Goal: Information Seeking & Learning: Learn about a topic

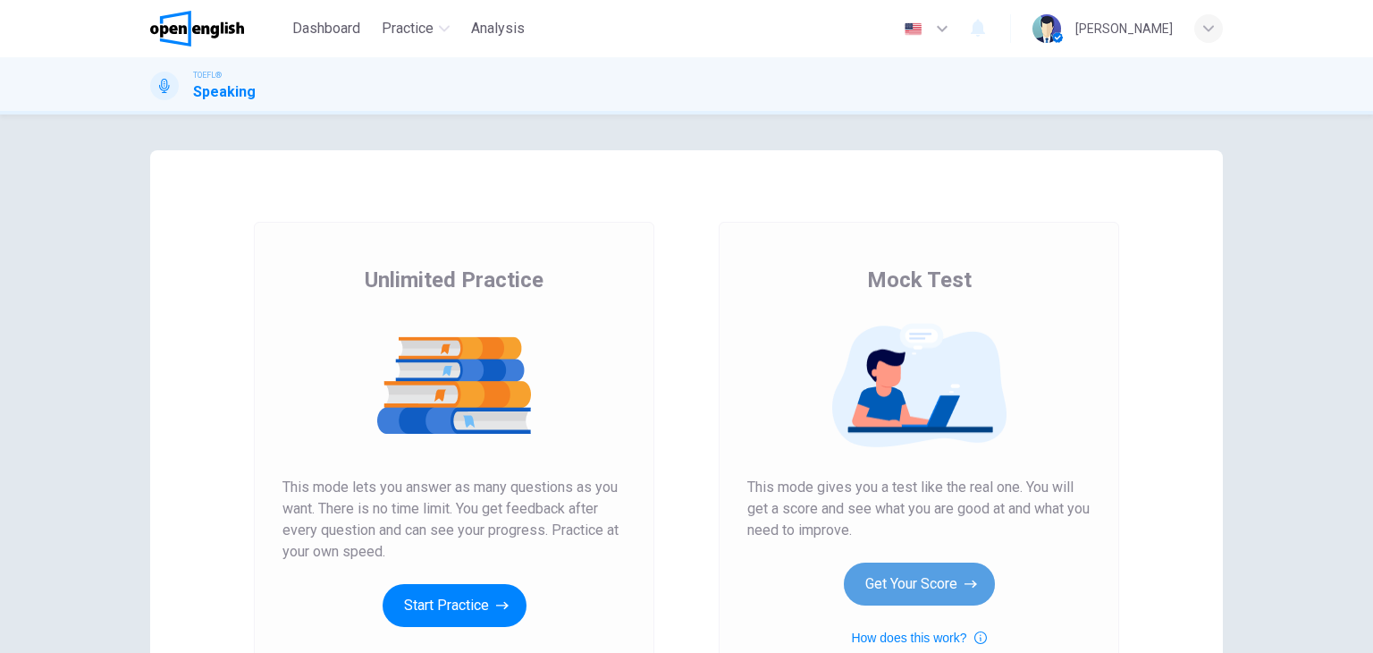
click at [898, 586] on button "Get Your Score" at bounding box center [919, 583] width 151 height 43
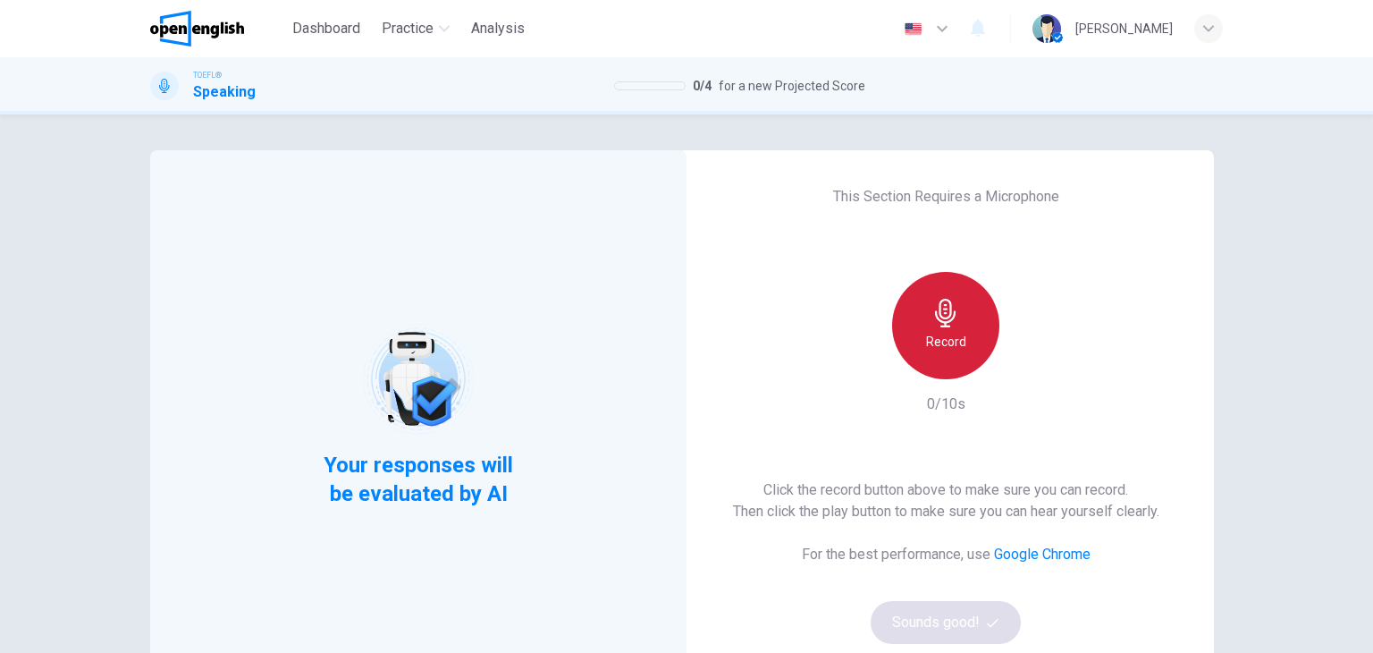
click at [961, 355] on div "Record" at bounding box center [945, 325] width 107 height 107
click at [969, 345] on div "Stop" at bounding box center [945, 325] width 107 height 107
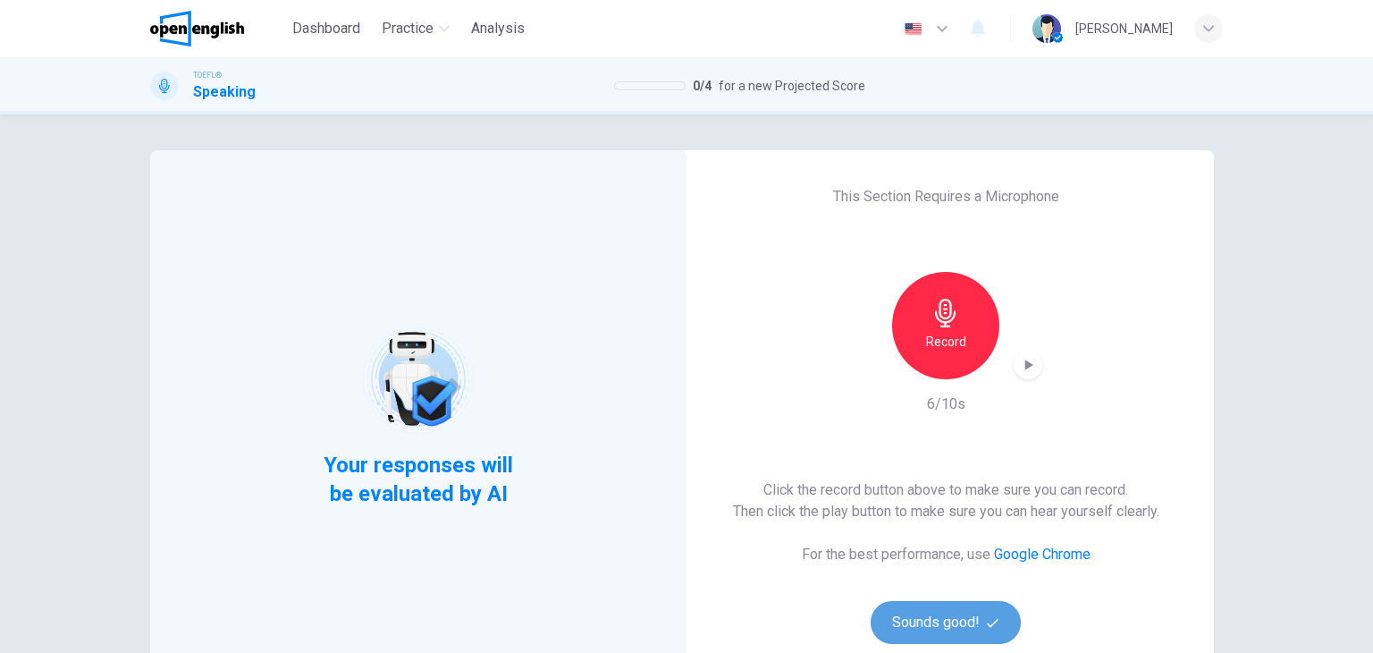
click at [947, 634] on button "Sounds good!" at bounding box center [946, 622] width 150 height 43
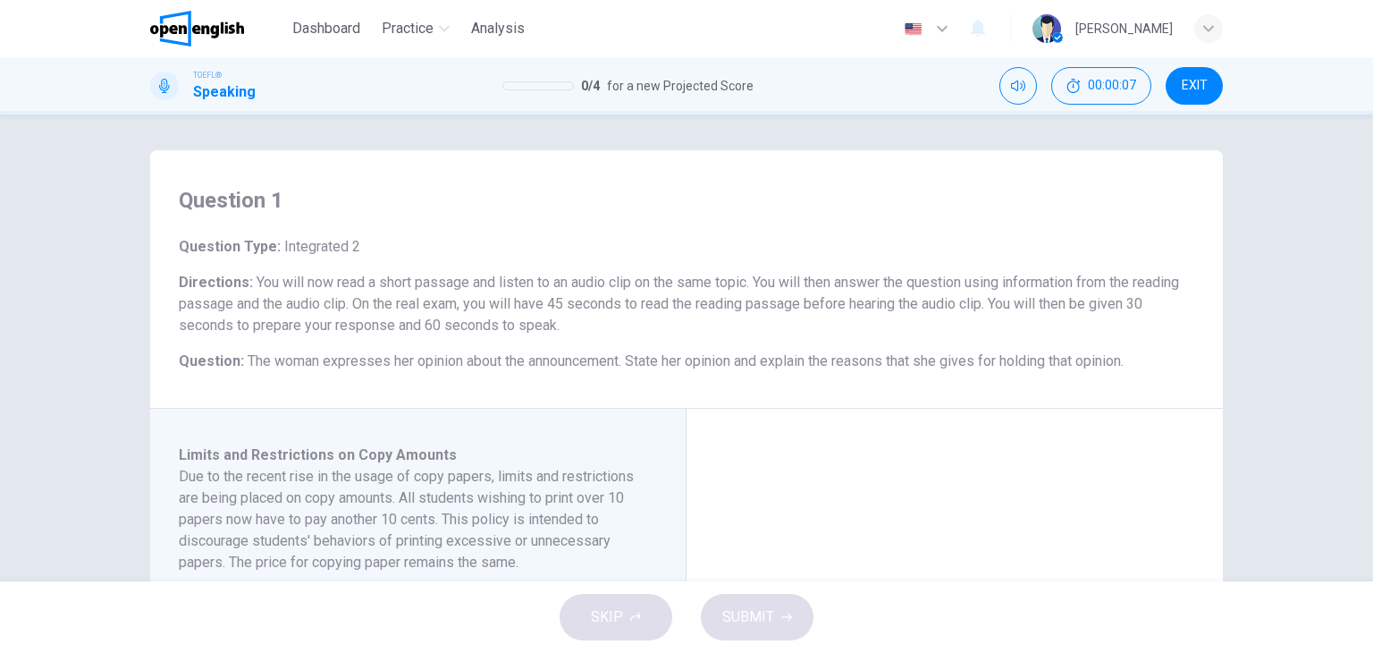
drag, startPoint x: 1372, startPoint y: 94, endPoint x: 1370, endPoint y: 125, distance: 31.3
click at [1370, 125] on div "Dashboard Practice Analysis English ** ​ [PERSON_NAME] TOEFL® Speaking 0 / 4 fo…" at bounding box center [686, 326] width 1373 height 653
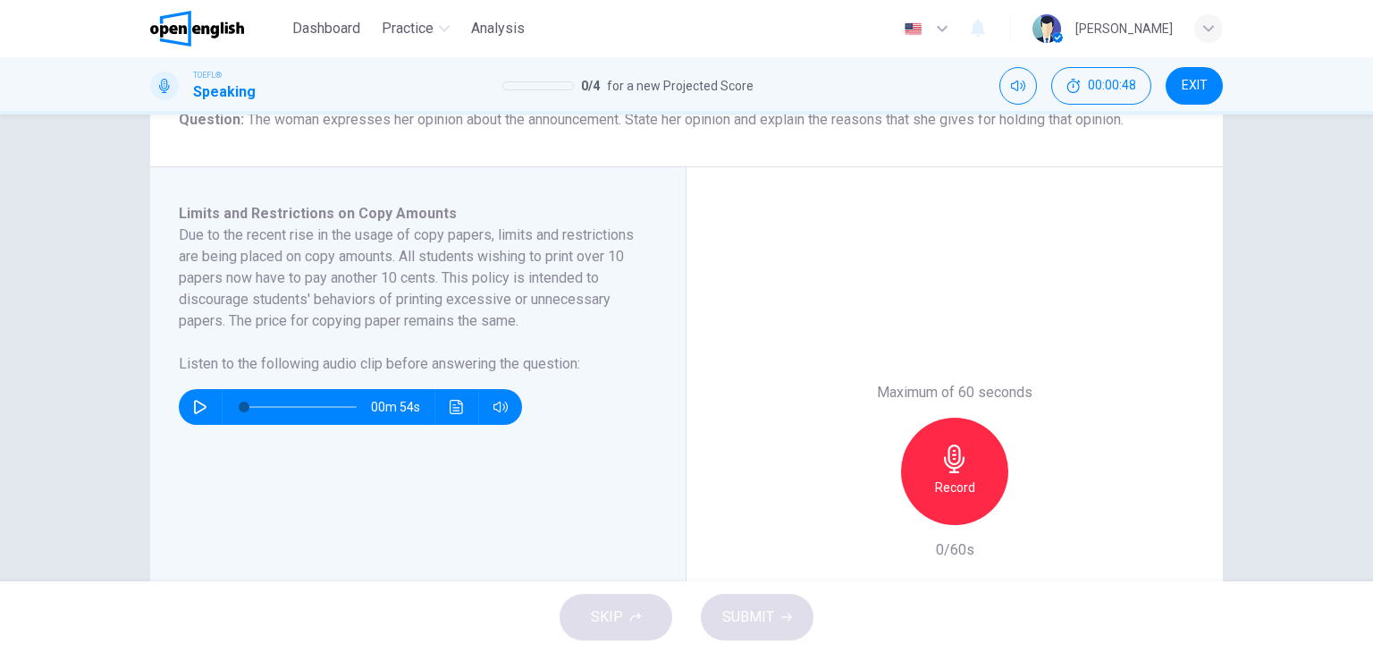
scroll to position [244, 0]
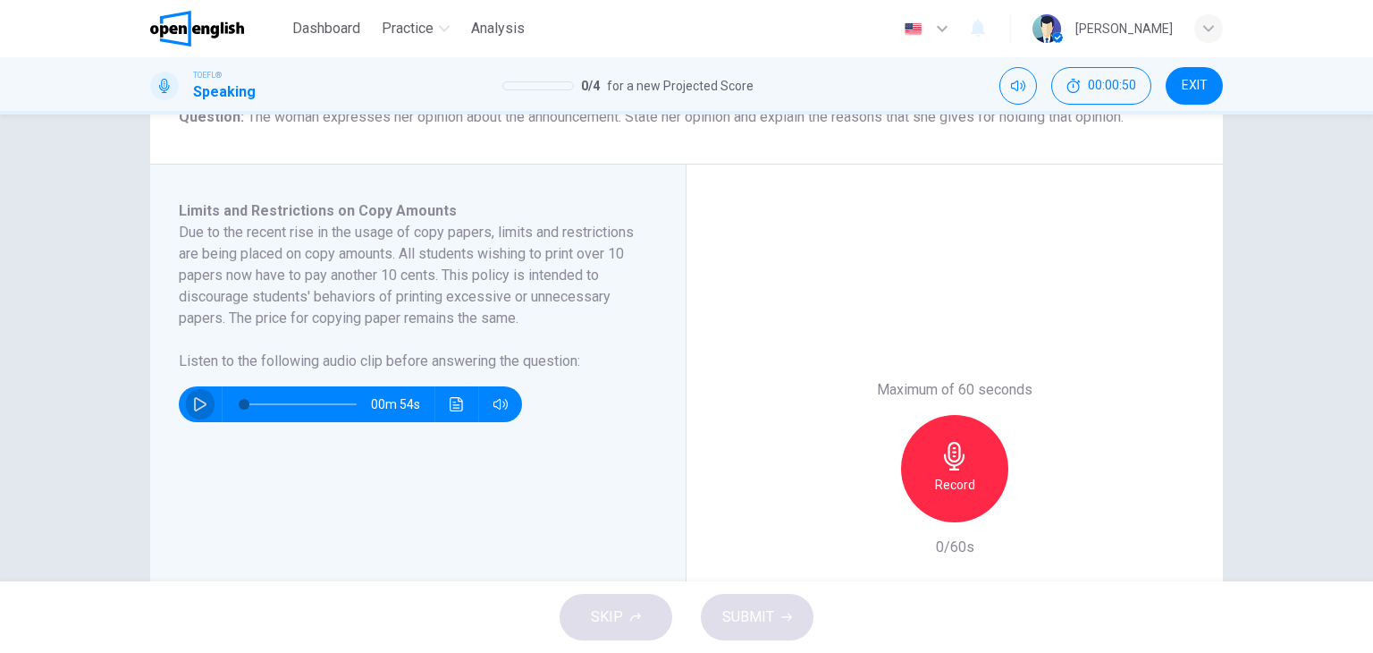
click at [194, 409] on icon "button" at bounding box center [200, 404] width 13 height 14
click at [195, 409] on icon "button" at bounding box center [200, 404] width 10 height 11
click at [194, 409] on icon "button" at bounding box center [200, 404] width 13 height 14
click at [247, 405] on span at bounding box center [252, 404] width 11 height 11
drag, startPoint x: 247, startPoint y: 405, endPoint x: 236, endPoint y: 405, distance: 10.7
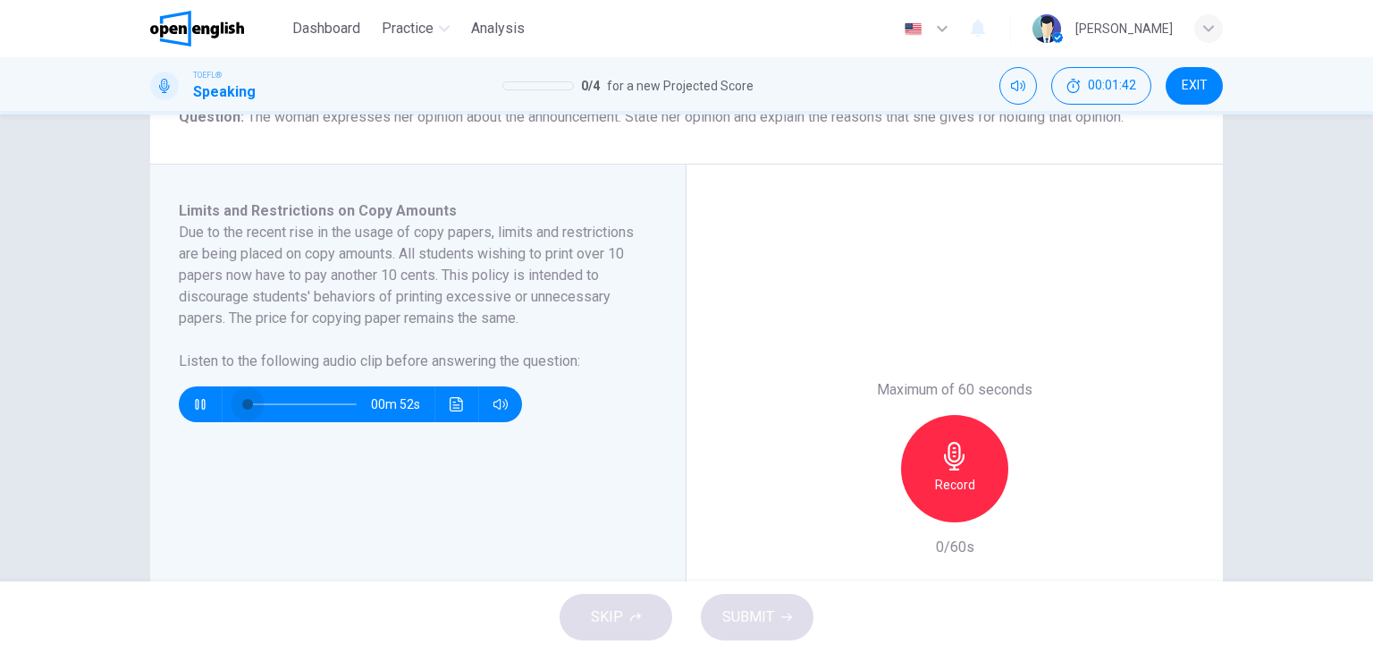
click at [242, 405] on span at bounding box center [247, 404] width 11 height 11
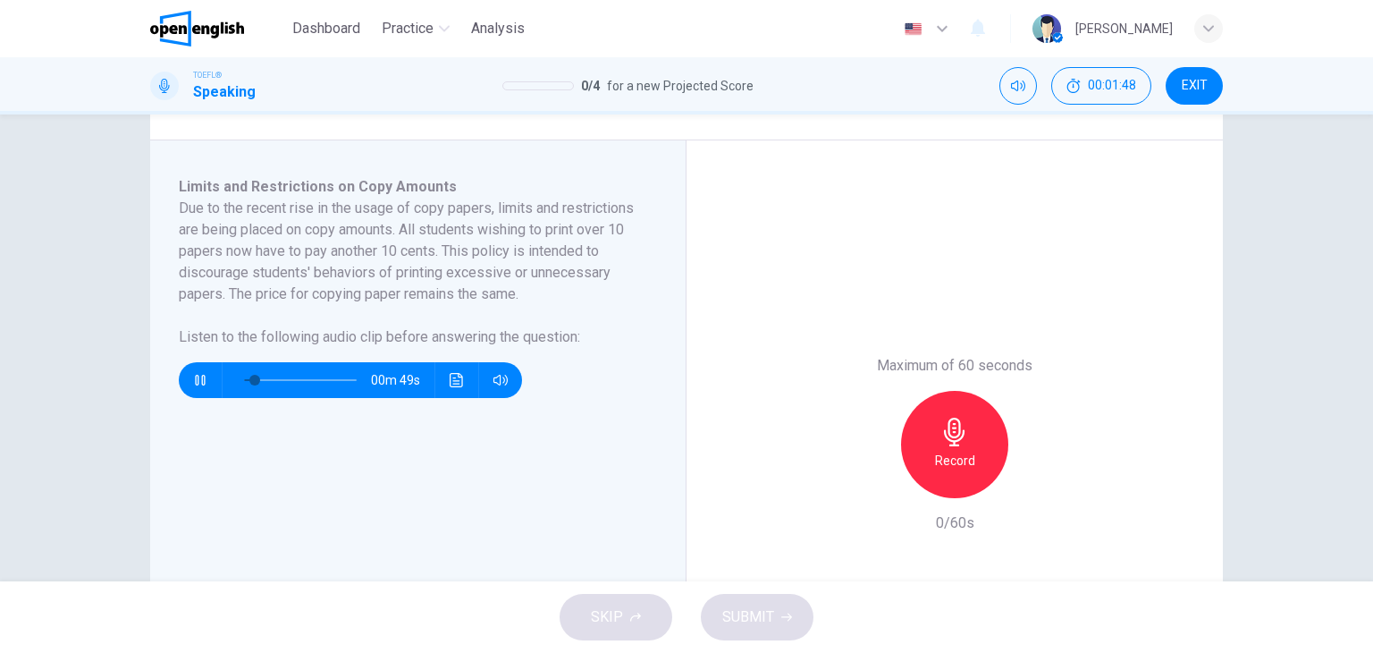
scroll to position [269, 0]
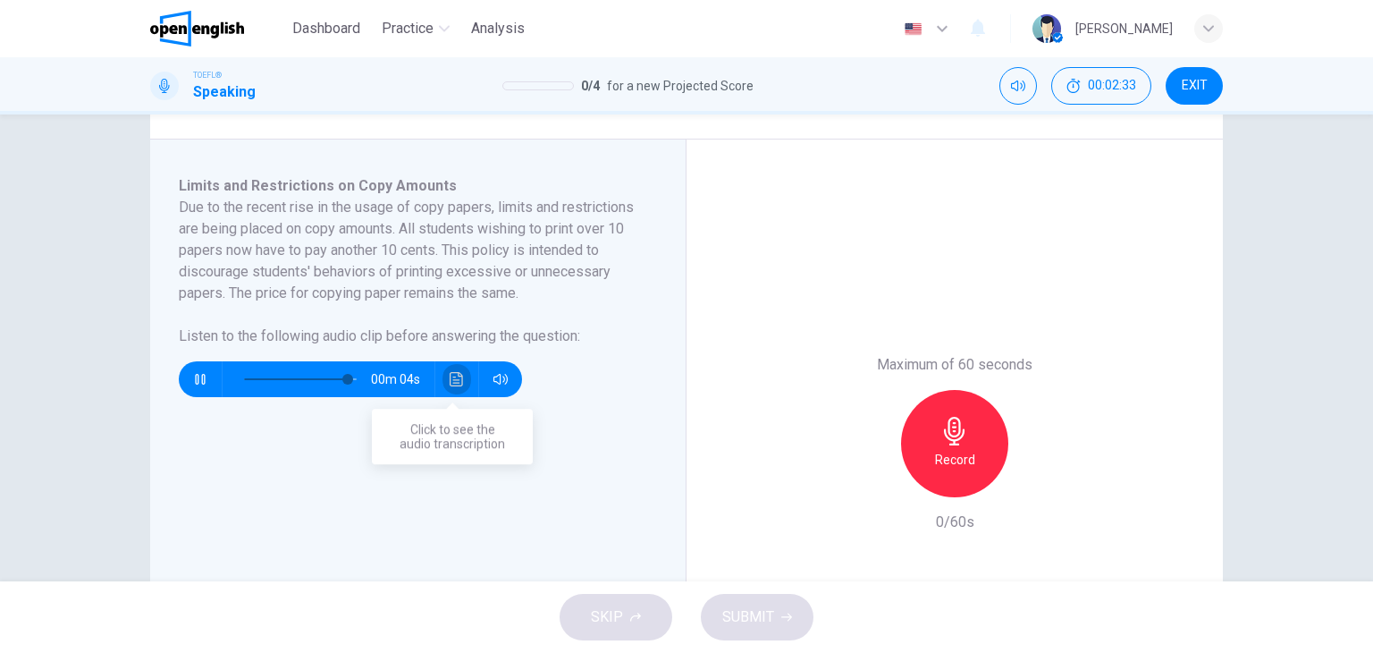
click at [452, 377] on icon "Click to see the audio transcription" at bounding box center [457, 379] width 14 height 14
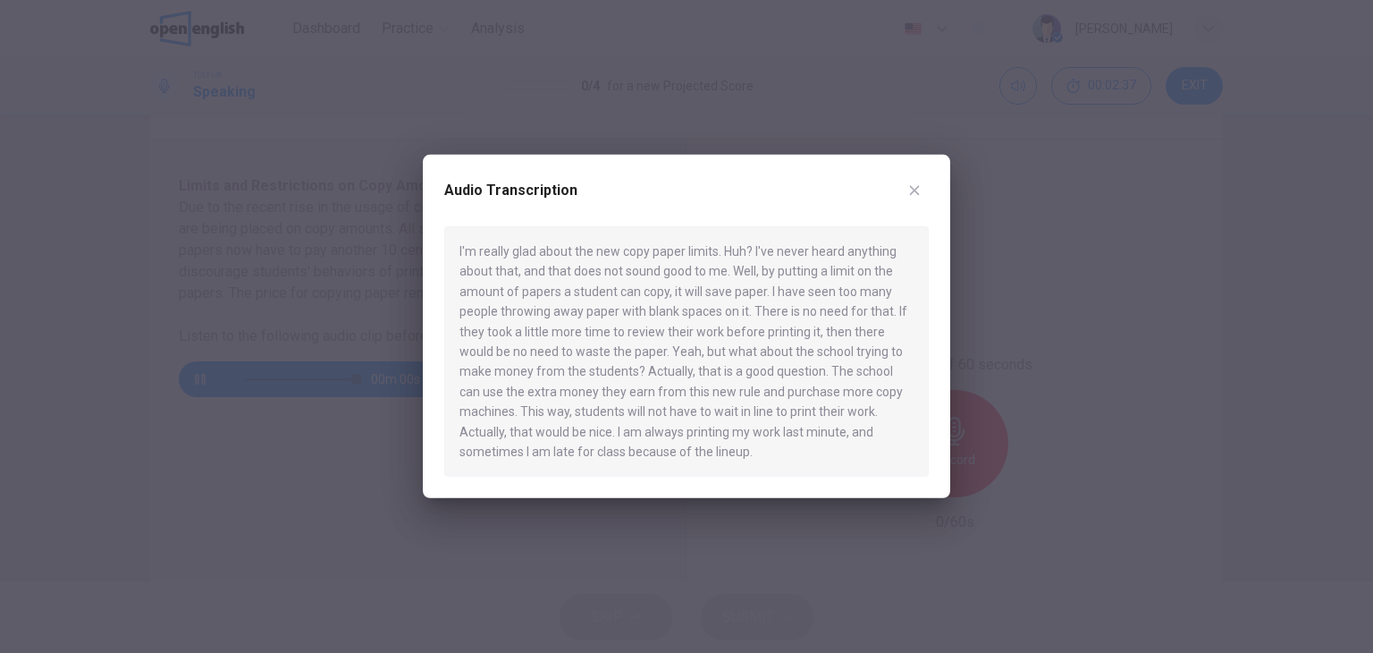
type input "*"
click at [921, 189] on icon "button" at bounding box center [914, 190] width 14 height 14
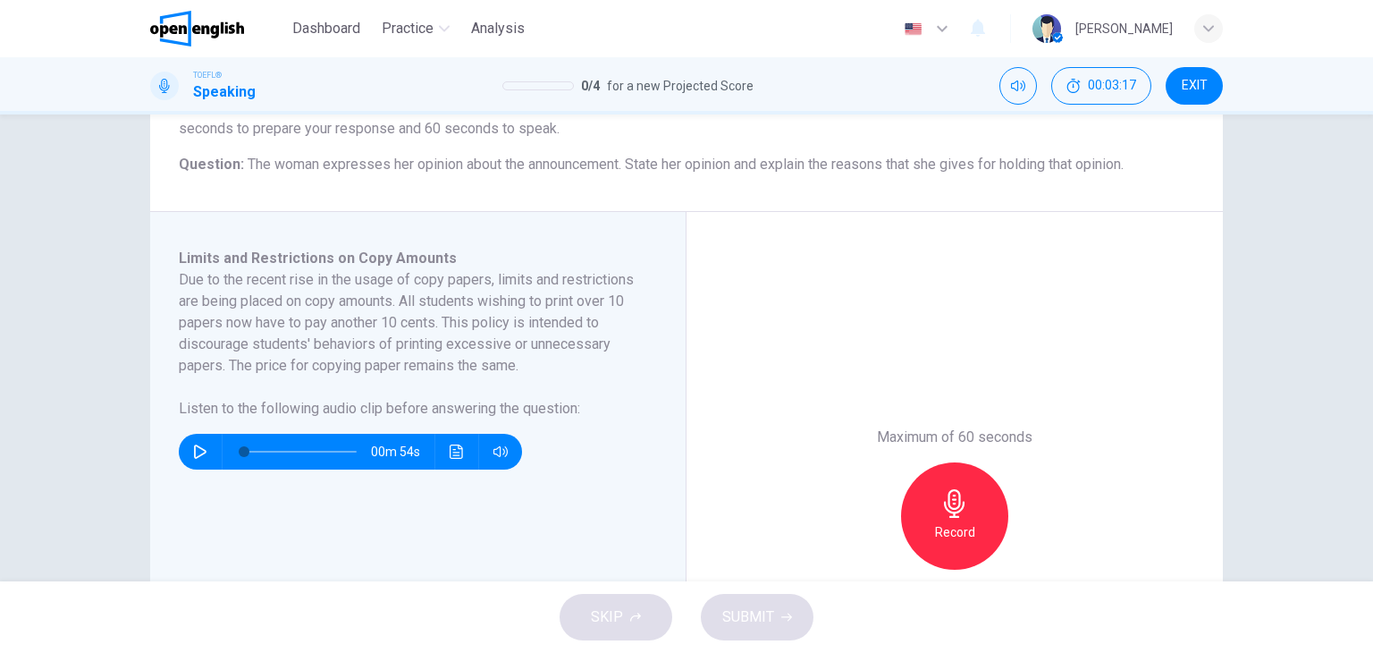
scroll to position [198, 0]
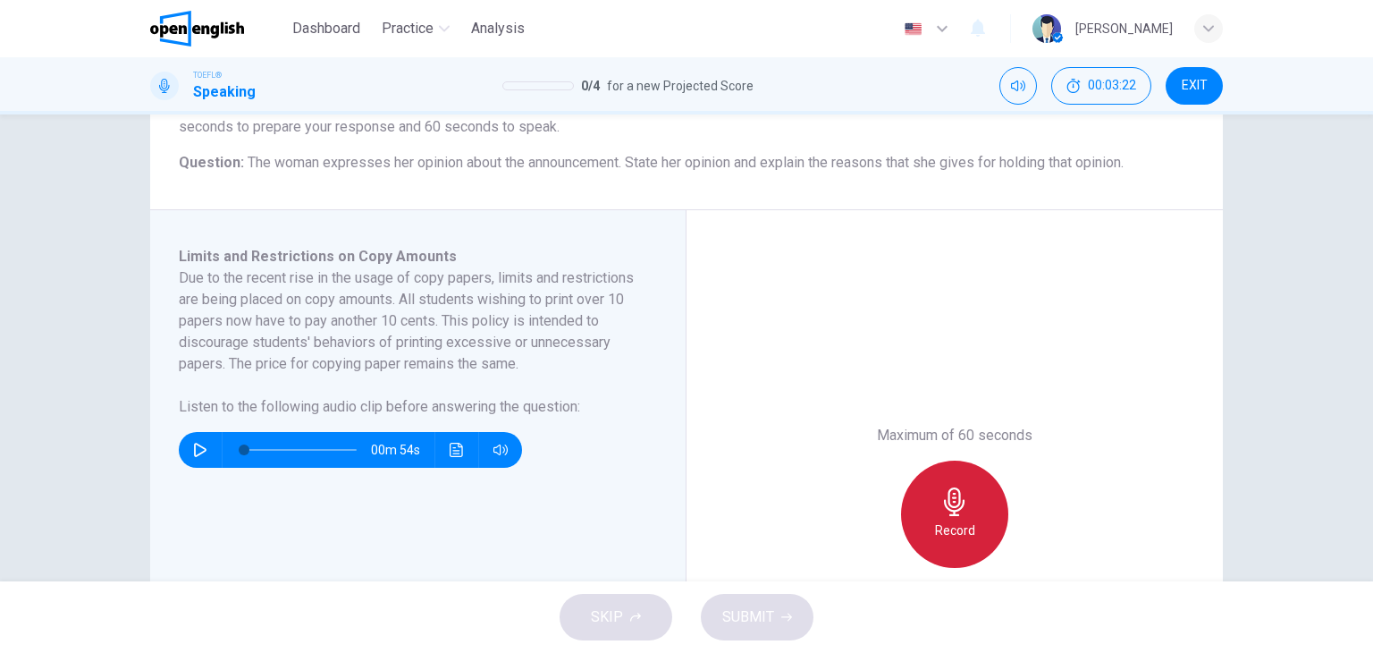
click at [921, 527] on div "Record" at bounding box center [954, 513] width 107 height 107
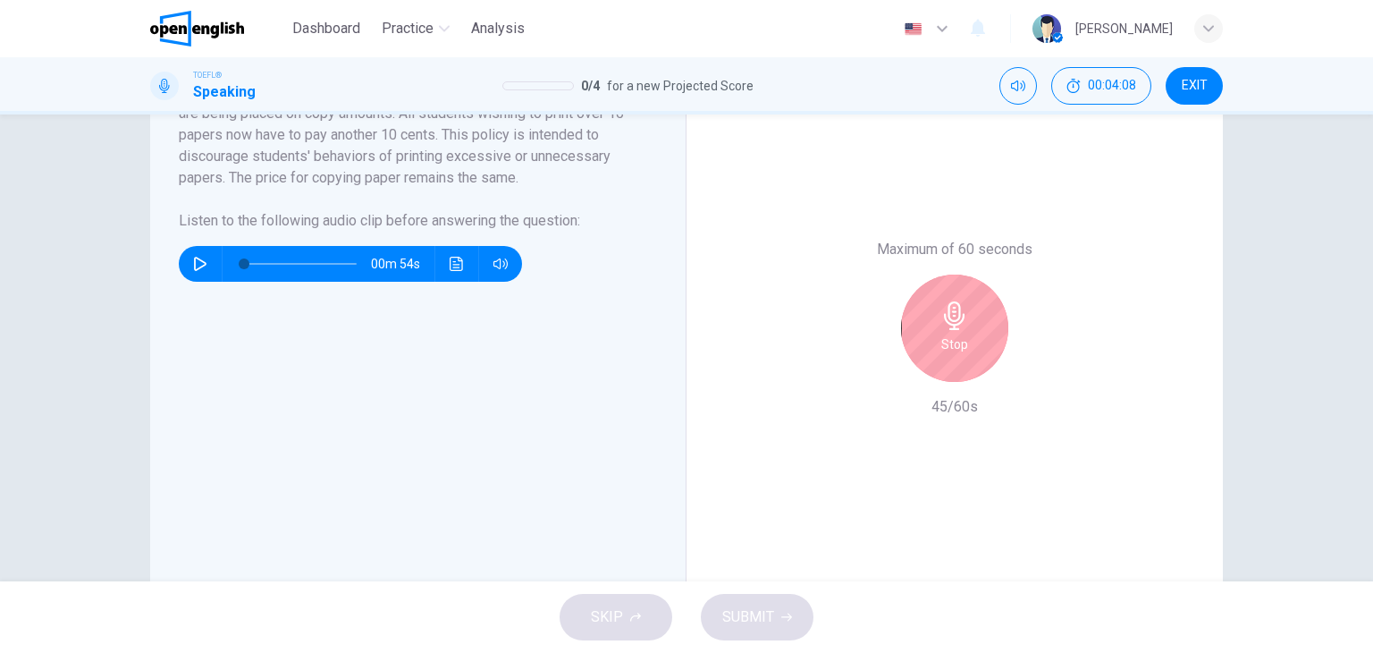
scroll to position [386, 0]
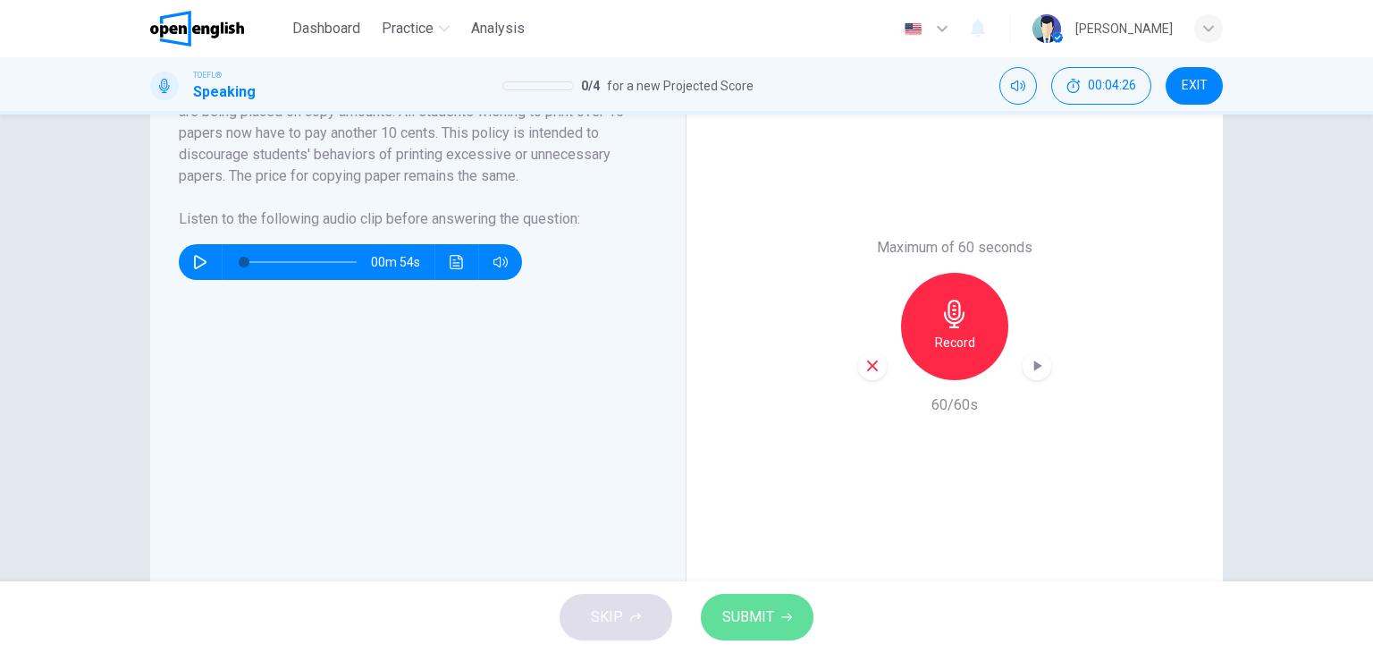
click at [766, 609] on span "SUBMIT" at bounding box center [748, 616] width 52 height 25
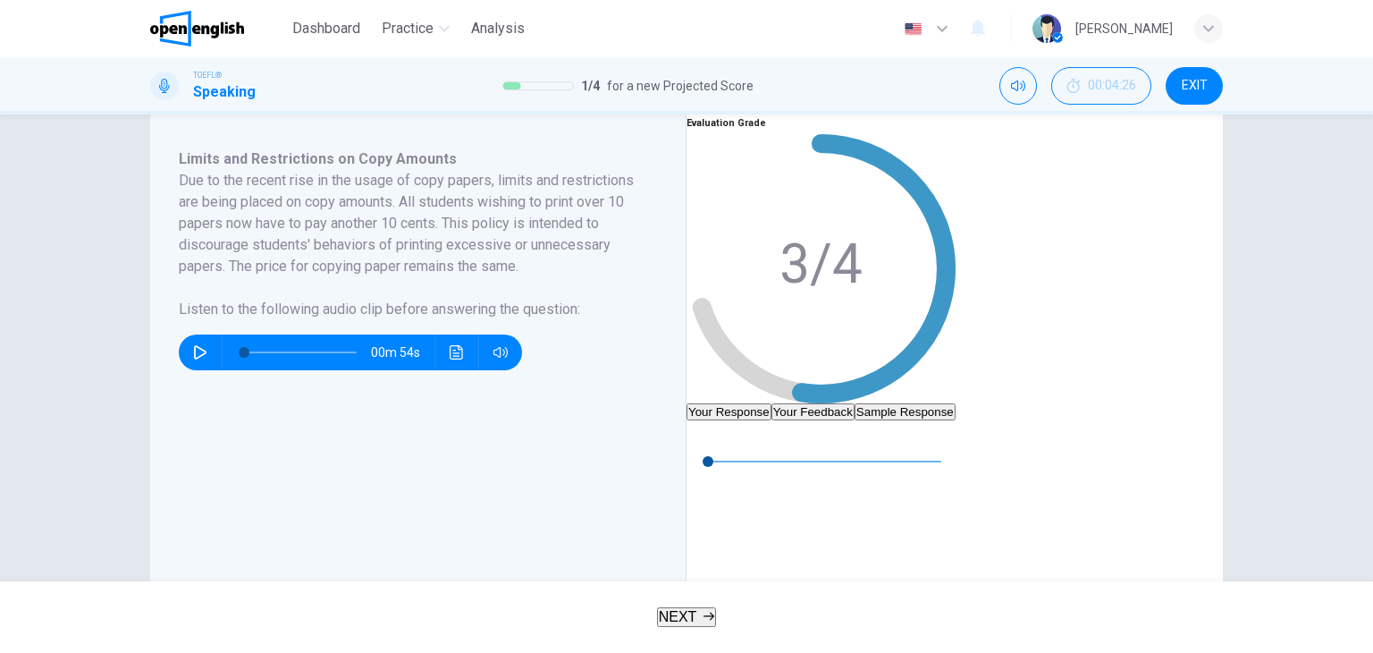
scroll to position [226, 0]
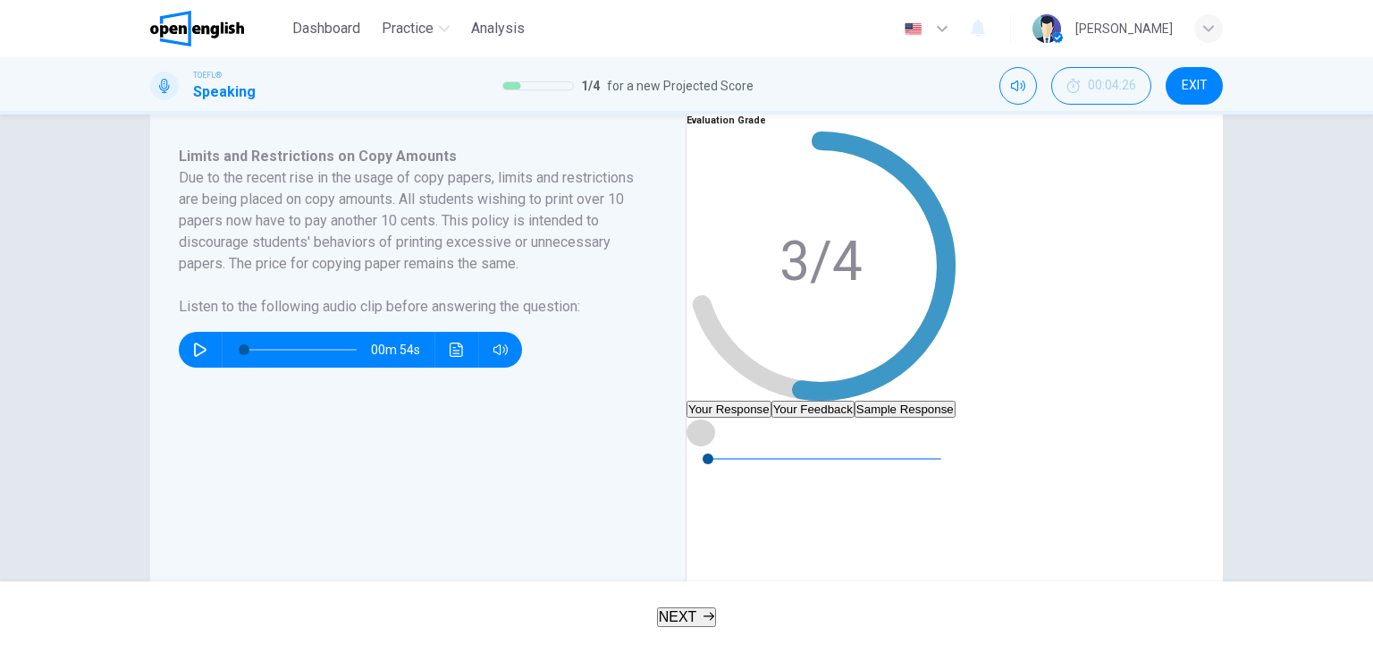
click at [708, 439] on icon "button" at bounding box center [701, 432] width 14 height 14
click at [855, 400] on button "Your Feedback" at bounding box center [812, 408] width 83 height 17
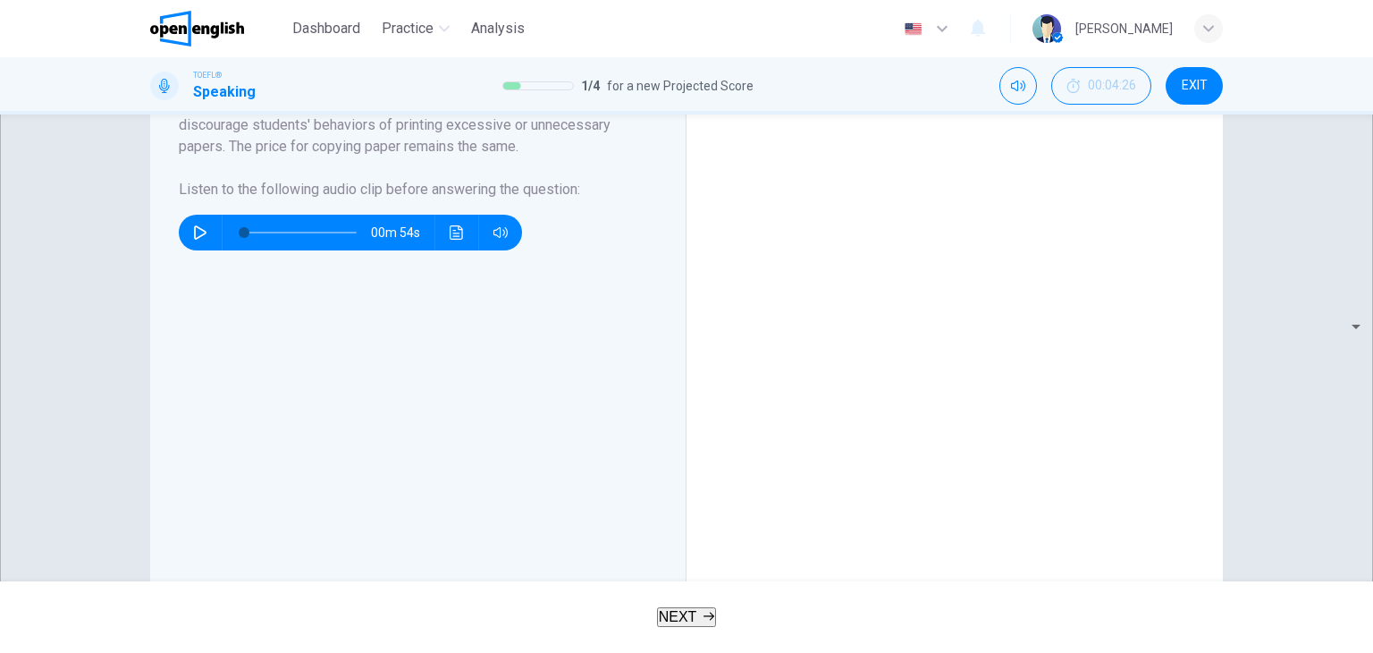
scroll to position [341, 0]
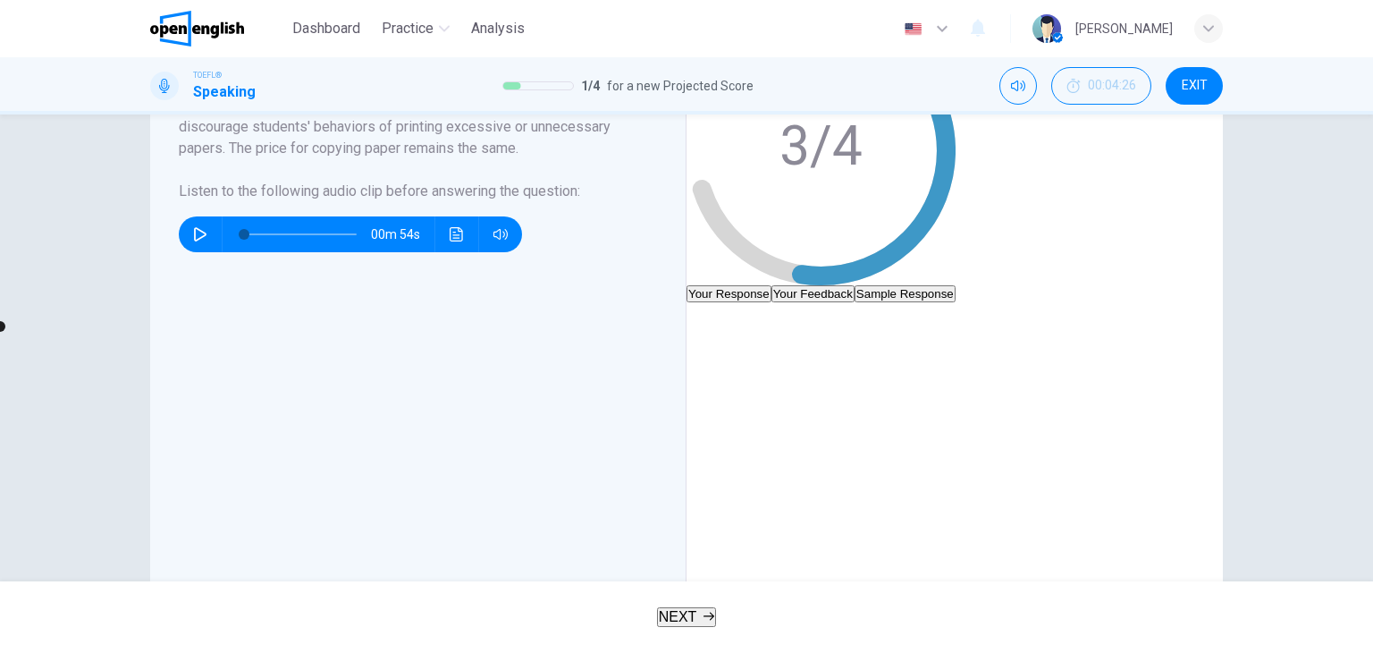
click at [771, 285] on button "Your Response" at bounding box center [729, 293] width 85 height 17
click at [705, 322] on icon "button" at bounding box center [700, 316] width 10 height 11
click at [708, 324] on icon "button" at bounding box center [701, 316] width 14 height 14
type input "**"
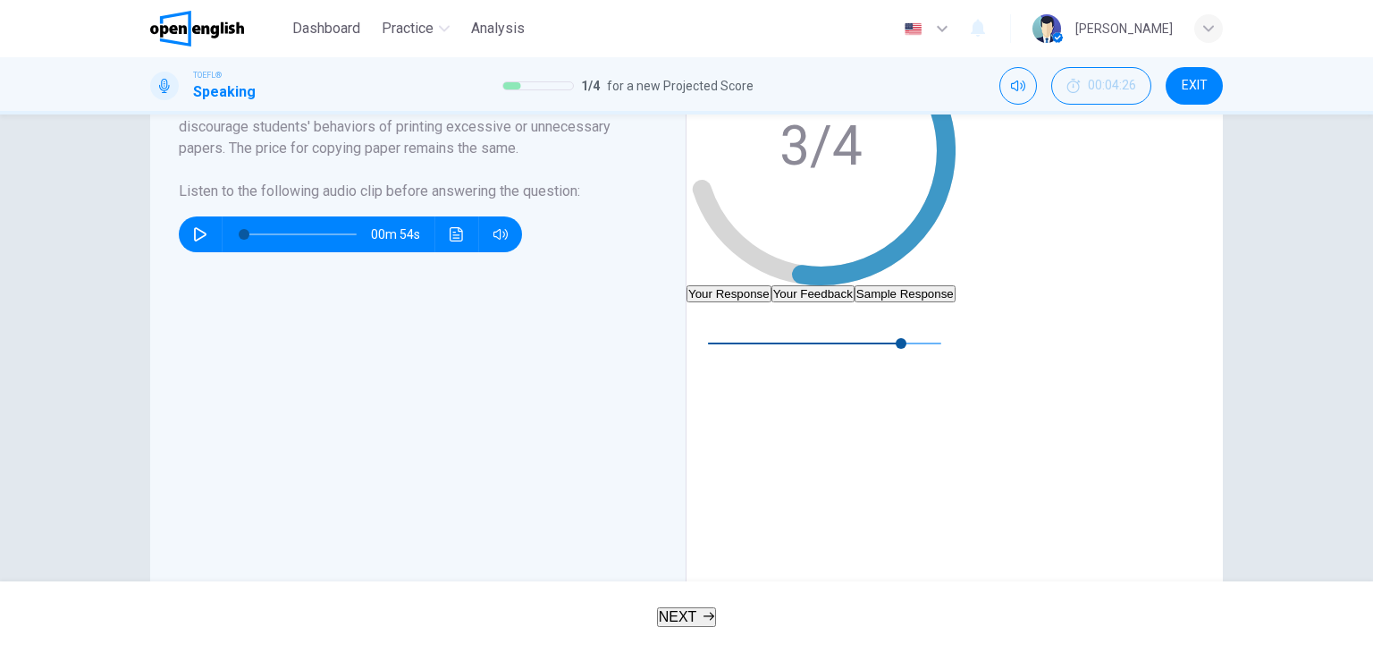
click at [956, 285] on button "Sample Response" at bounding box center [905, 293] width 101 height 17
click at [715, 331] on button "button" at bounding box center [701, 316] width 29 height 29
type input "*"
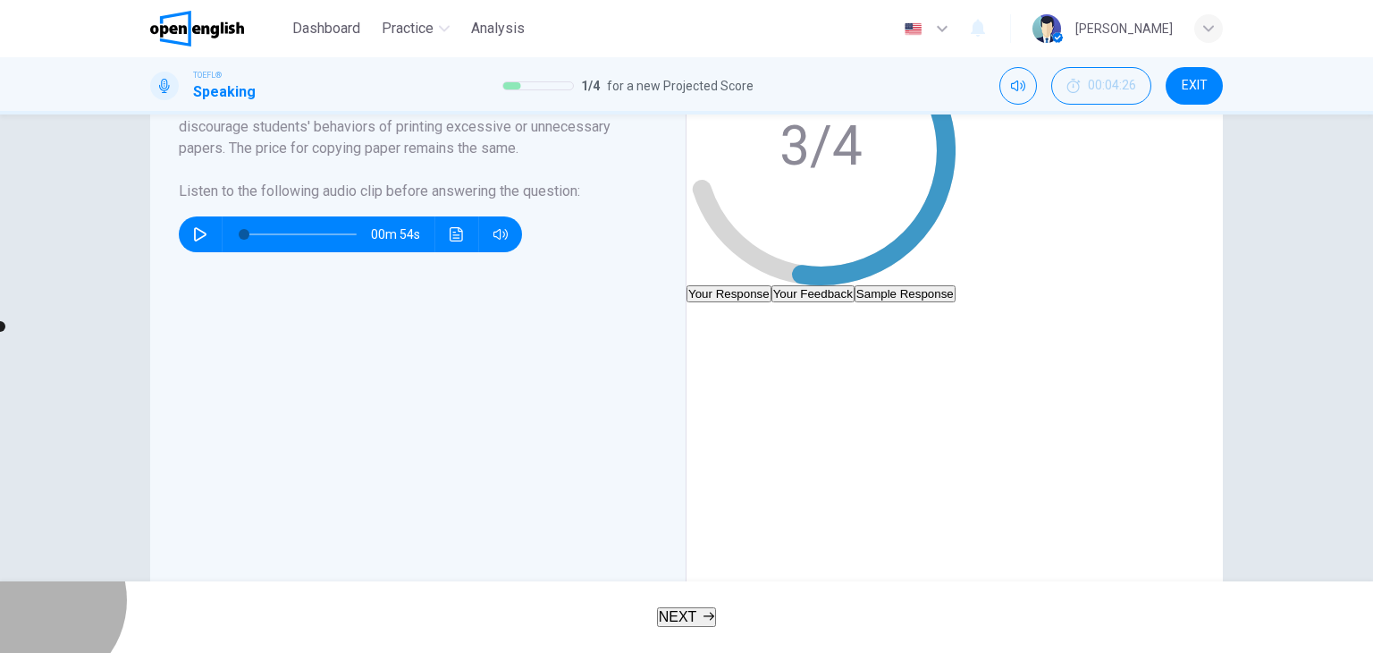
click at [661, 612] on span "NEXT" at bounding box center [678, 616] width 38 height 15
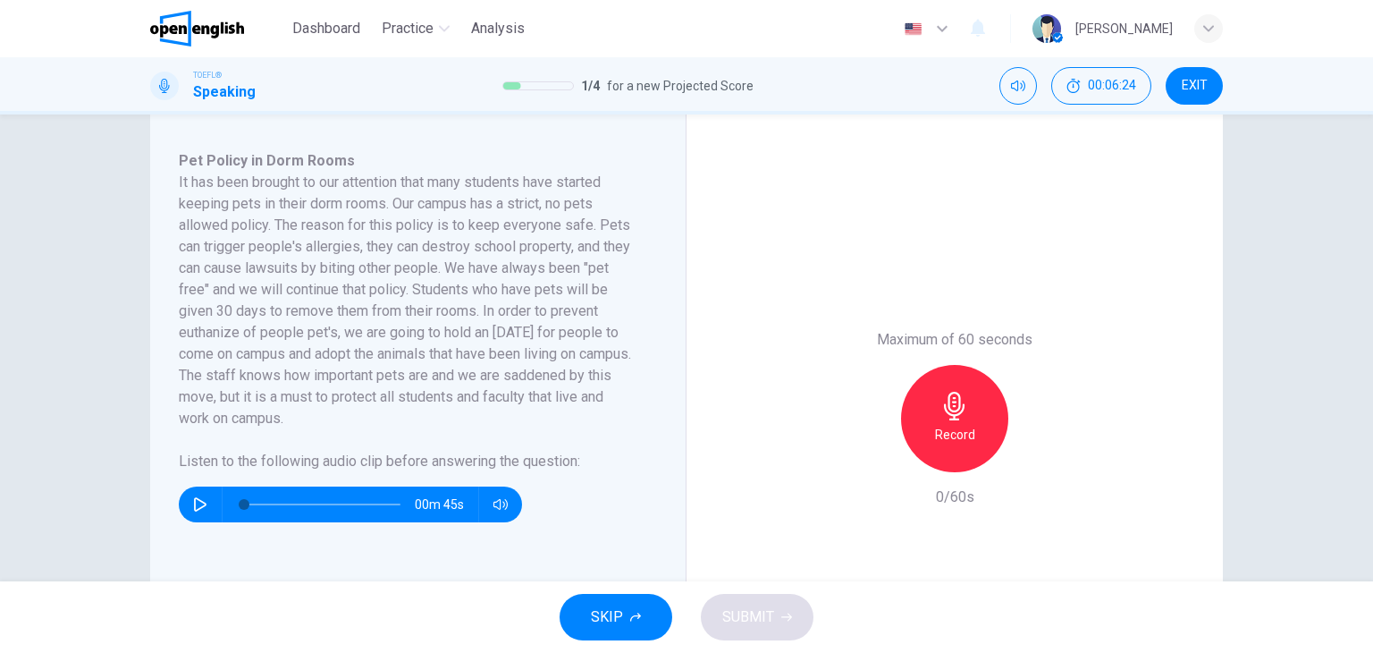
scroll to position [291, 0]
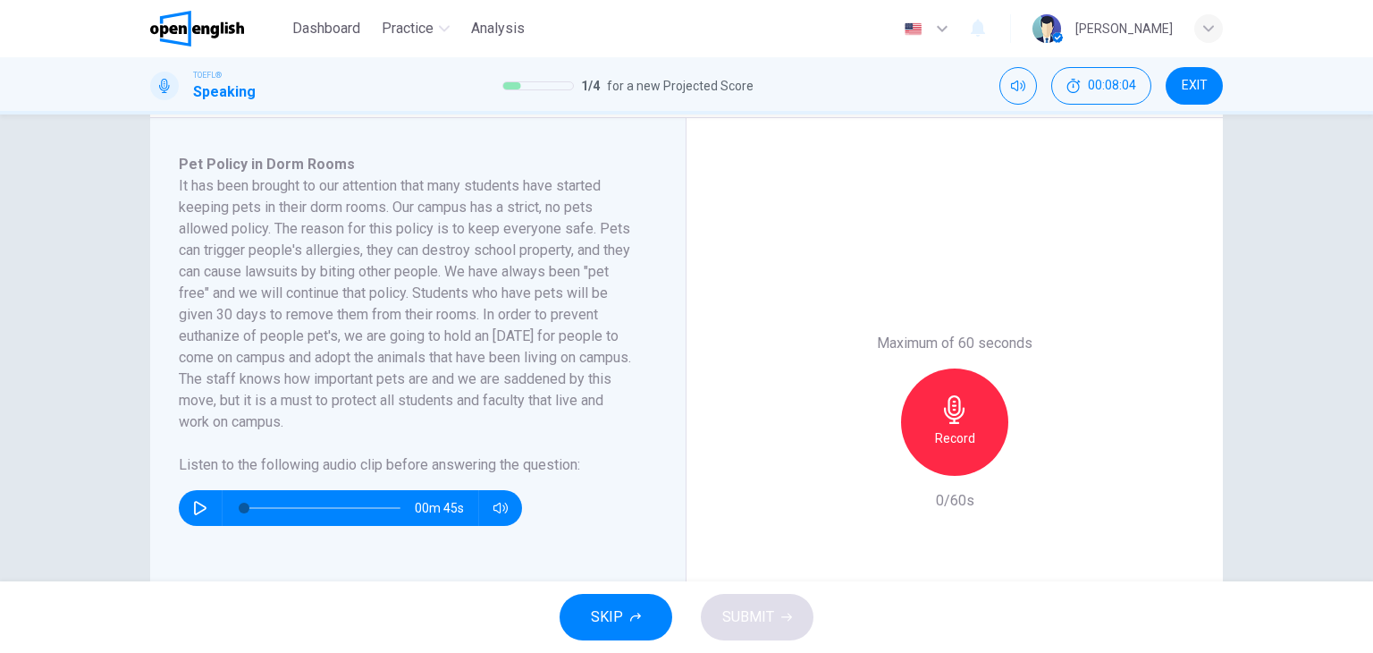
click at [480, 315] on h6 "It has been brought to our attention that many students have started keeping pe…" at bounding box center [407, 303] width 457 height 257
drag, startPoint x: 480, startPoint y: 315, endPoint x: 653, endPoint y: 333, distance: 173.5
click at [653, 333] on div "Pet Policy in Dorm Rooms It has been brought to our attention that many student…" at bounding box center [425, 422] width 493 height 536
click at [194, 512] on icon "button" at bounding box center [200, 508] width 13 height 14
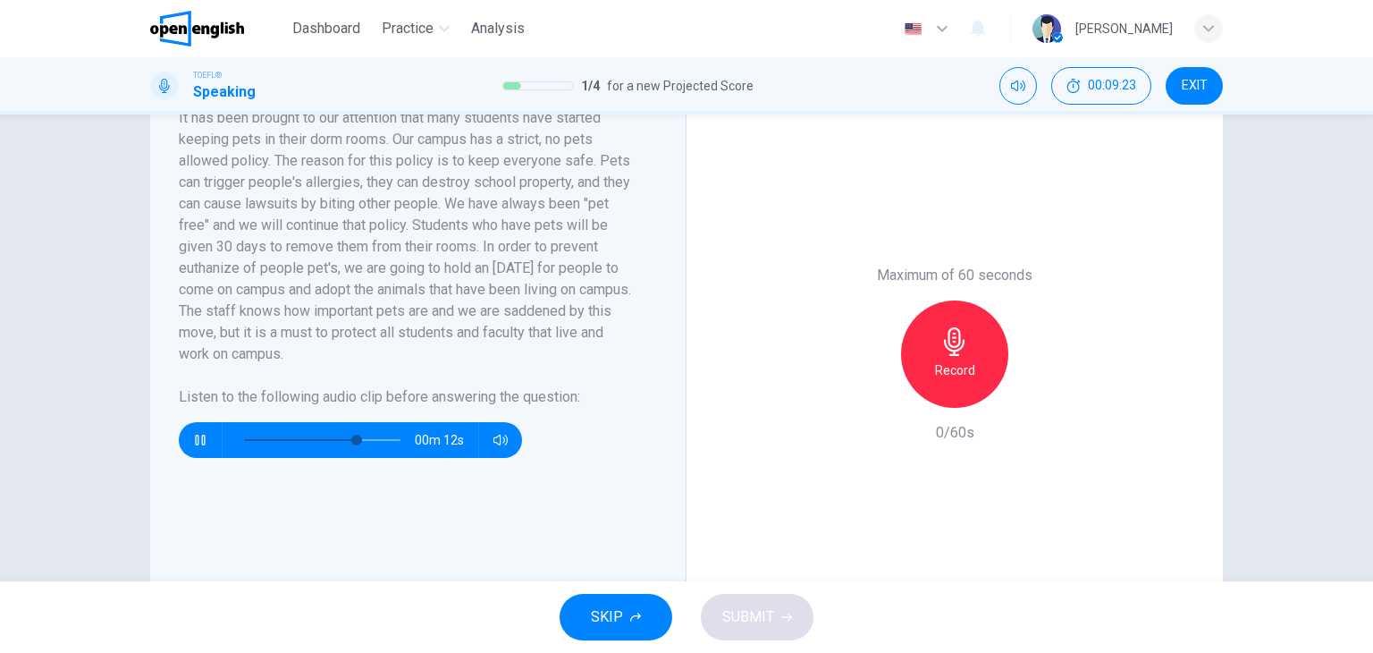
scroll to position [361, 0]
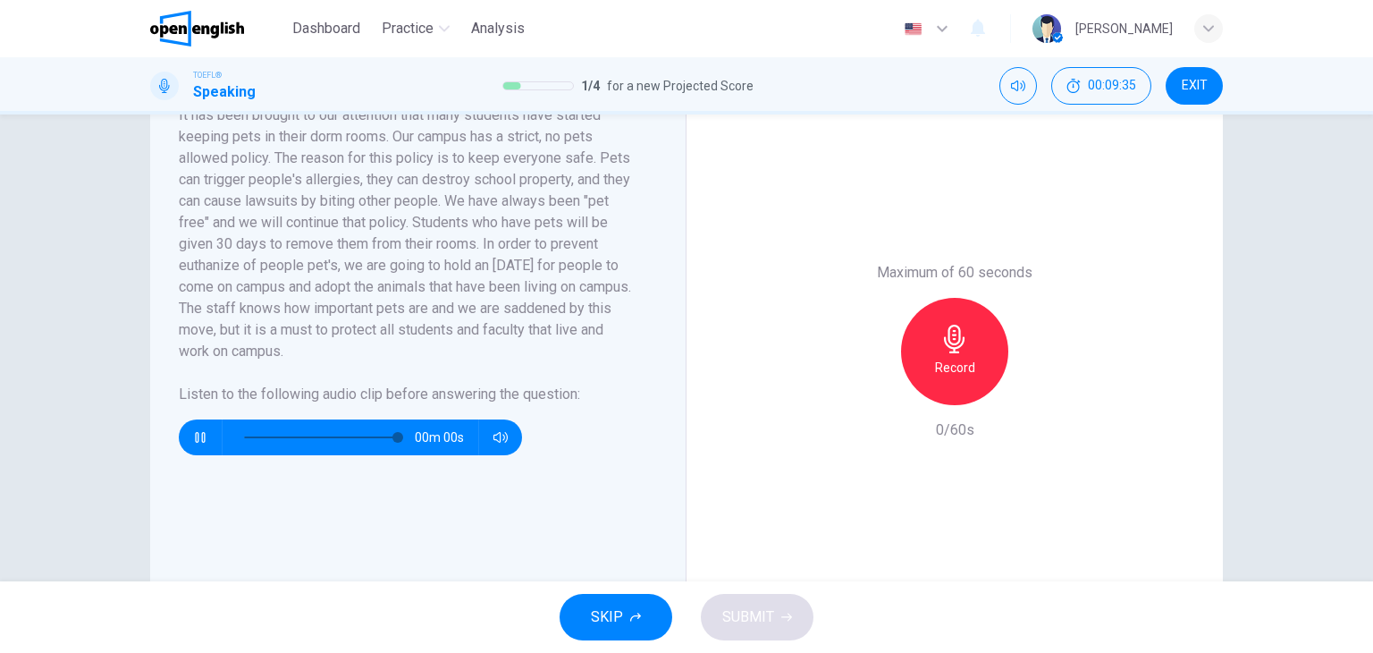
type input "*"
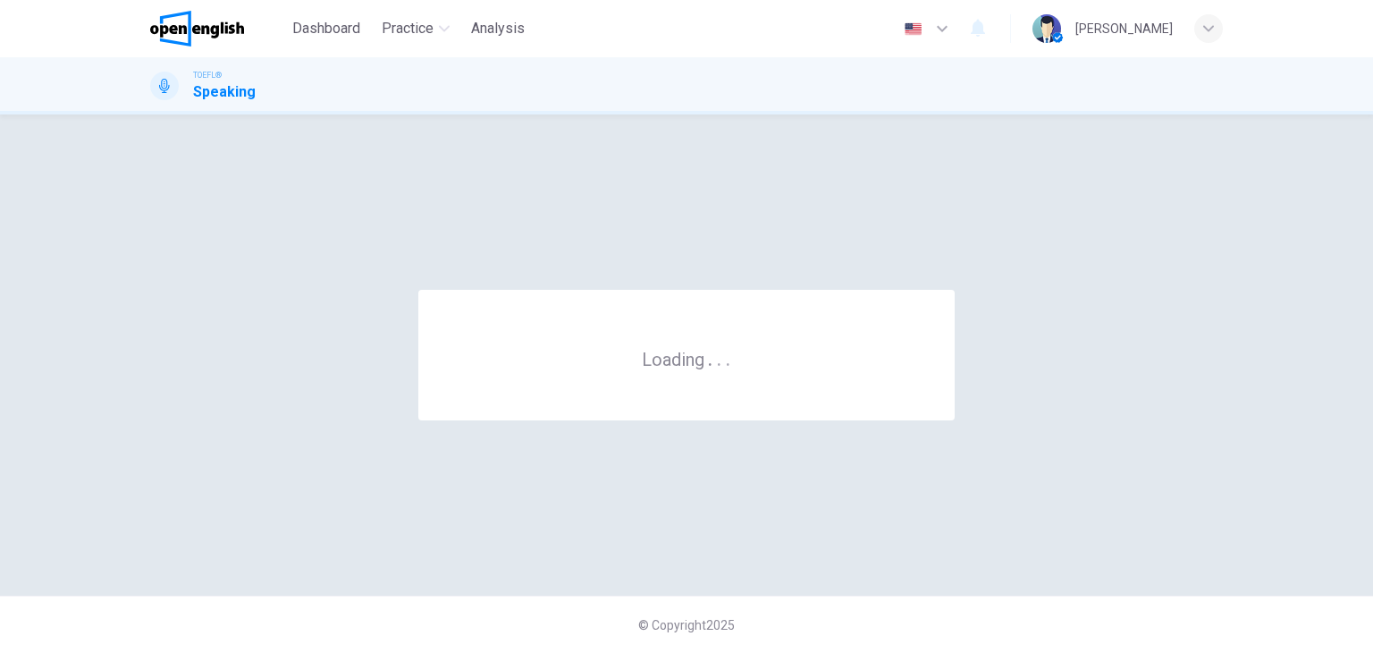
scroll to position [0, 0]
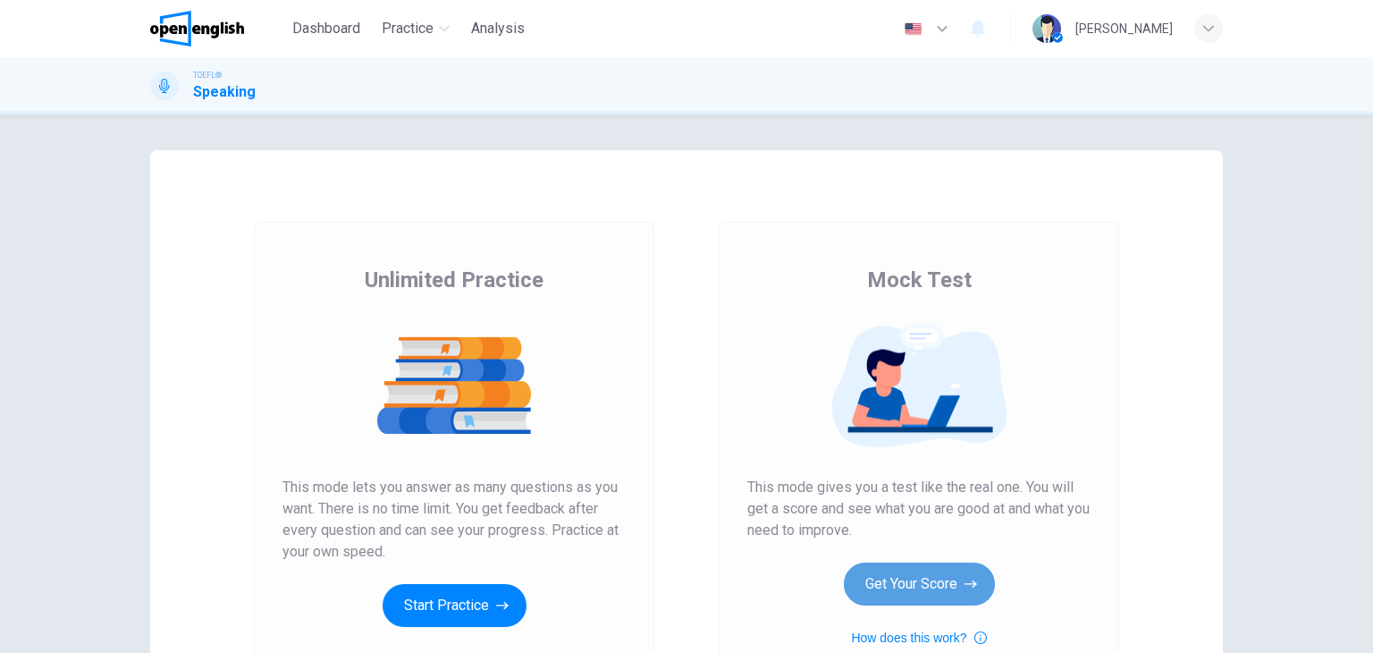
click at [893, 590] on button "Get Your Score" at bounding box center [919, 583] width 151 height 43
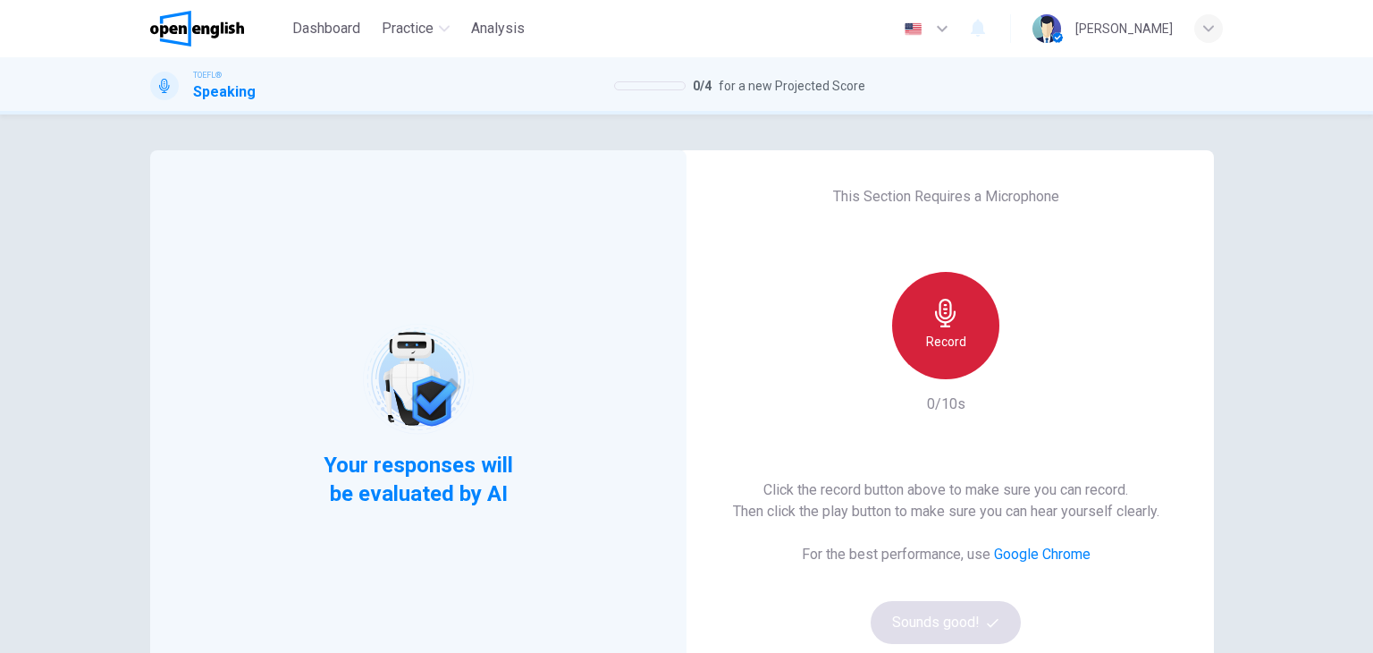
click at [907, 338] on div "Record" at bounding box center [945, 325] width 107 height 107
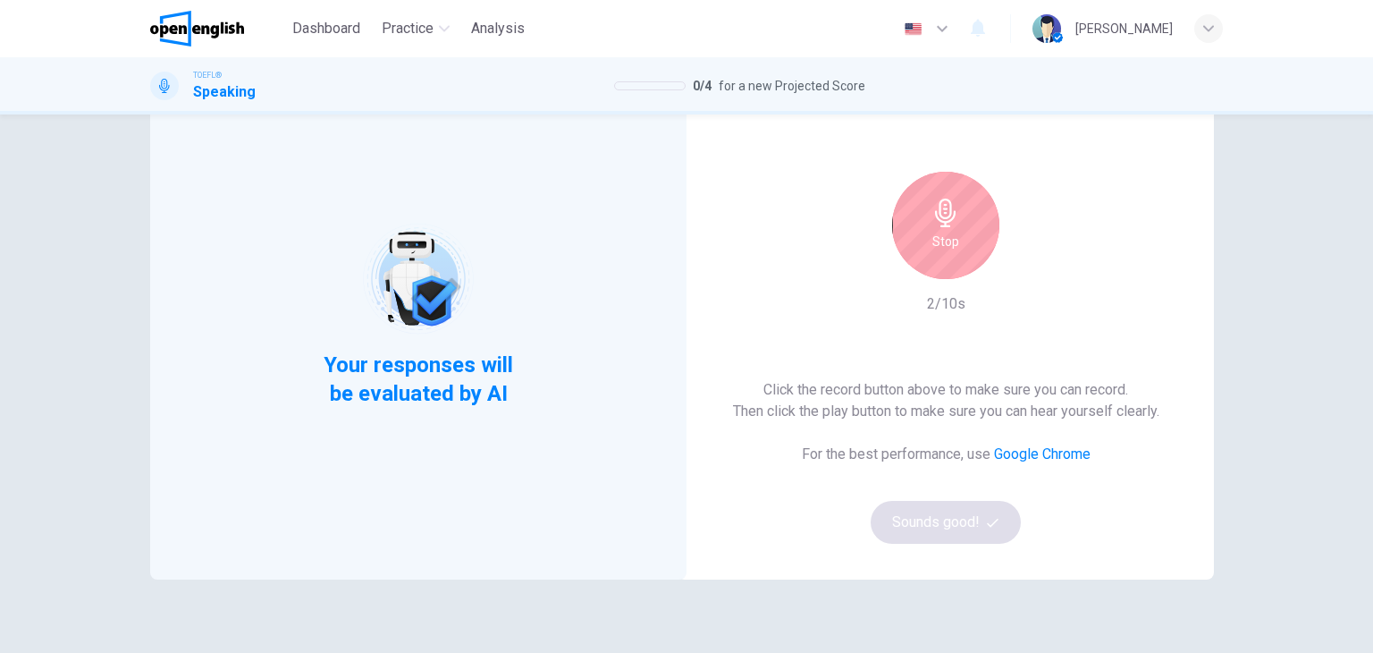
scroll to position [103, 0]
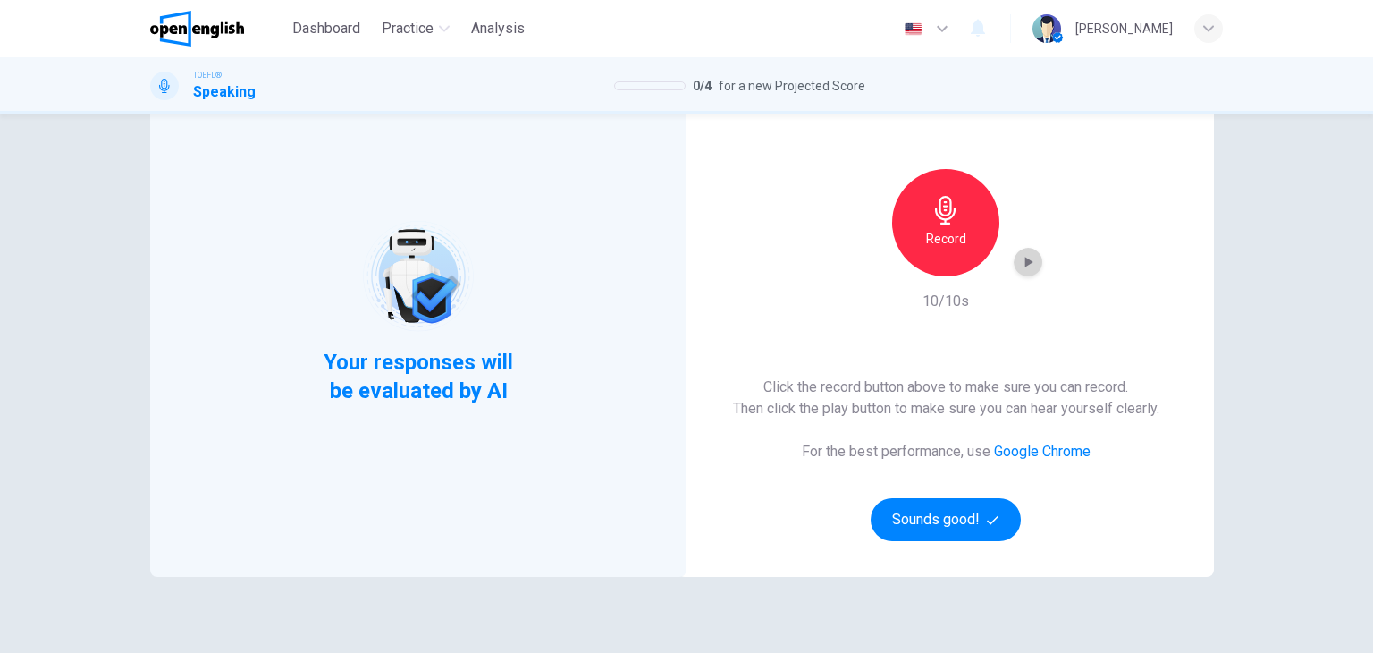
click at [1027, 270] on icon "button" at bounding box center [1028, 262] width 18 height 18
click at [943, 527] on button "Sounds good!" at bounding box center [946, 519] width 150 height 43
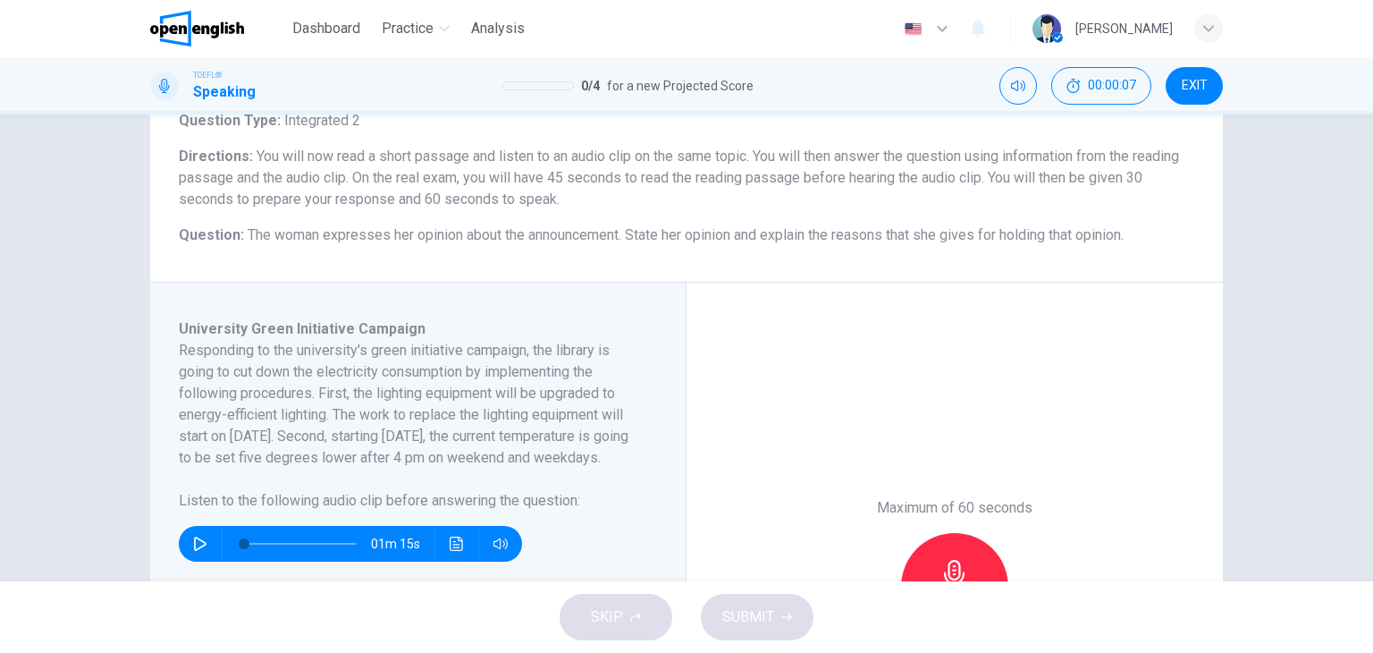
scroll to position [144, 0]
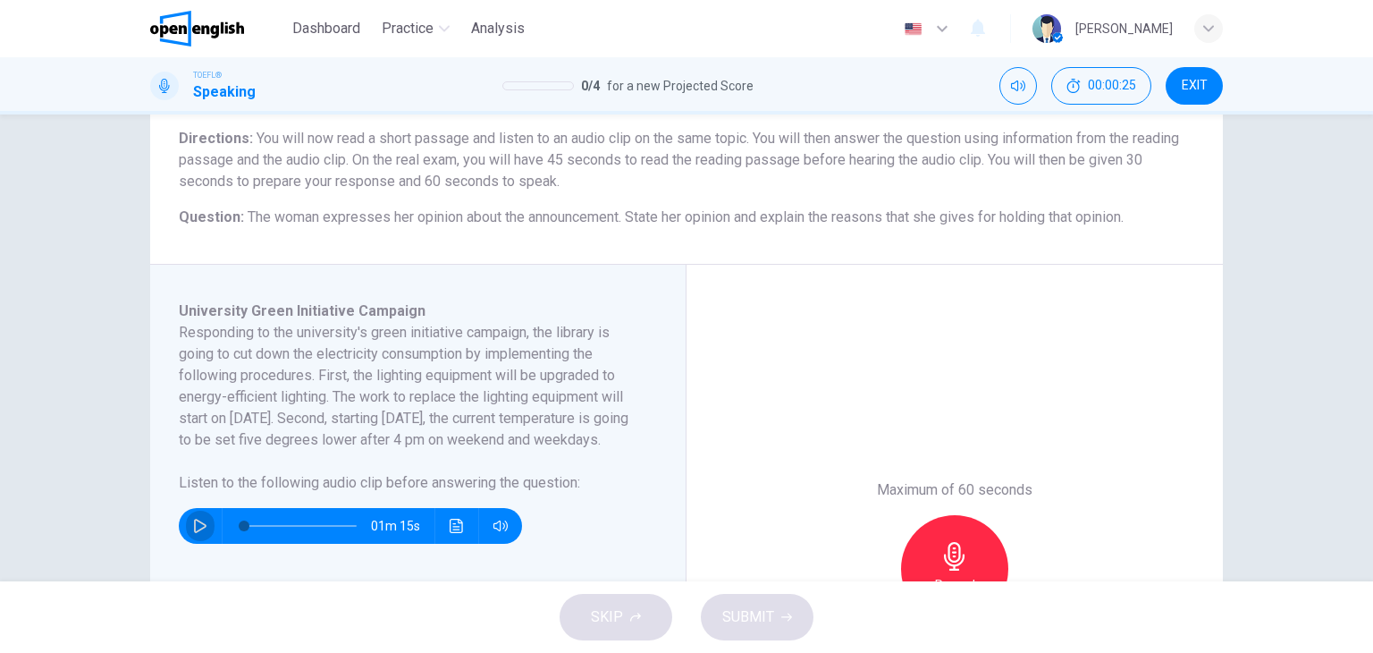
click at [186, 542] on button "button" at bounding box center [200, 526] width 29 height 36
type input "**"
click at [186, 544] on button "button" at bounding box center [200, 526] width 29 height 36
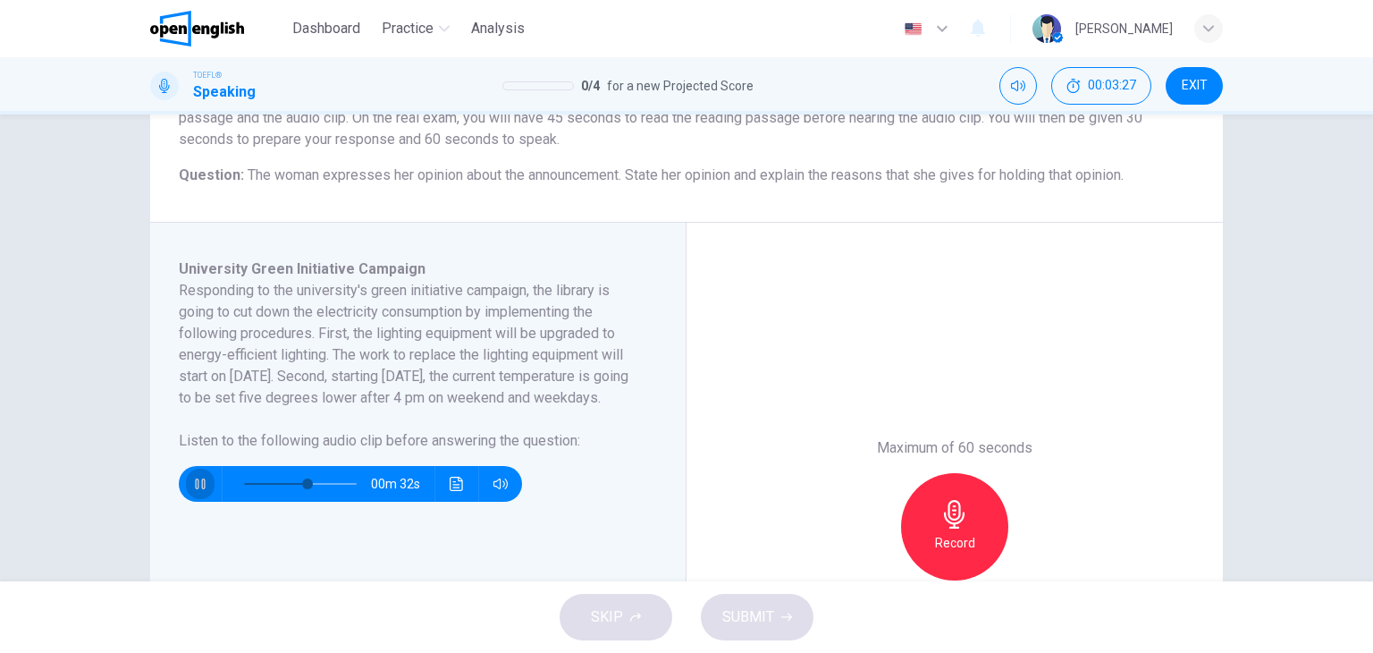
scroll to position [206, 0]
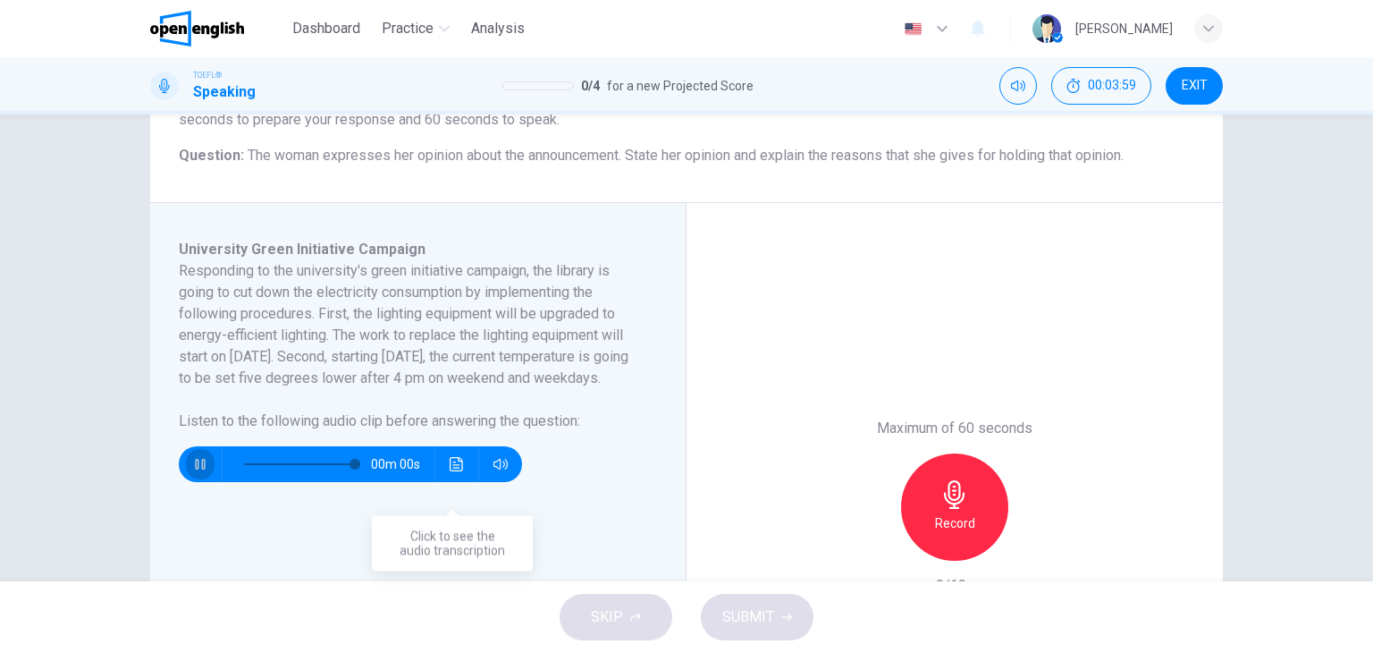
type input "*"
click at [451, 471] on icon "Click to see the audio transcription" at bounding box center [457, 464] width 14 height 14
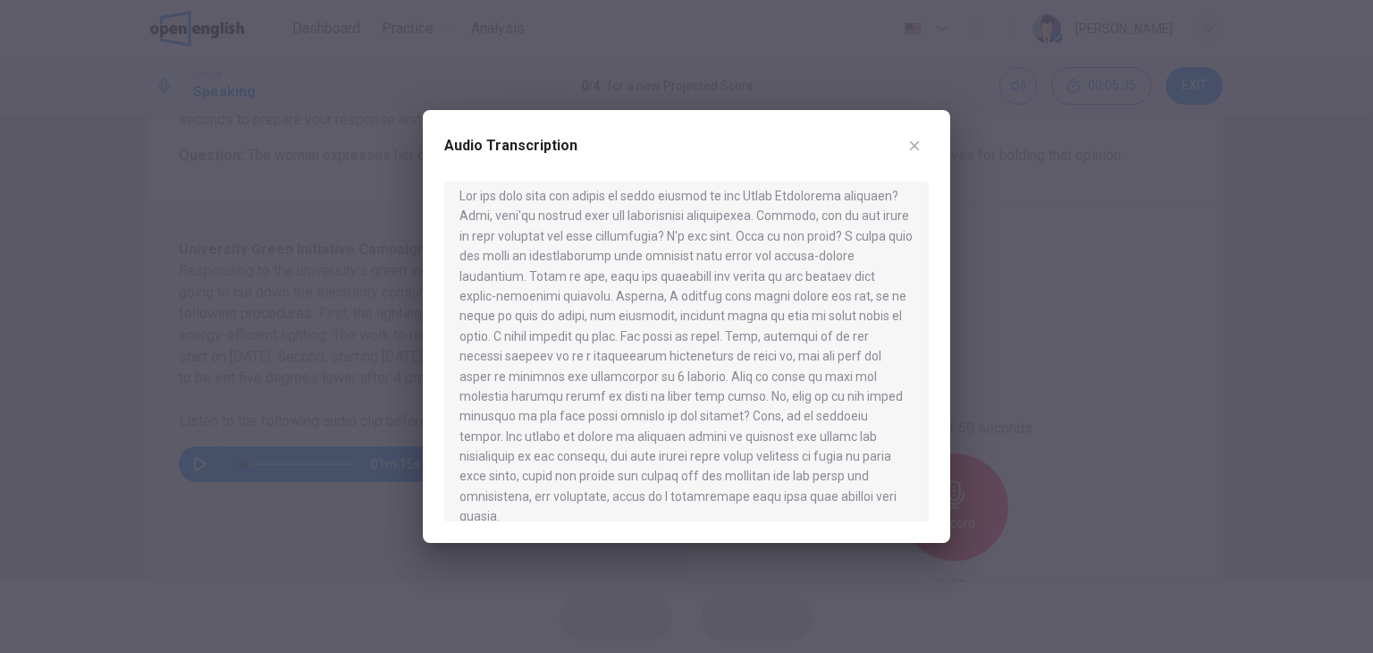
scroll to position [0, 0]
click at [919, 139] on icon "button" at bounding box center [914, 146] width 14 height 14
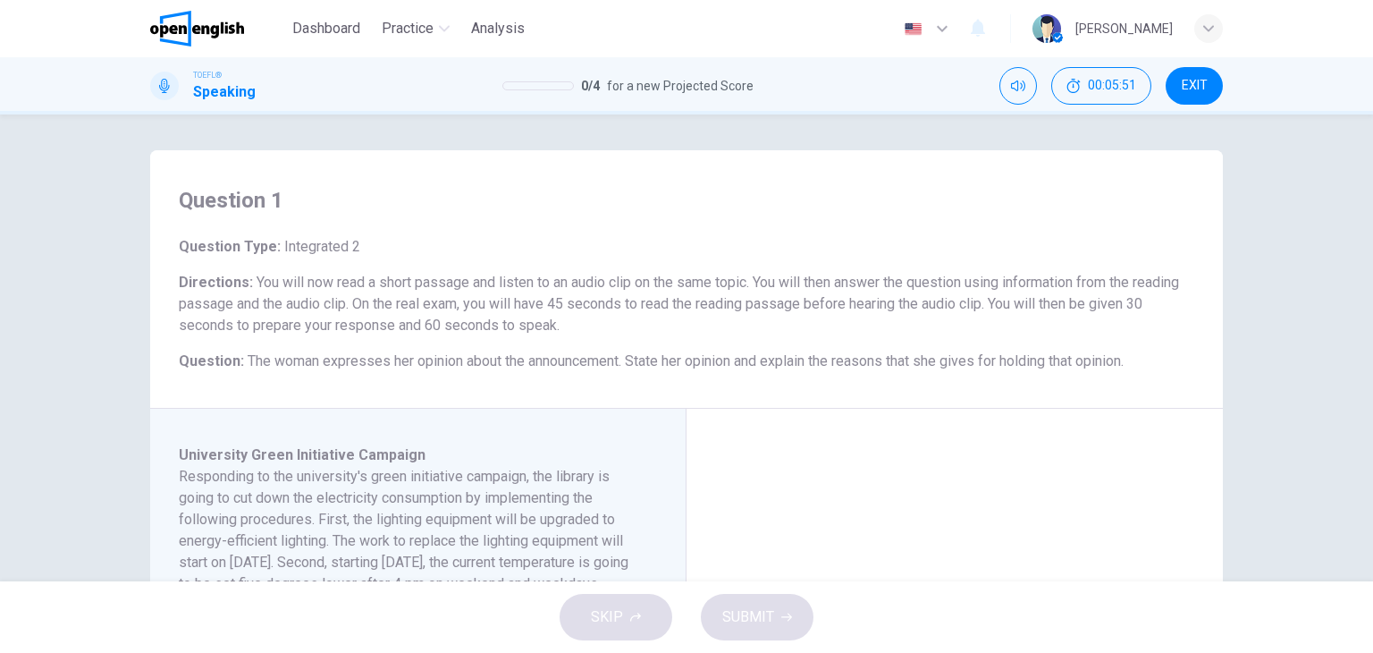
click at [640, 607] on div "SKIP SUBMIT" at bounding box center [686, 617] width 1373 height 72
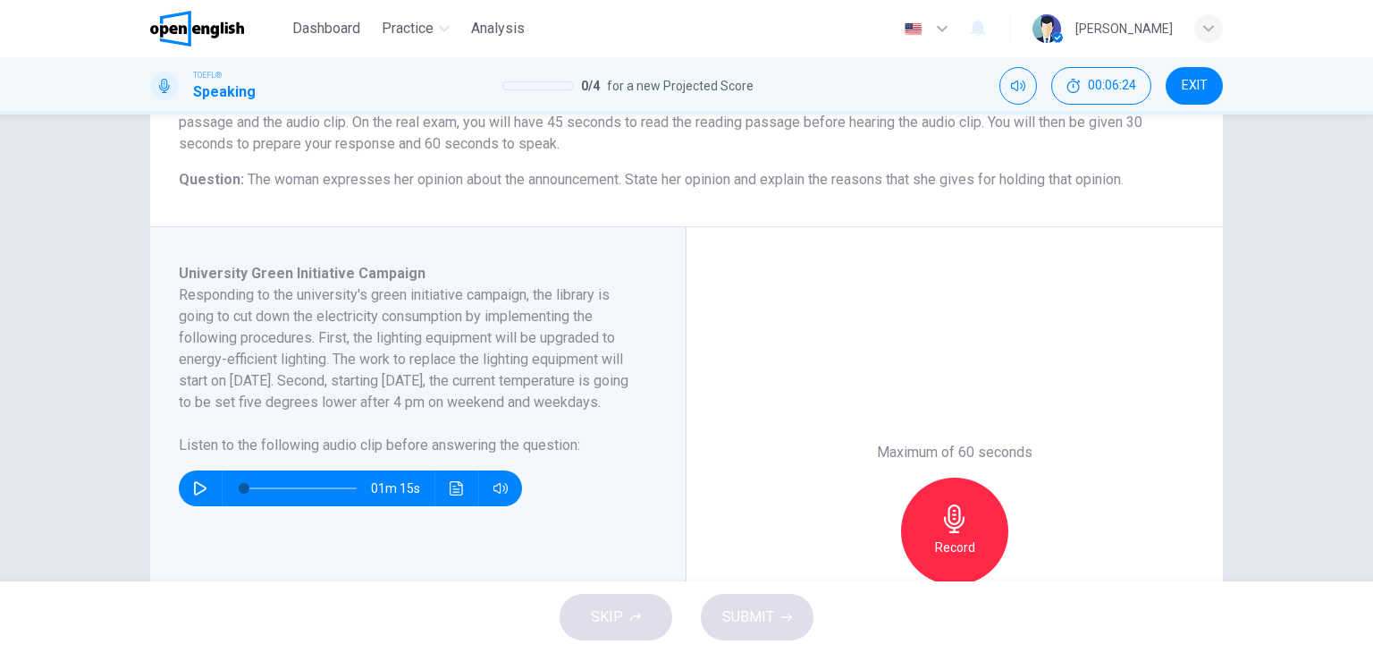
scroll to position [184, 0]
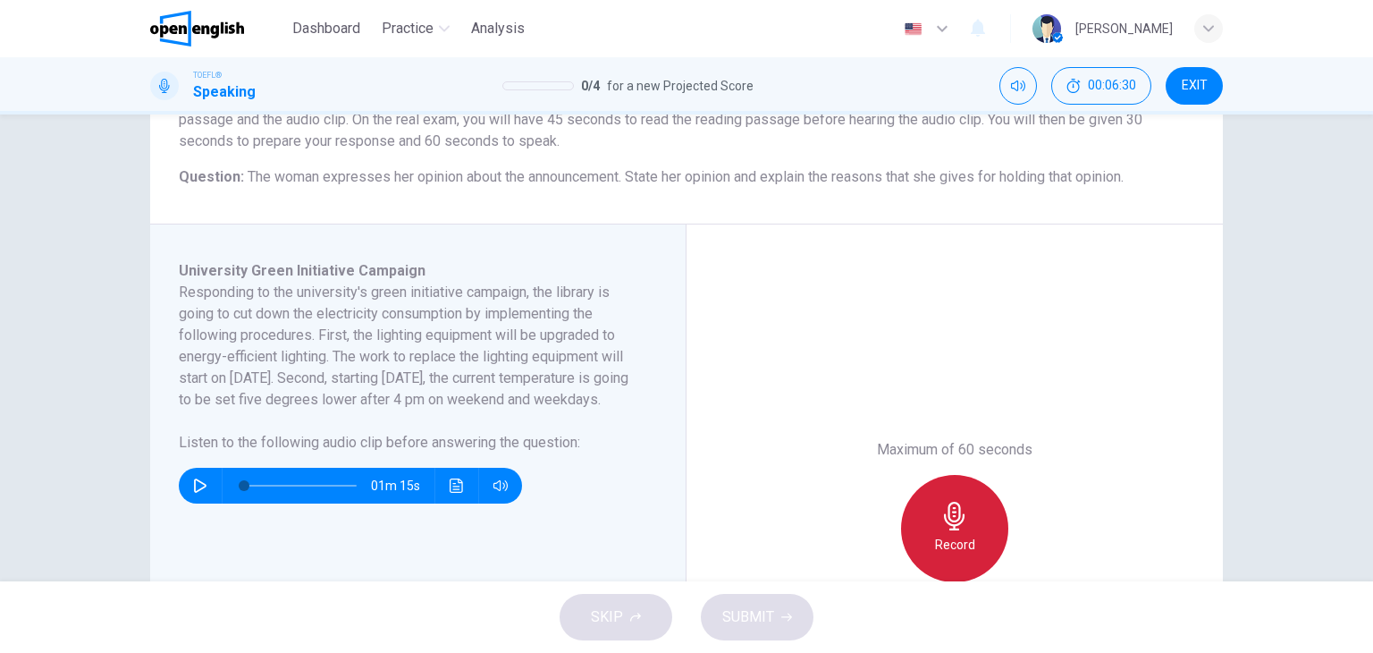
click at [915, 510] on div "Record" at bounding box center [954, 528] width 107 height 107
click at [915, 510] on div "Stop" at bounding box center [954, 528] width 107 height 107
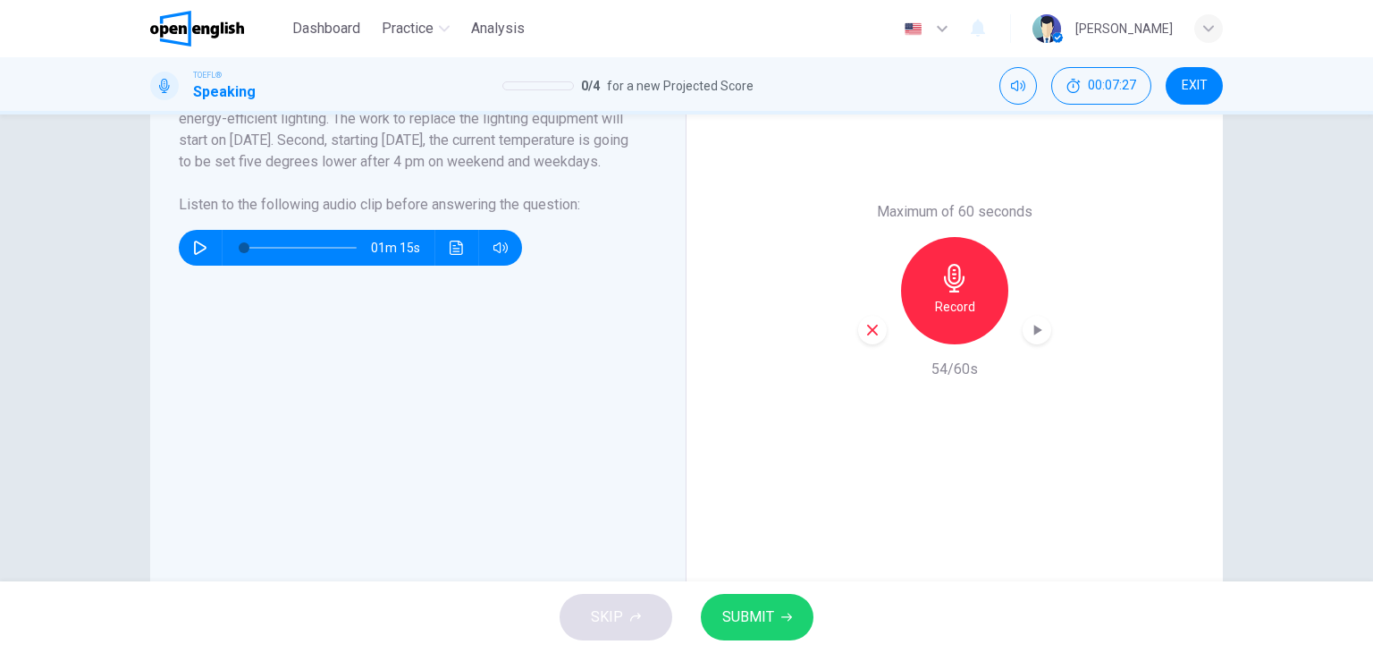
scroll to position [471, 0]
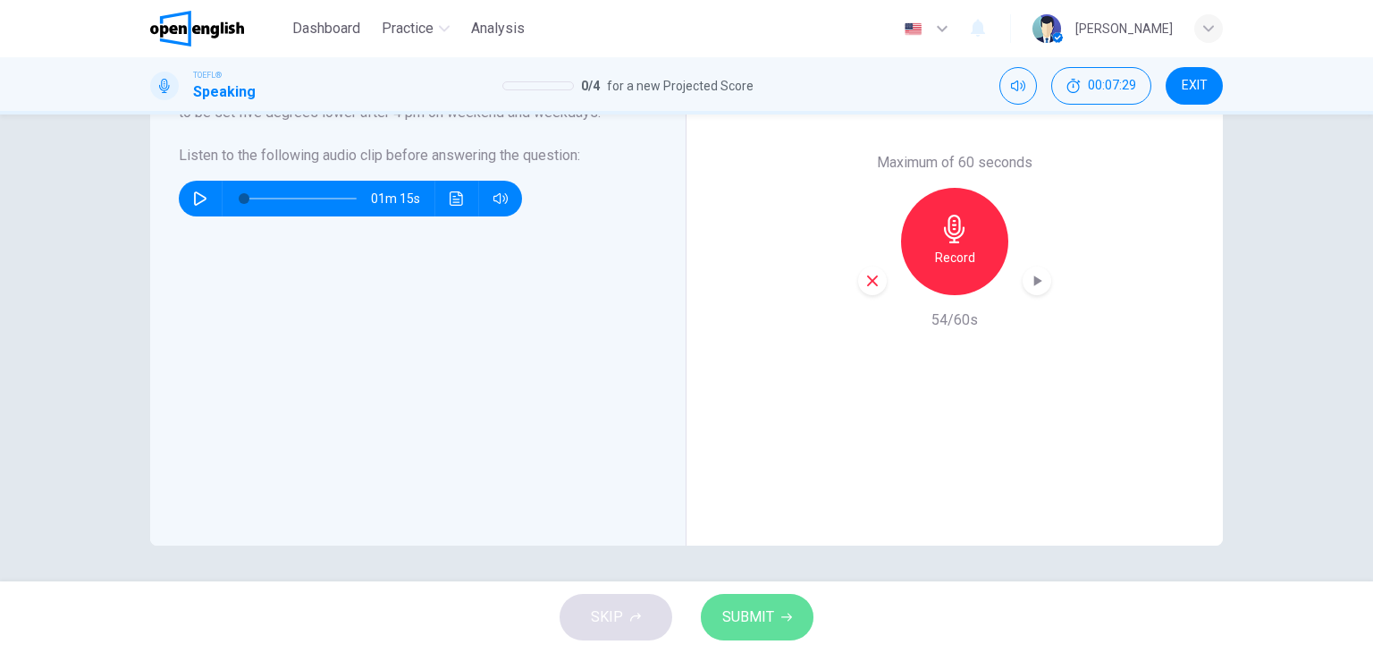
click at [754, 628] on span "SUBMIT" at bounding box center [748, 616] width 52 height 25
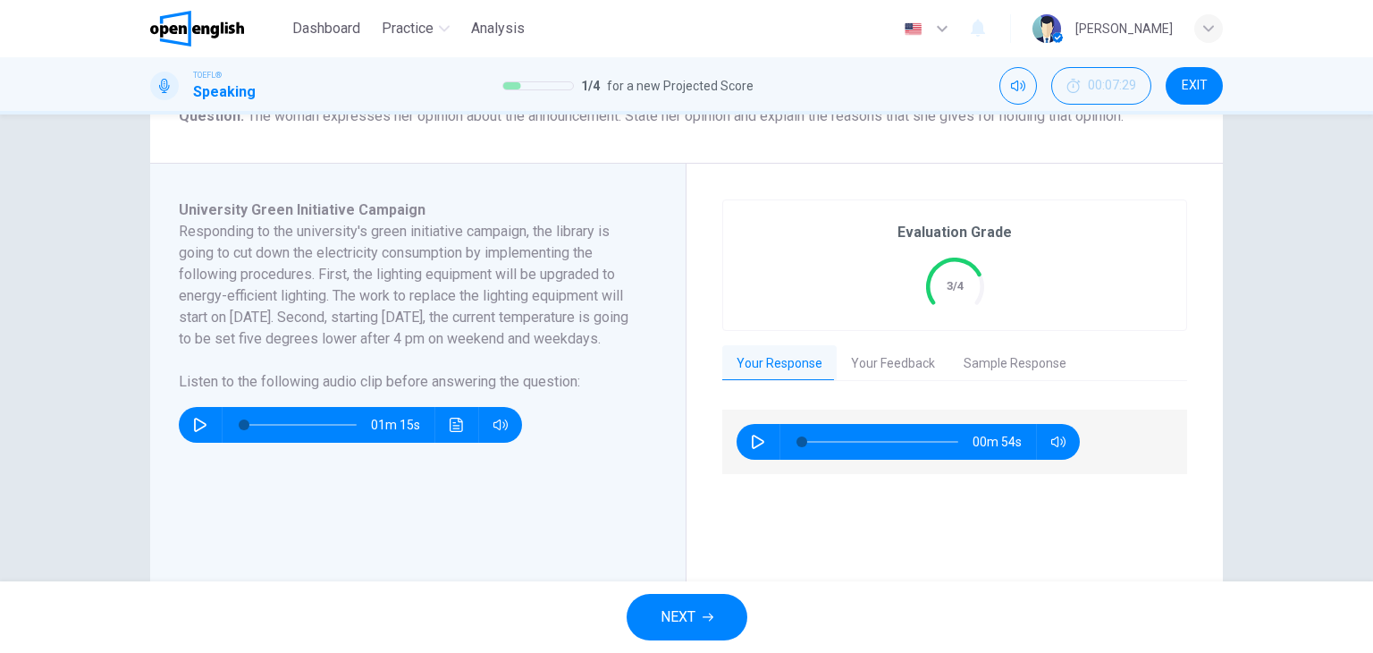
scroll to position [240, 0]
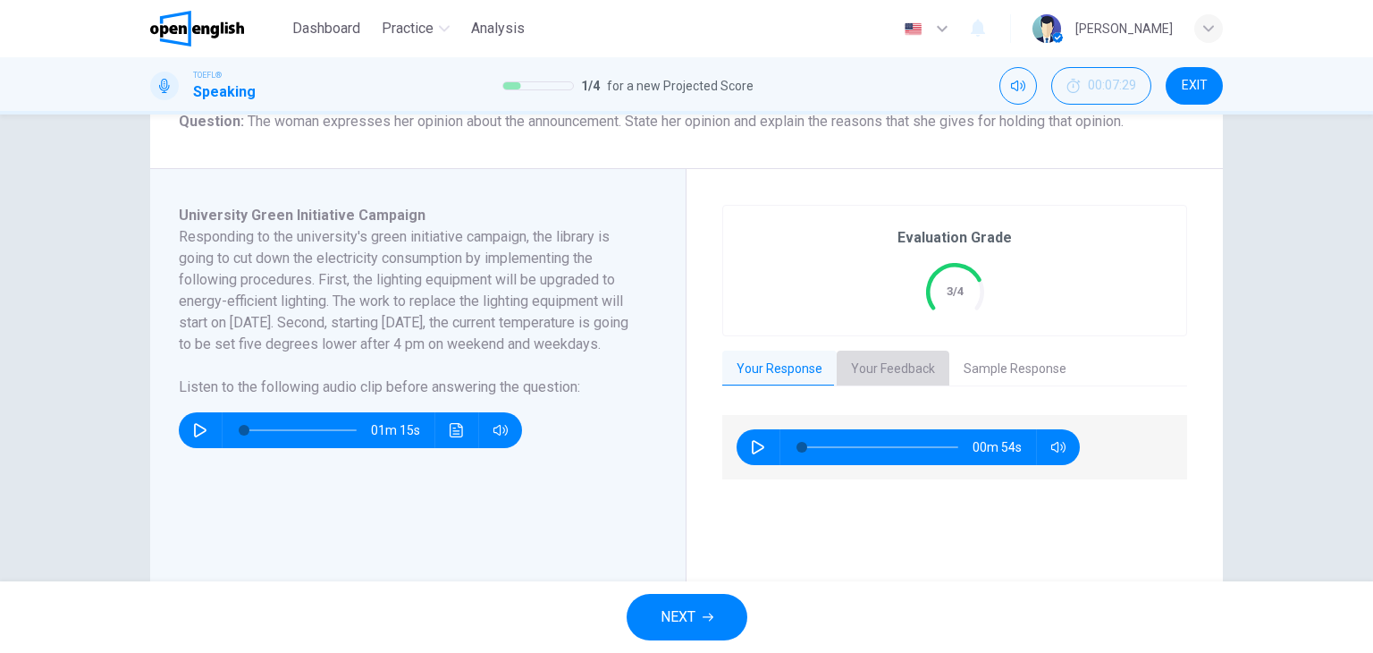
click at [883, 366] on button "Your Feedback" at bounding box center [893, 369] width 113 height 38
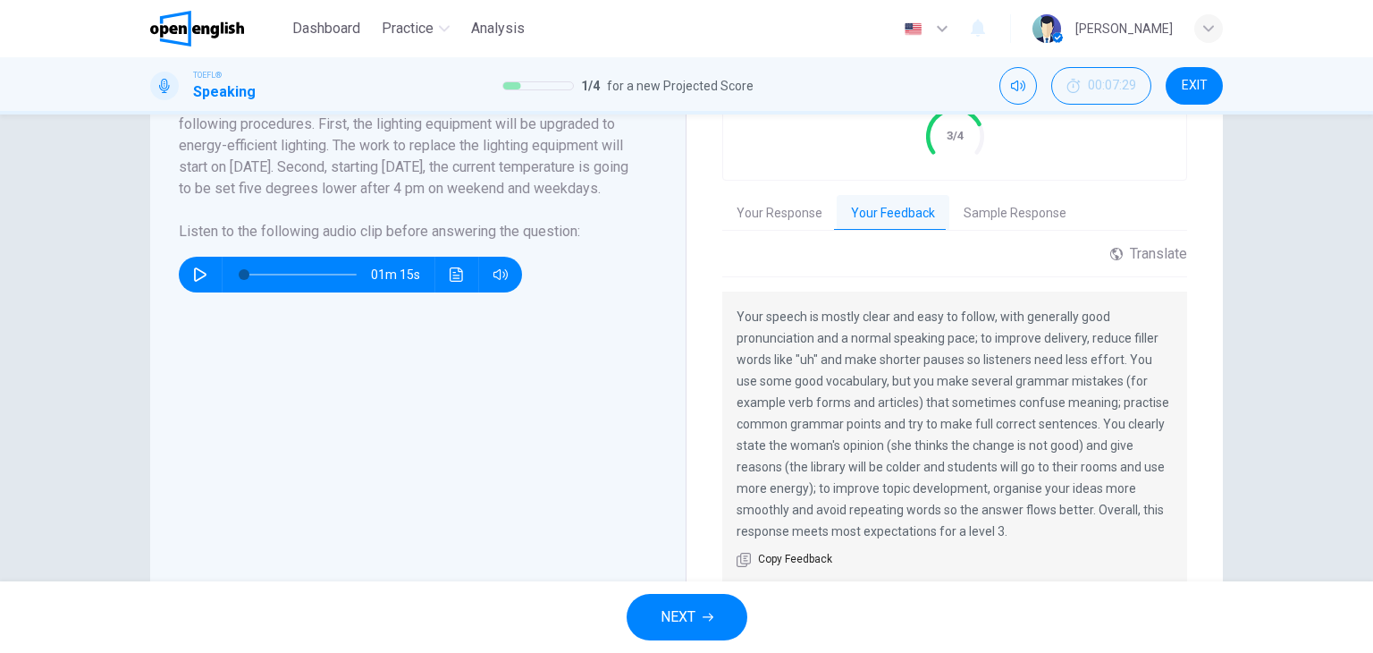
scroll to position [397, 0]
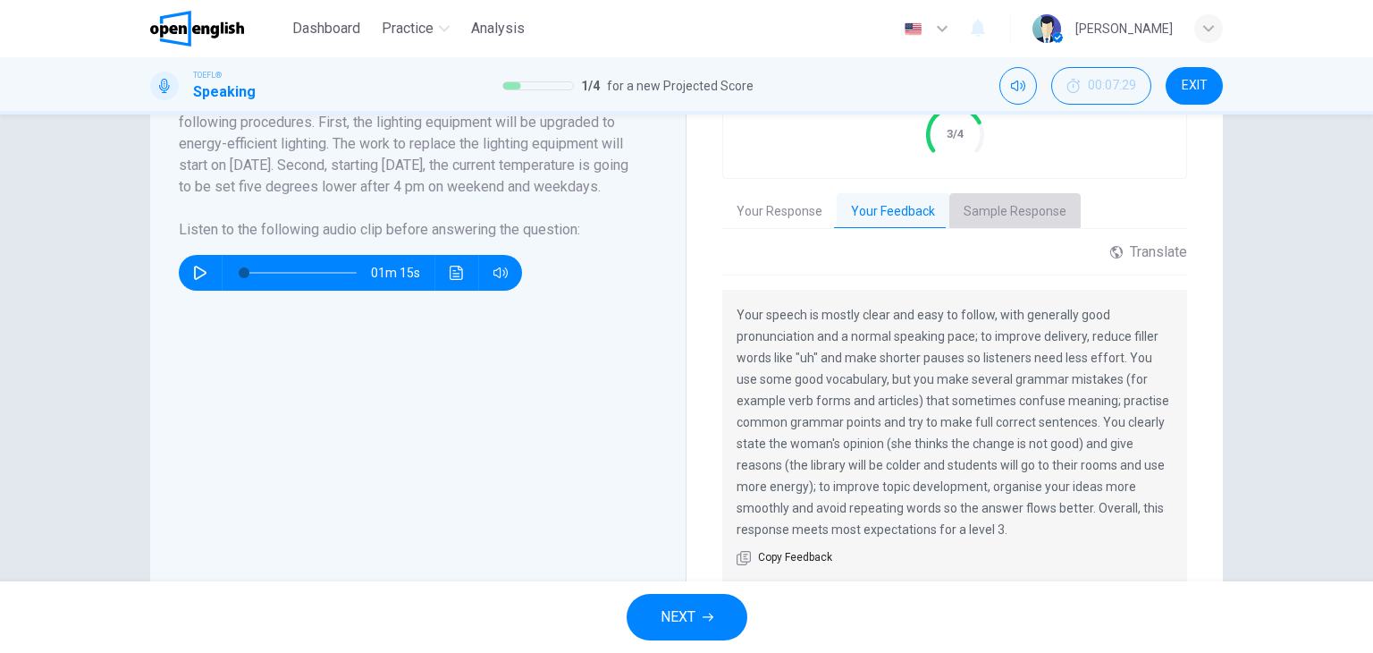
click at [994, 205] on button "Sample Response" at bounding box center [1014, 212] width 131 height 38
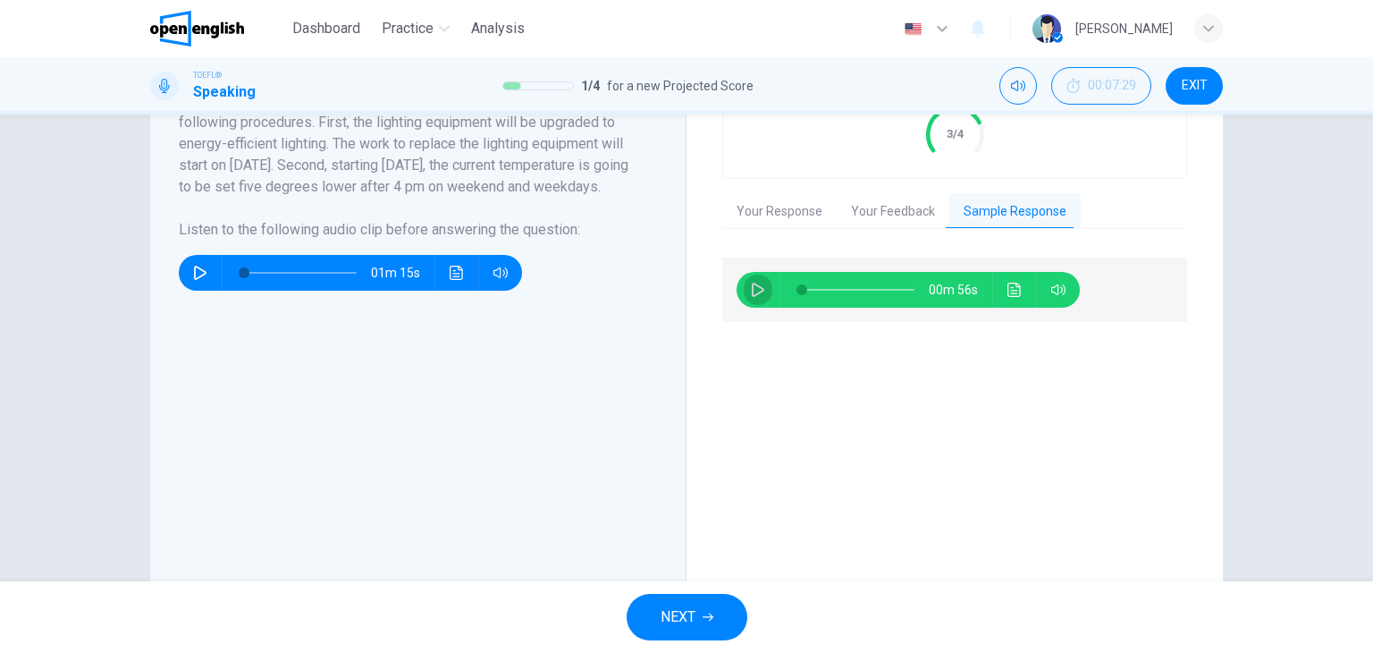
click at [760, 288] on icon "button" at bounding box center [758, 289] width 14 height 14
type input "*"
click at [1007, 288] on icon "Click to see the audio transcription" at bounding box center [1014, 289] width 14 height 14
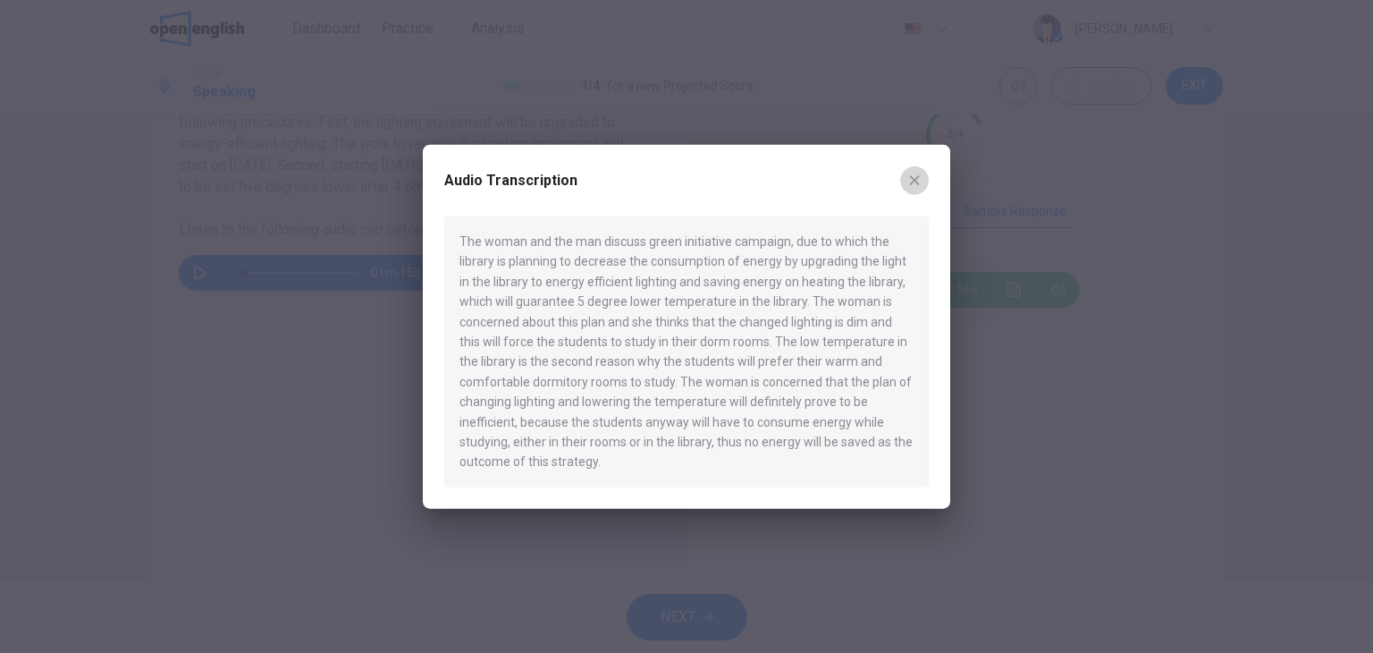
click at [912, 186] on icon "button" at bounding box center [914, 180] width 14 height 14
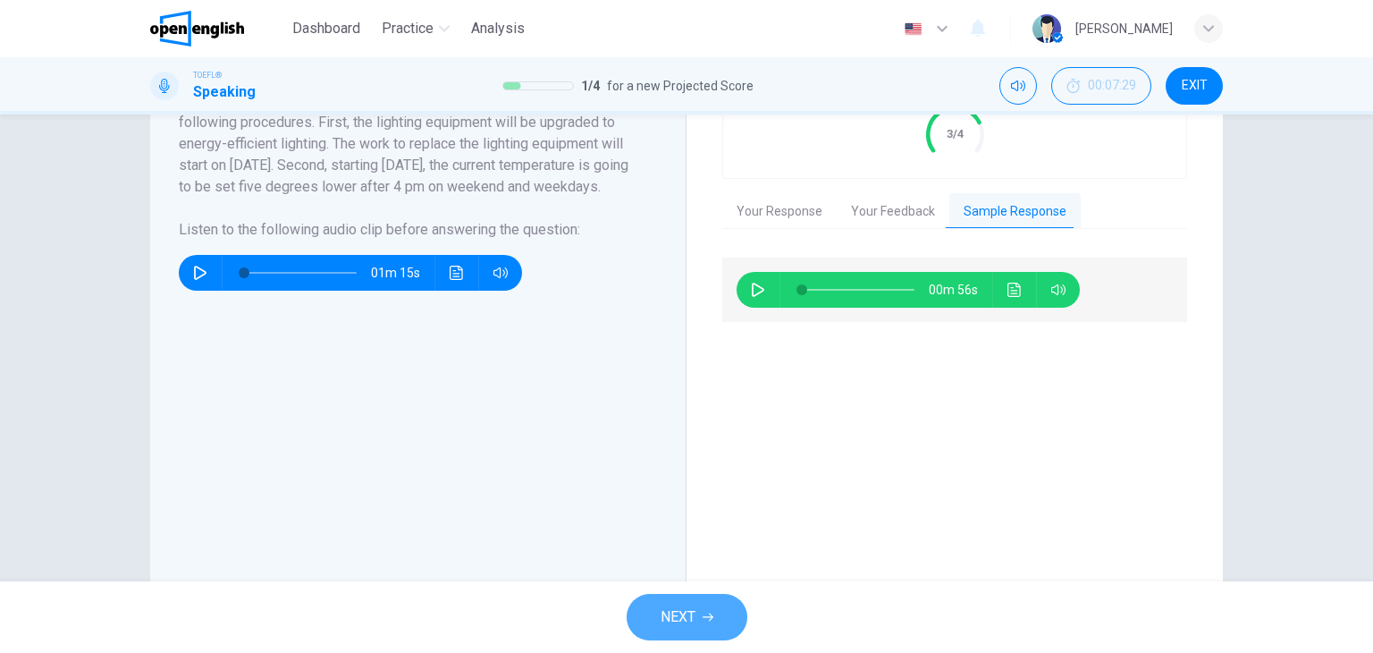
click at [675, 639] on button "NEXT" at bounding box center [687, 617] width 121 height 46
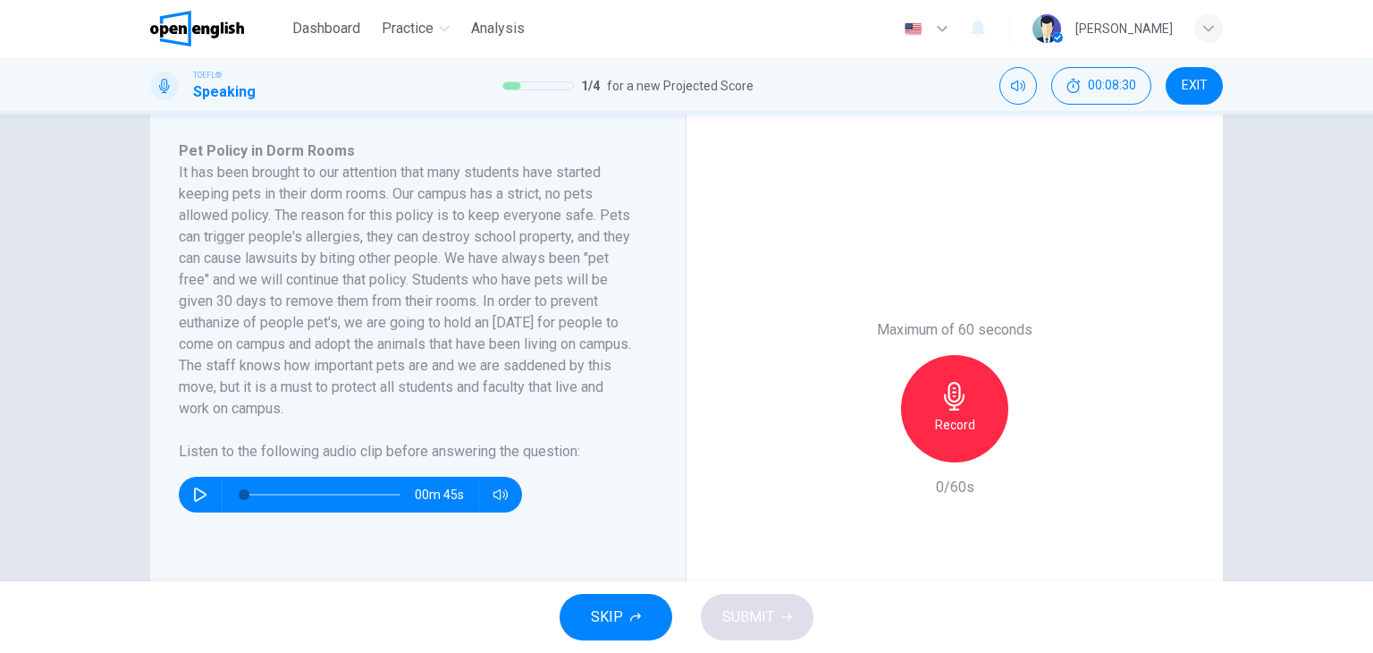
scroll to position [309, 0]
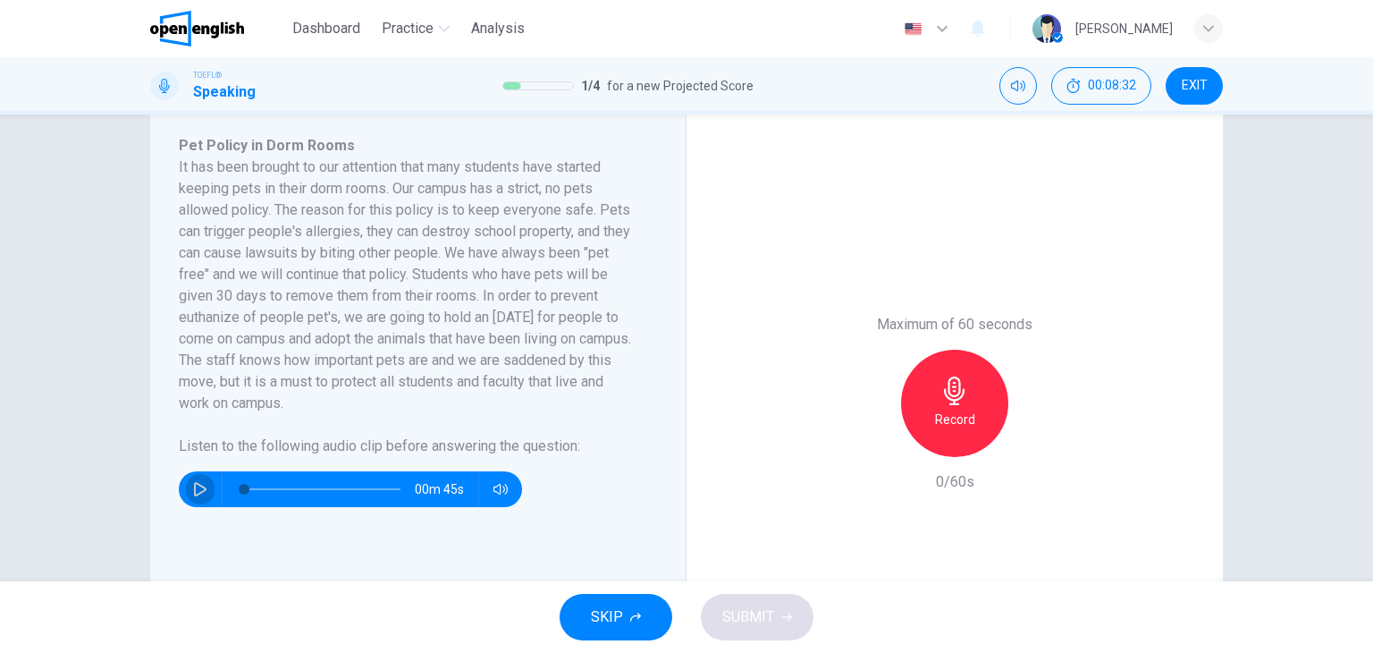
click at [194, 486] on icon "button" at bounding box center [200, 489] width 13 height 14
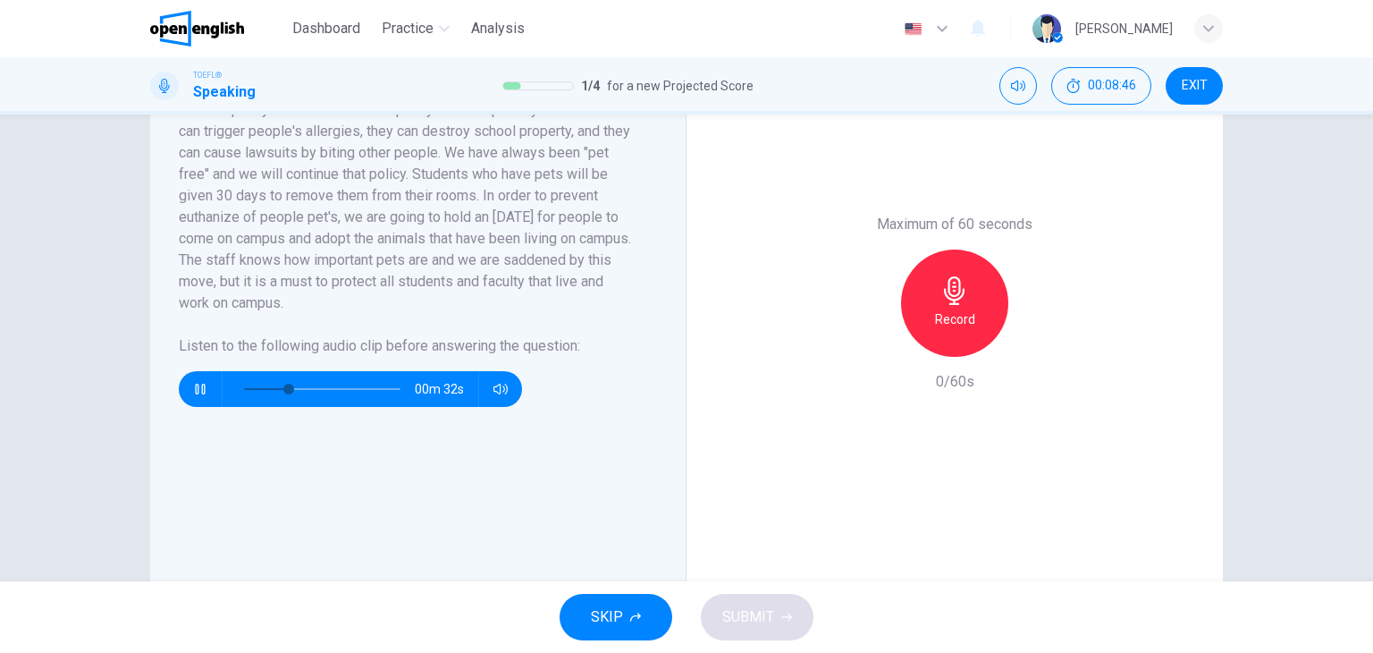
scroll to position [453, 0]
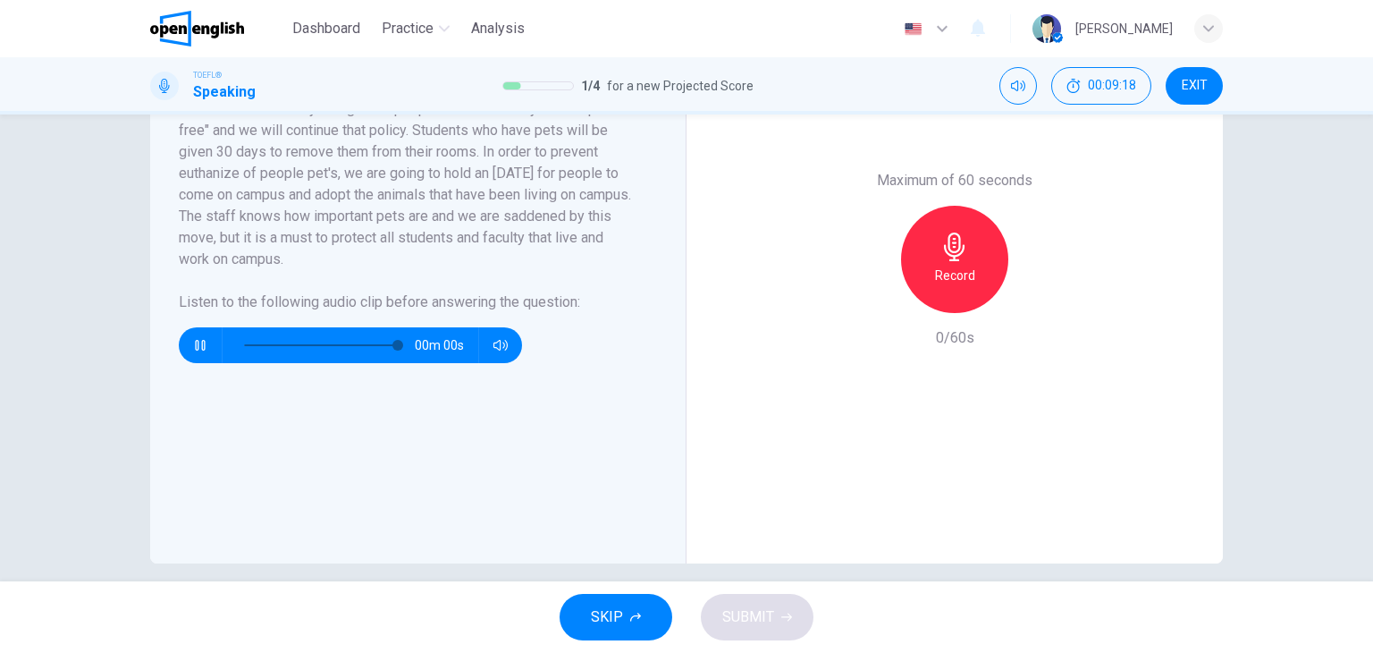
type input "*"
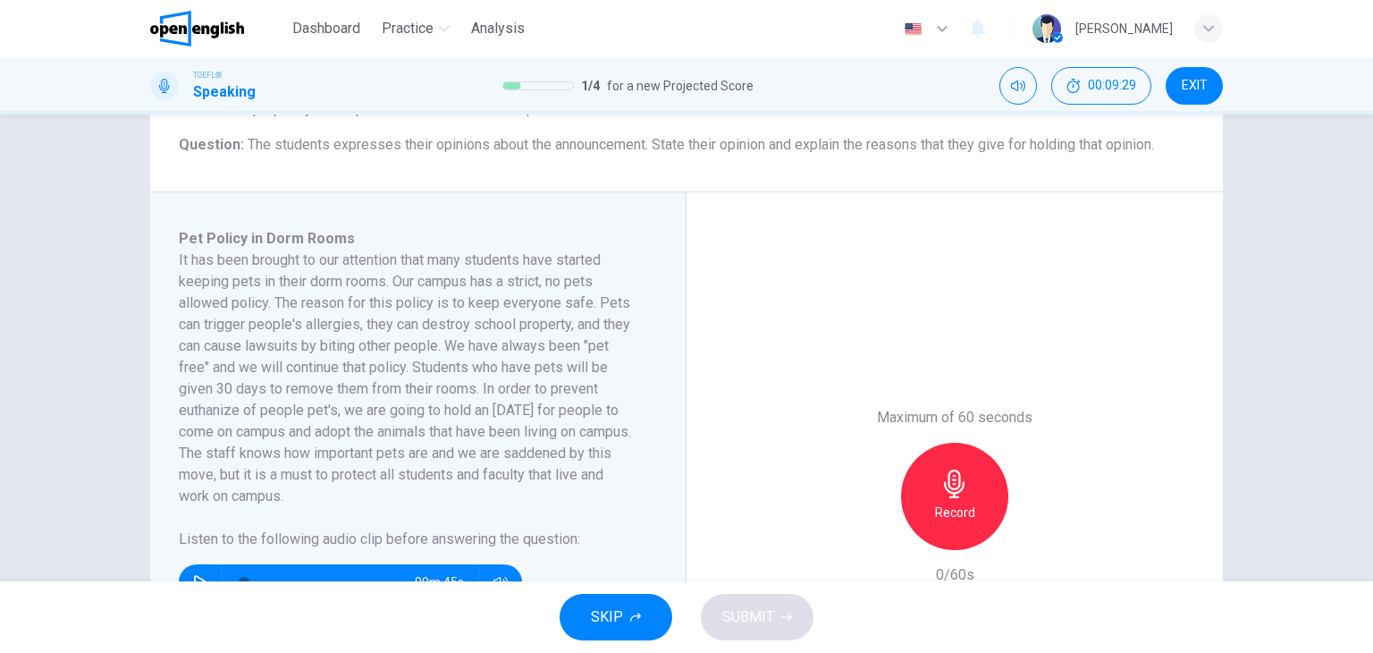
scroll to position [218, 0]
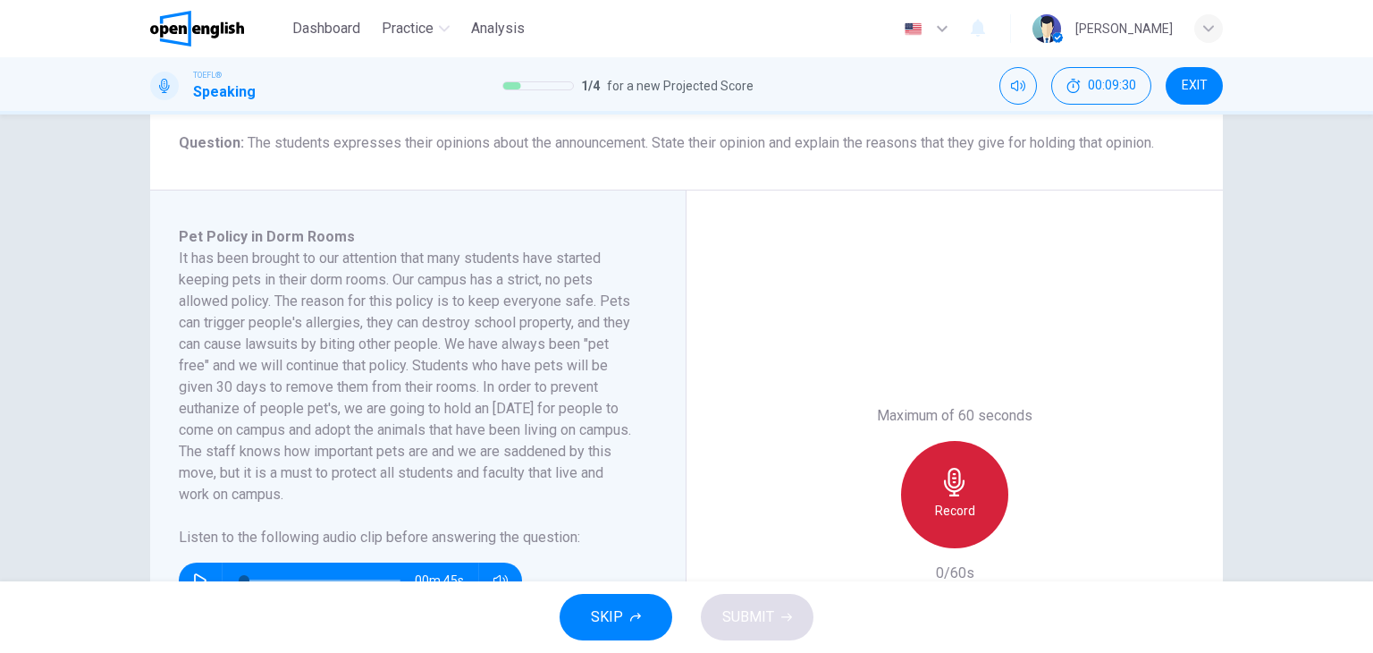
click at [973, 460] on div "Record" at bounding box center [954, 494] width 107 height 107
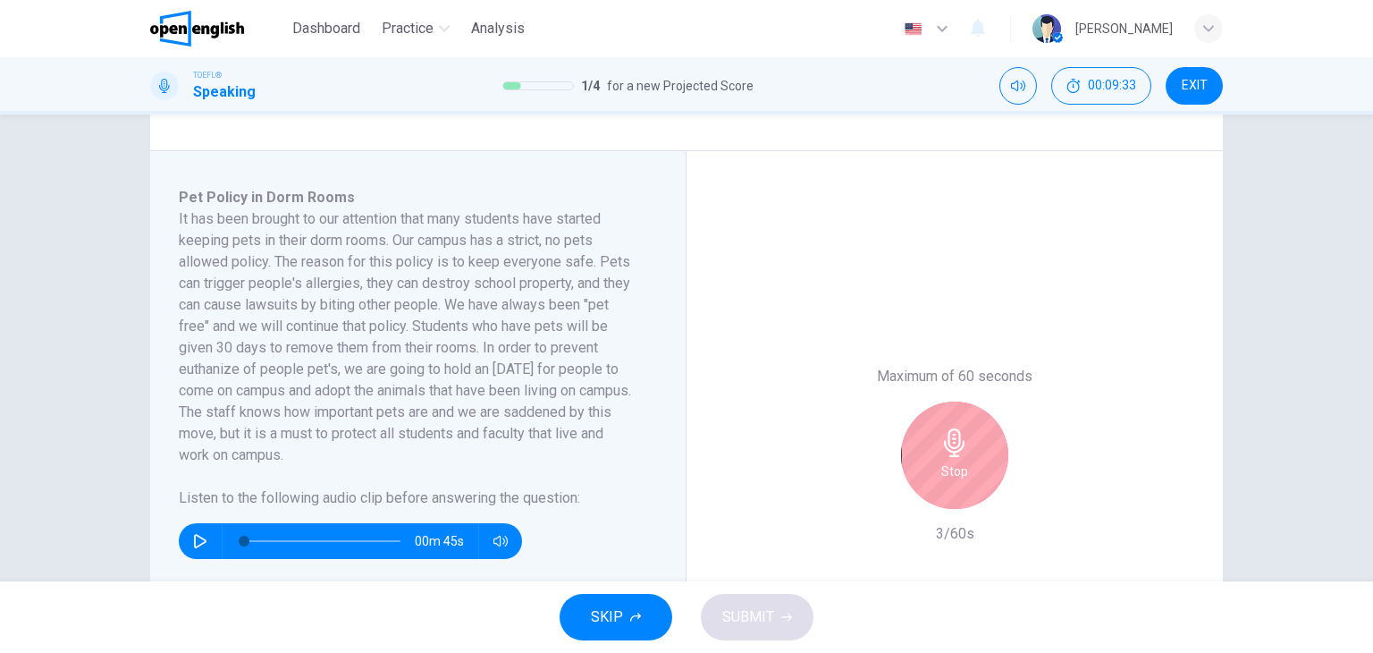
scroll to position [259, 0]
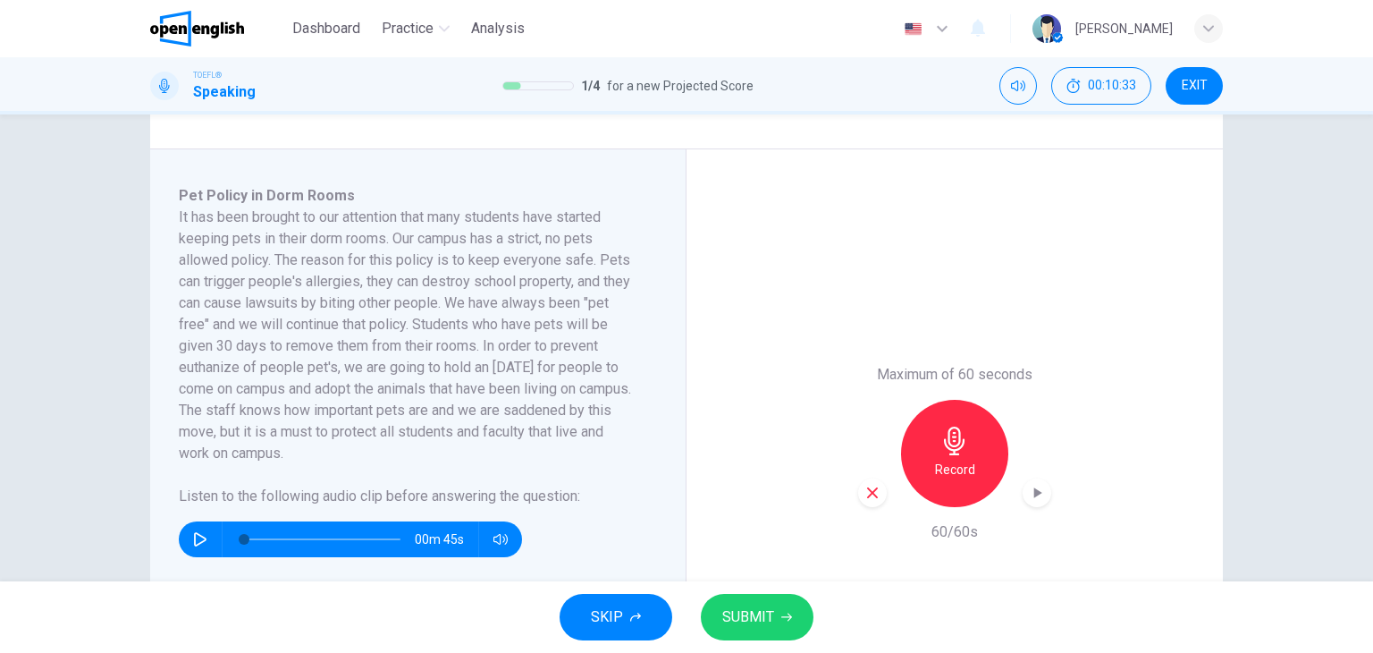
drag, startPoint x: 773, startPoint y: 642, endPoint x: 780, endPoint y: 619, distance: 23.5
click at [780, 619] on div "SKIP SUBMIT" at bounding box center [686, 617] width 1373 height 72
click at [781, 619] on icon "button" at bounding box center [786, 616] width 11 height 11
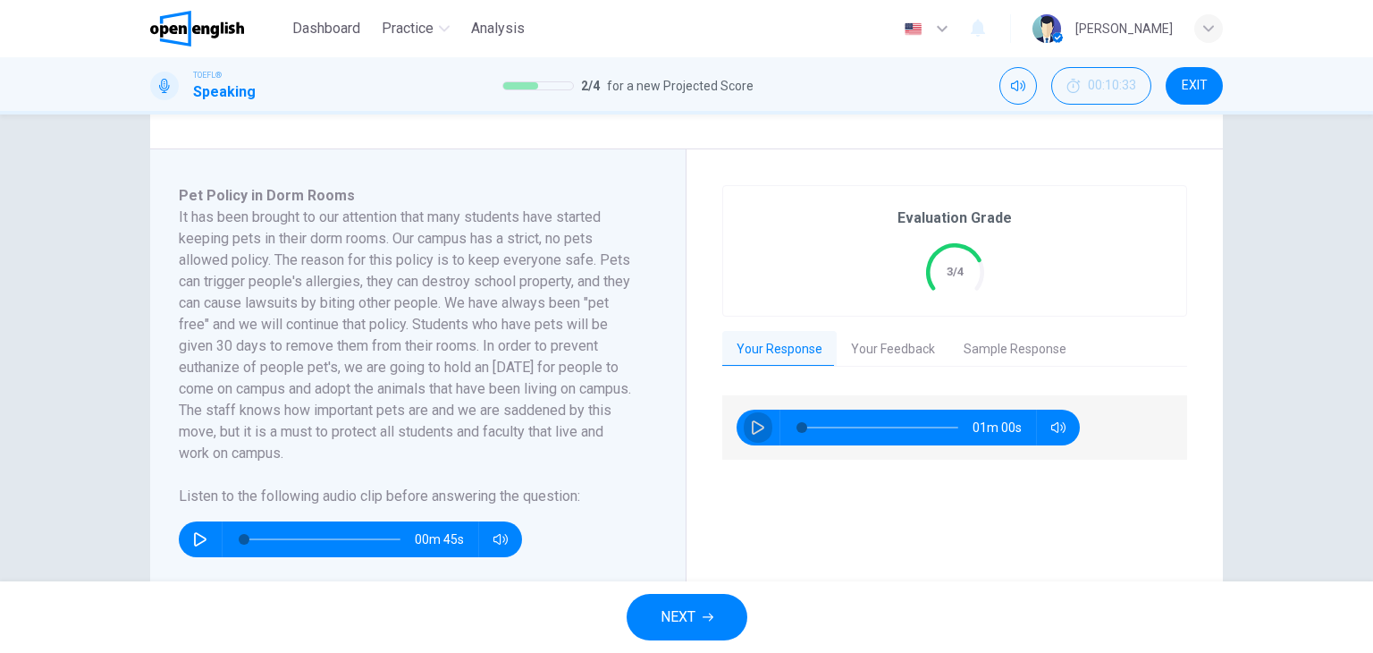
click at [752, 423] on icon "button" at bounding box center [758, 427] width 13 height 14
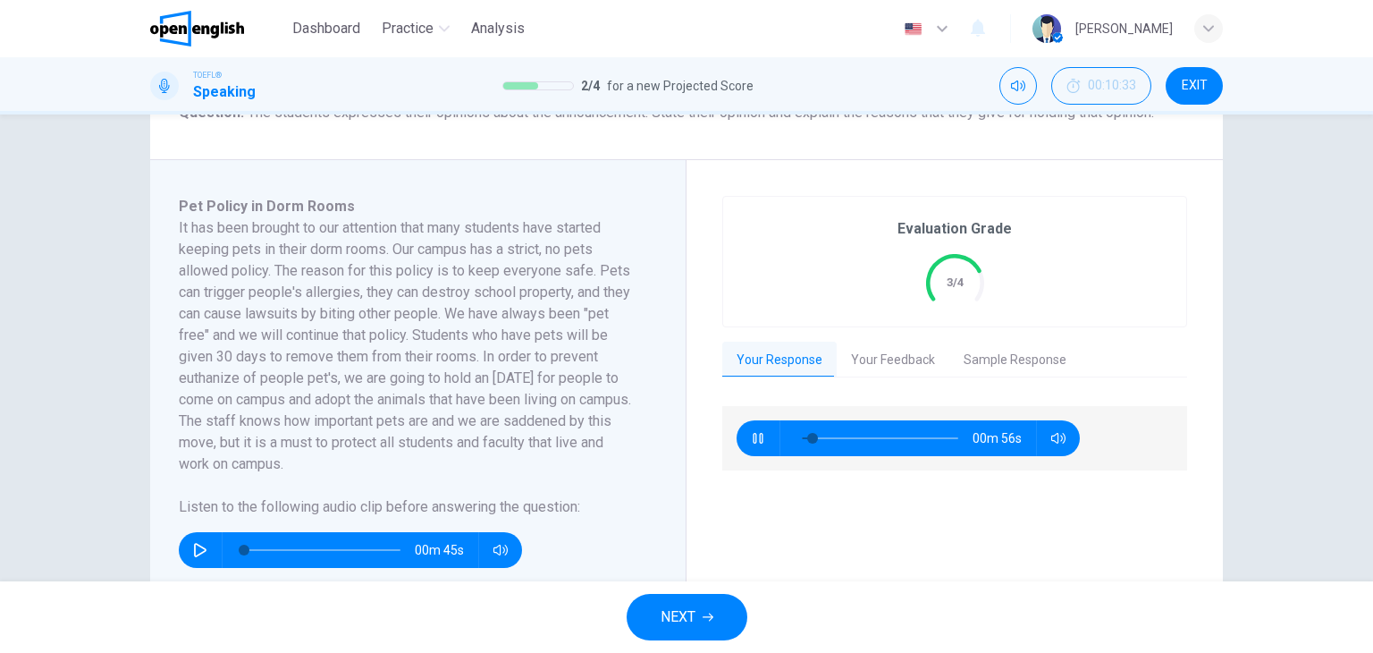
scroll to position [247, 0]
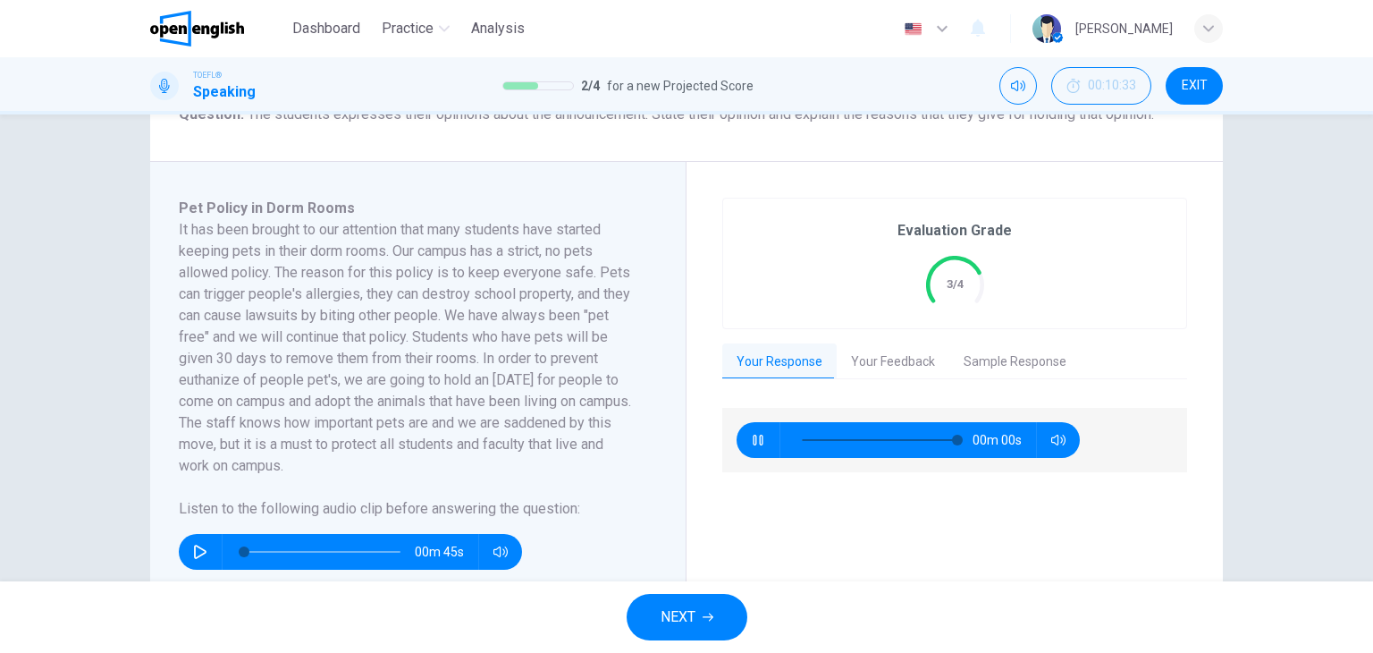
type input "*"
click at [992, 358] on button "Sample Response" at bounding box center [1014, 362] width 131 height 38
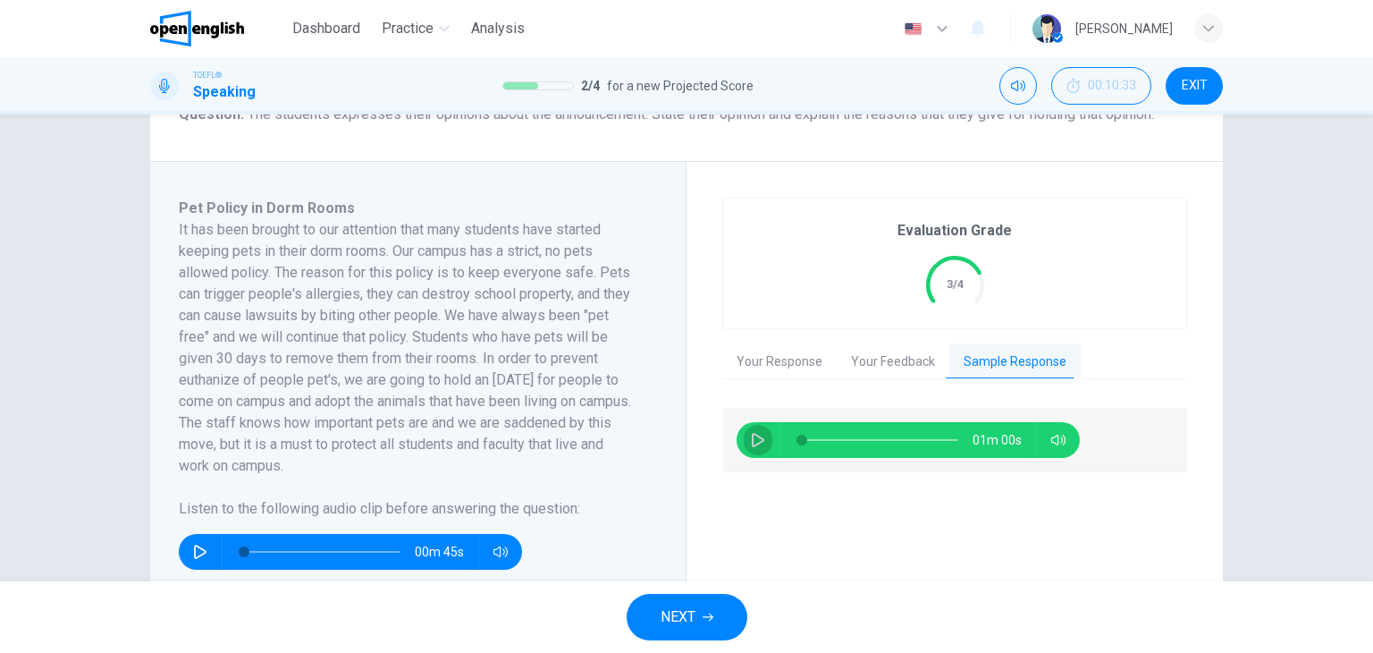
click at [763, 434] on button "button" at bounding box center [758, 440] width 29 height 36
type input "*"
click at [882, 358] on button "Your Feedback" at bounding box center [893, 362] width 113 height 38
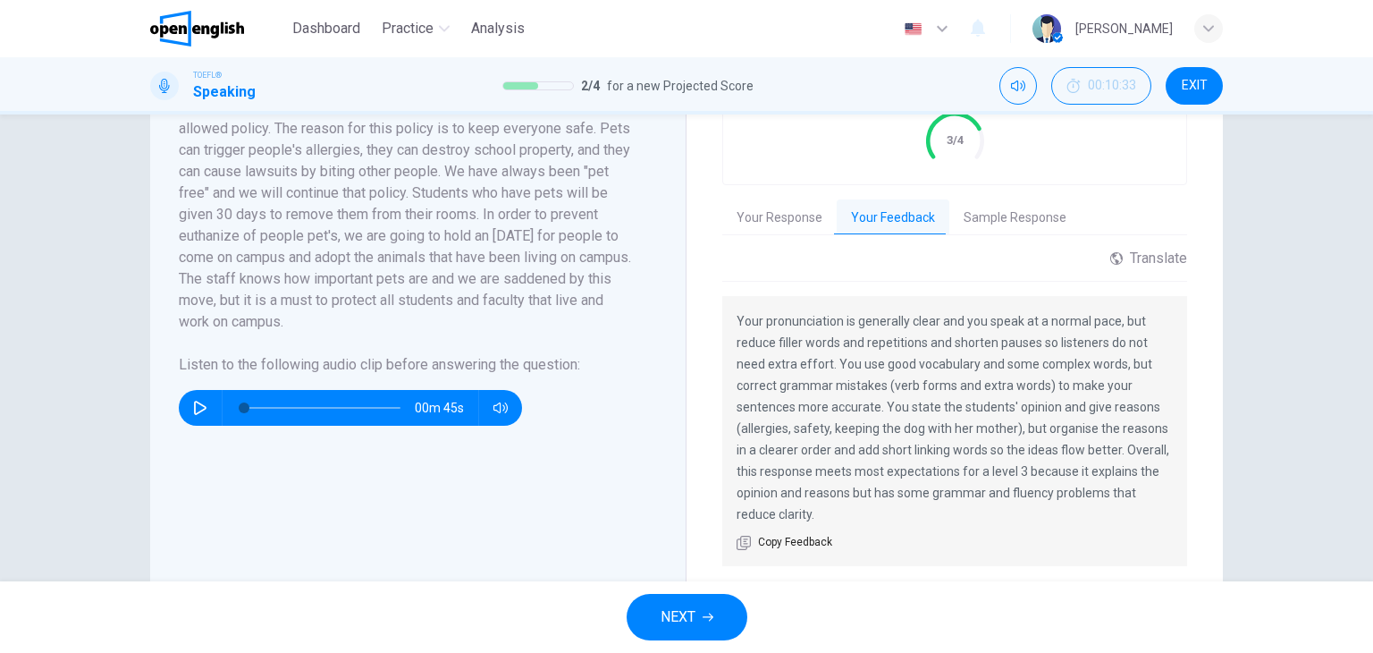
scroll to position [386, 0]
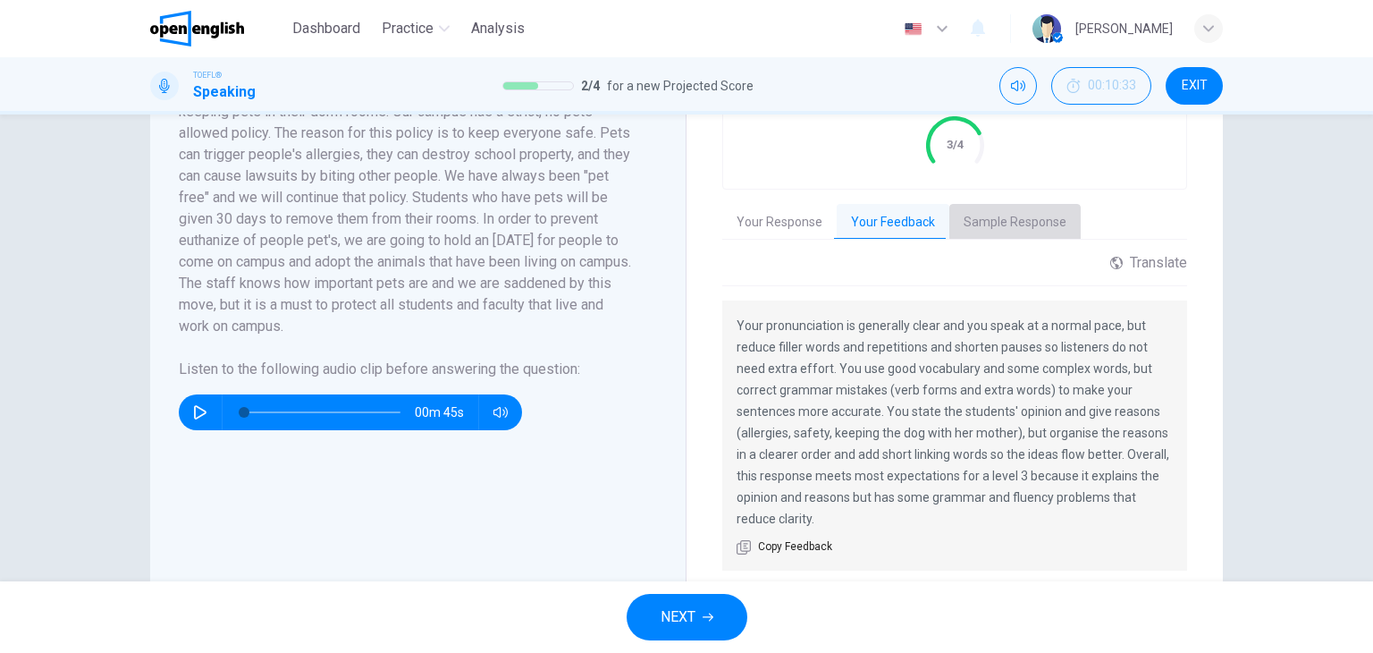
click at [1045, 224] on button "Sample Response" at bounding box center [1014, 223] width 131 height 38
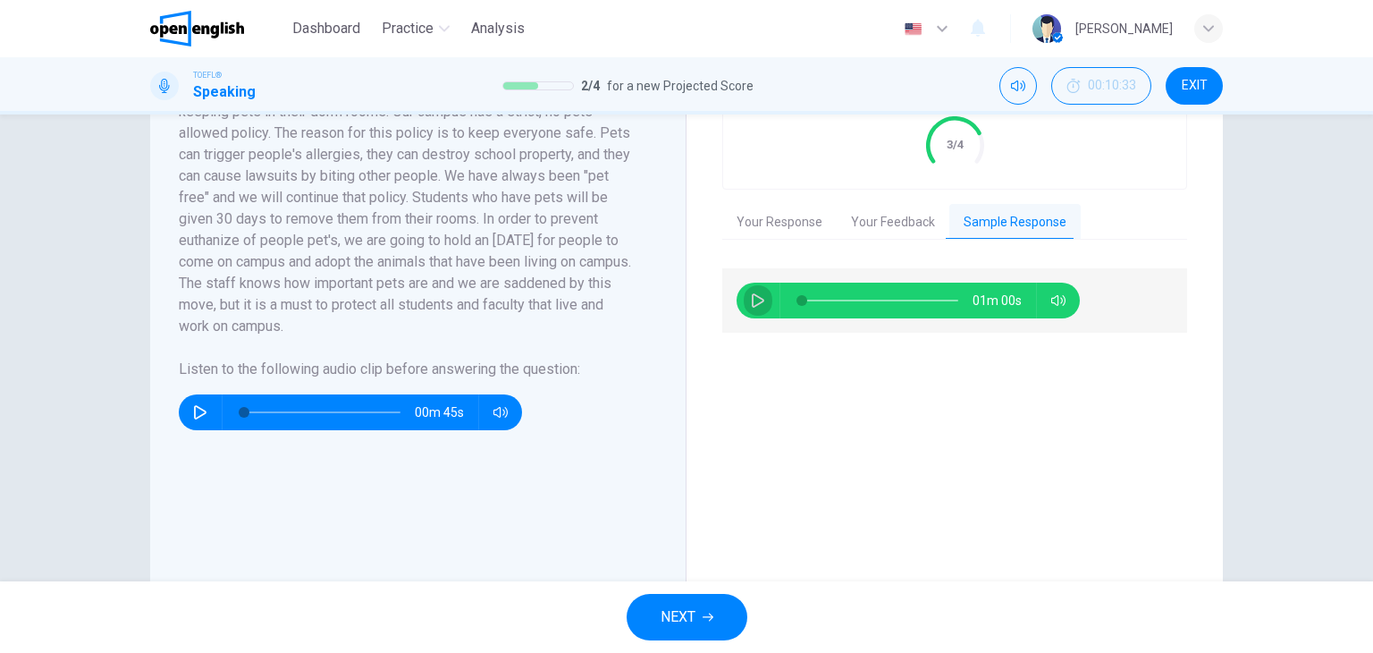
click at [757, 306] on button "button" at bounding box center [758, 300] width 29 height 36
type input "*"
click at [704, 627] on button "NEXT" at bounding box center [687, 617] width 121 height 46
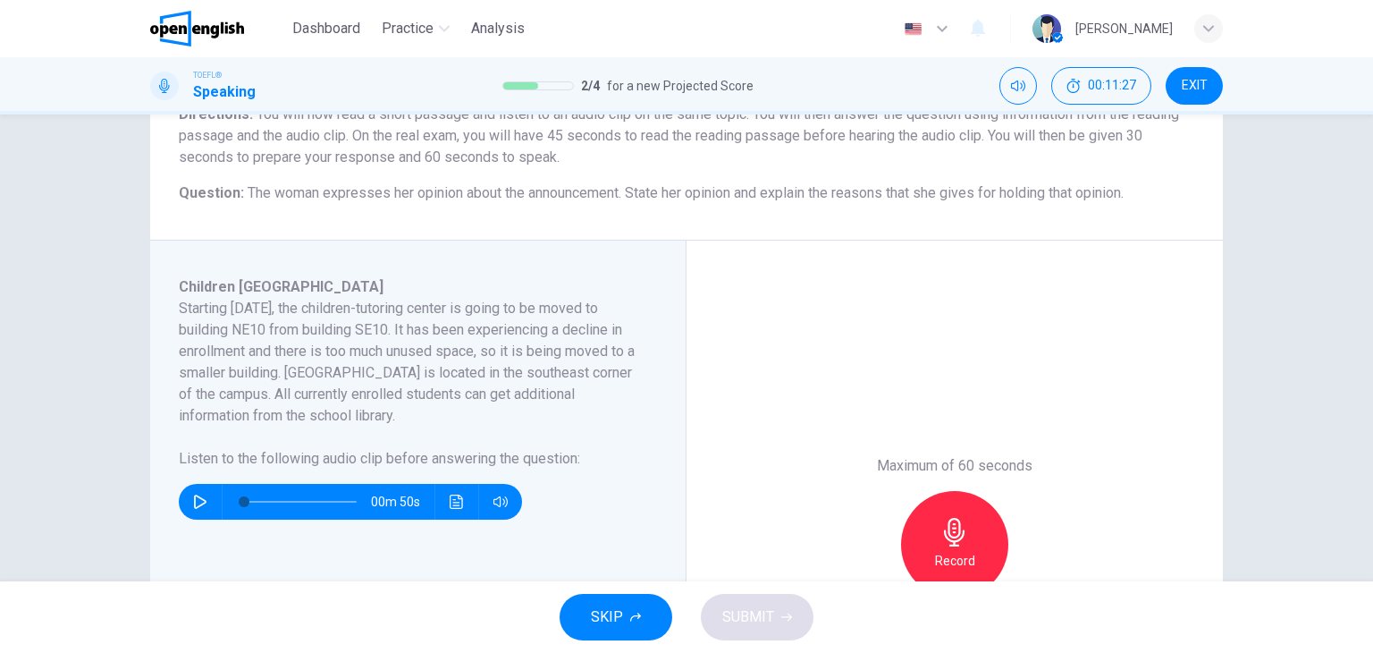
scroll to position [169, 0]
click at [194, 500] on icon "button" at bounding box center [200, 500] width 13 height 14
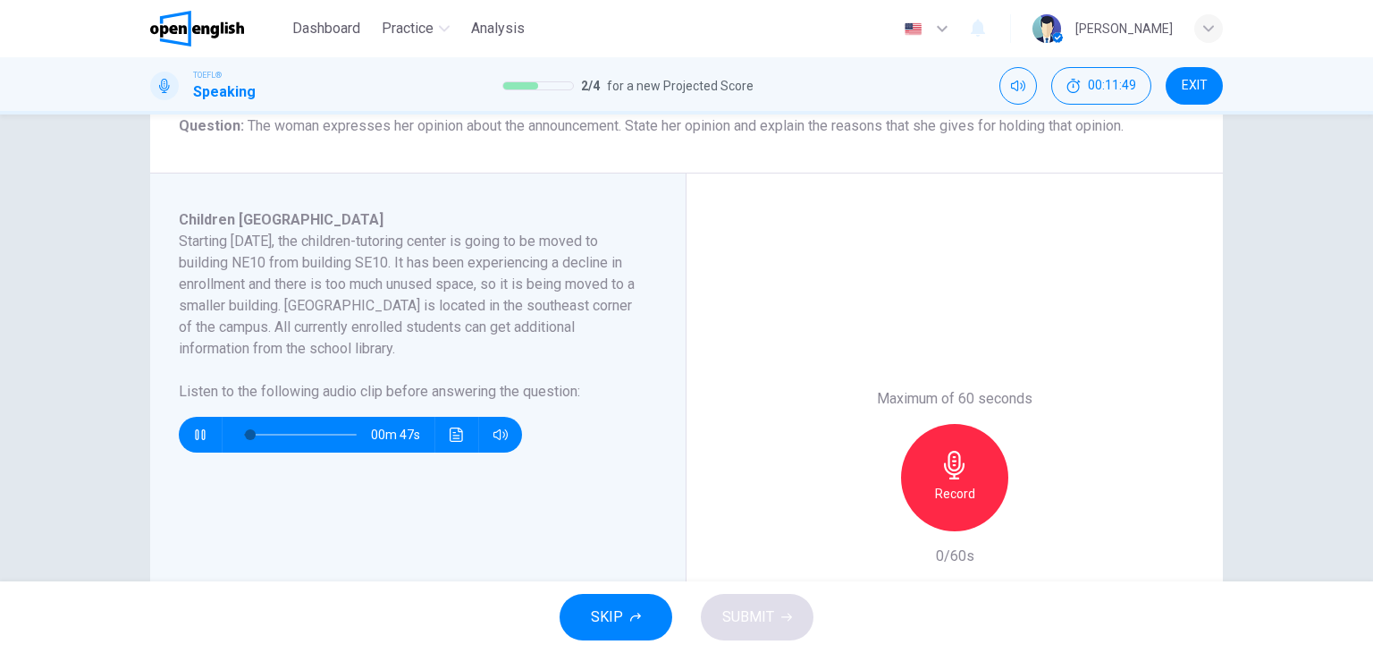
scroll to position [240, 0]
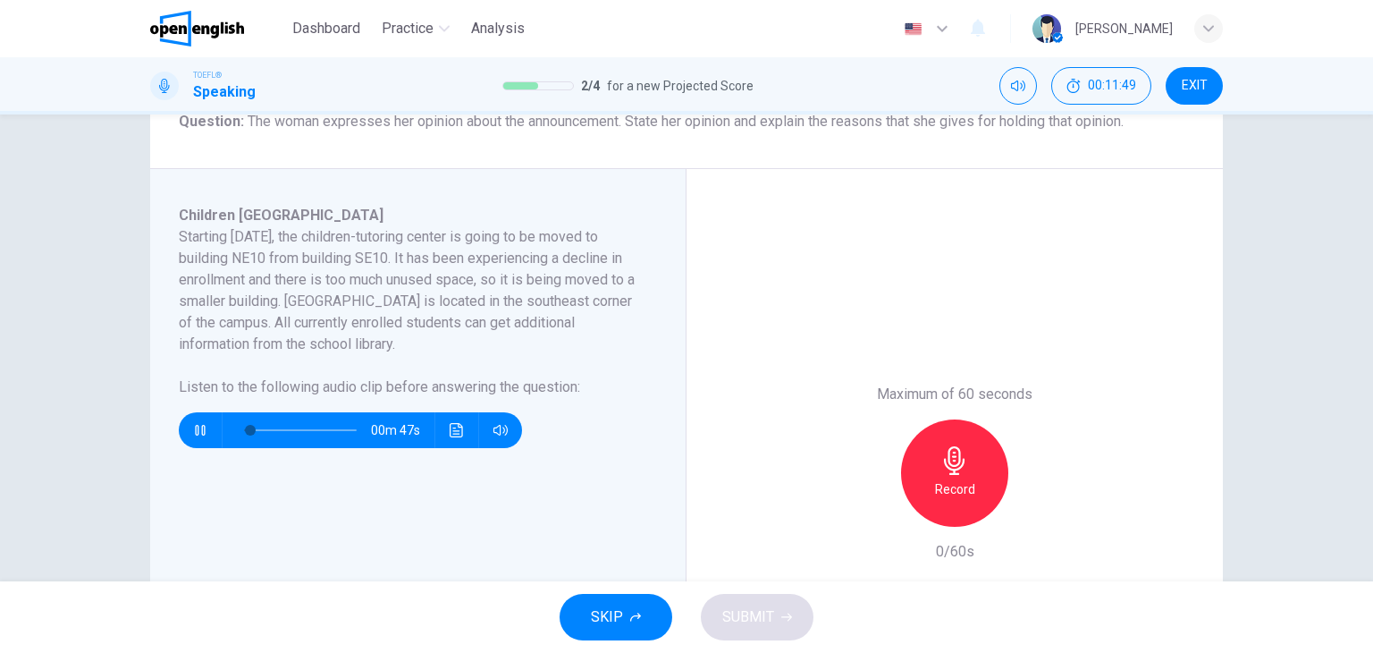
type input "*"
click at [197, 437] on button "button" at bounding box center [200, 430] width 29 height 36
click at [450, 430] on icon "Click to see the audio transcription" at bounding box center [456, 430] width 13 height 14
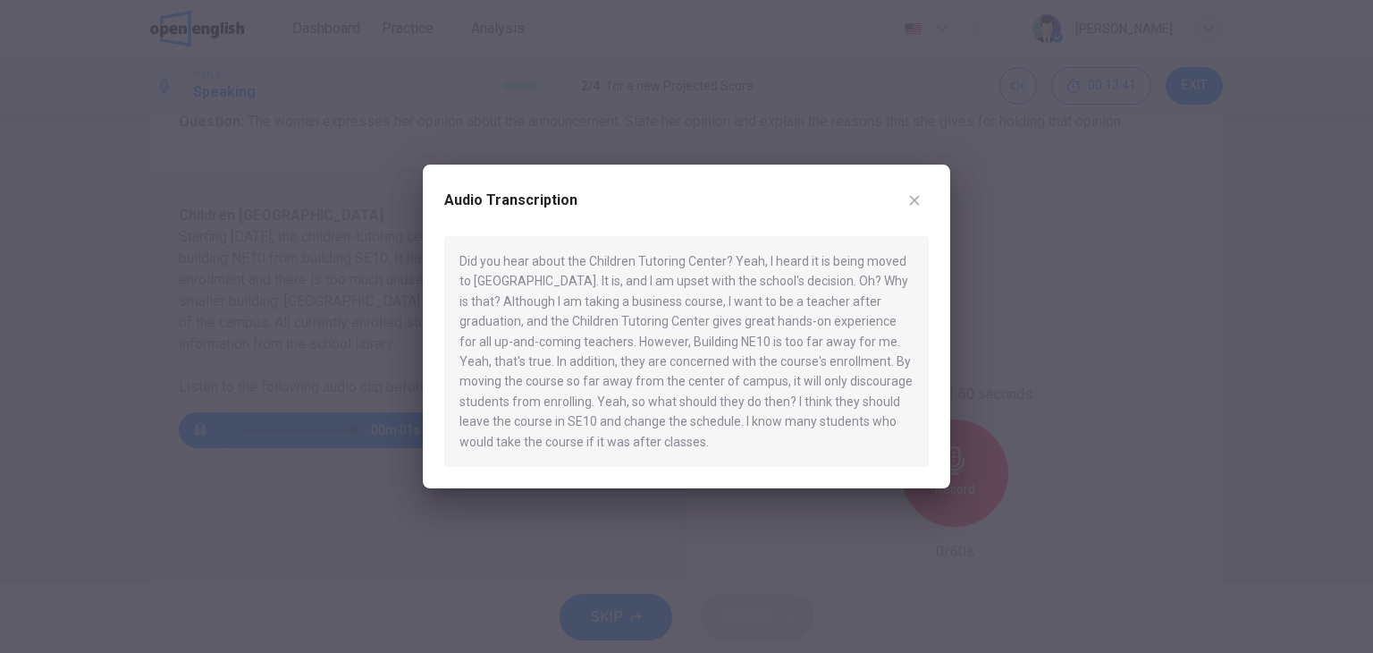
type input "*"
click at [915, 204] on icon "button" at bounding box center [914, 200] width 14 height 14
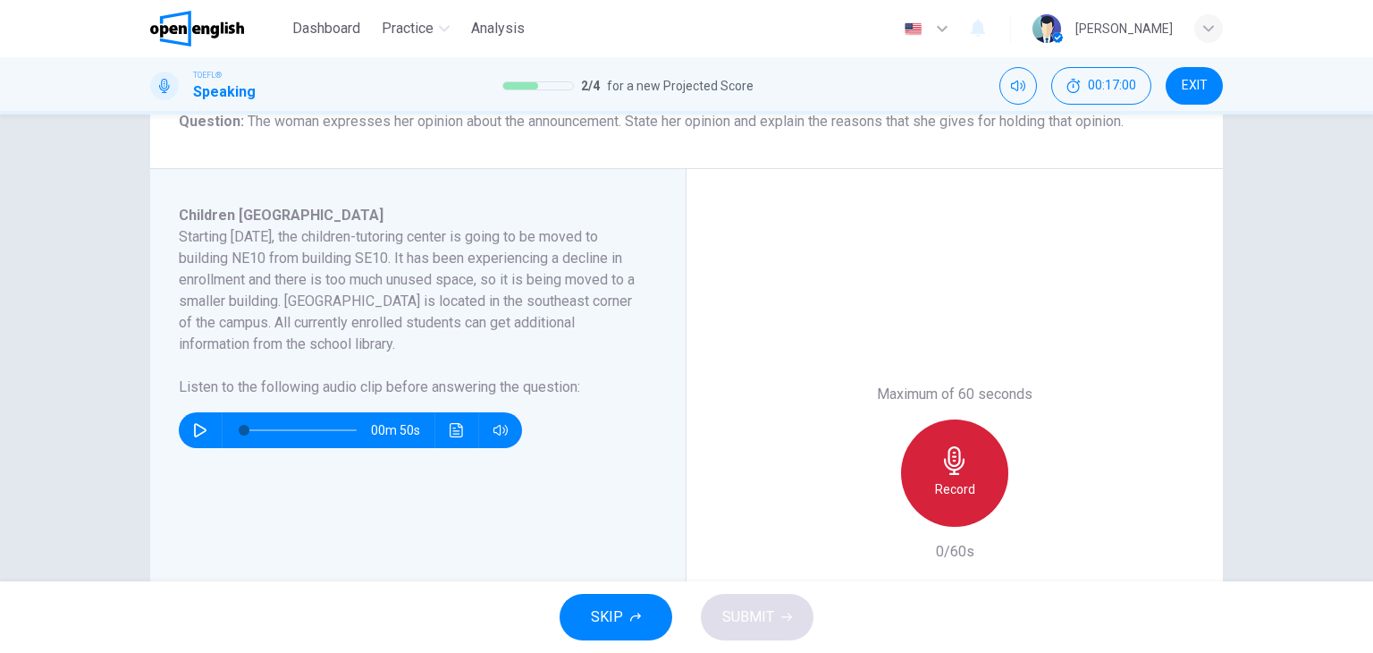
click at [980, 509] on div "Record" at bounding box center [954, 472] width 107 height 107
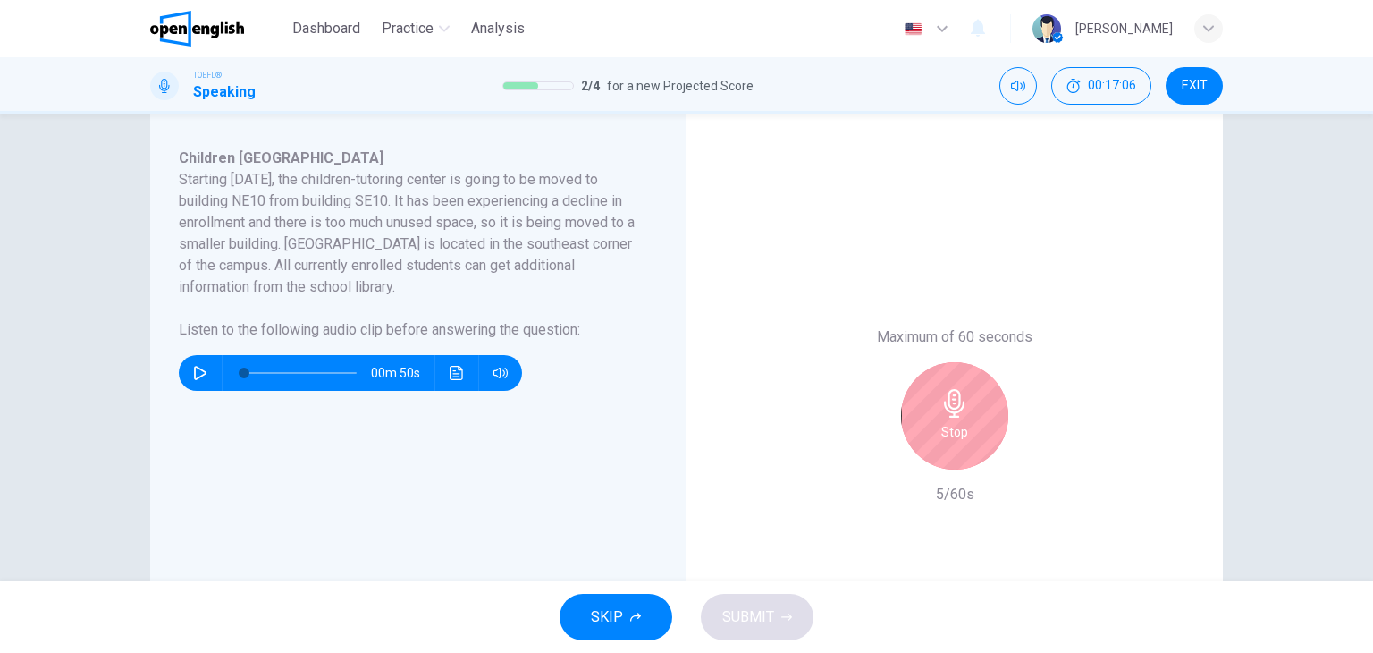
scroll to position [286, 0]
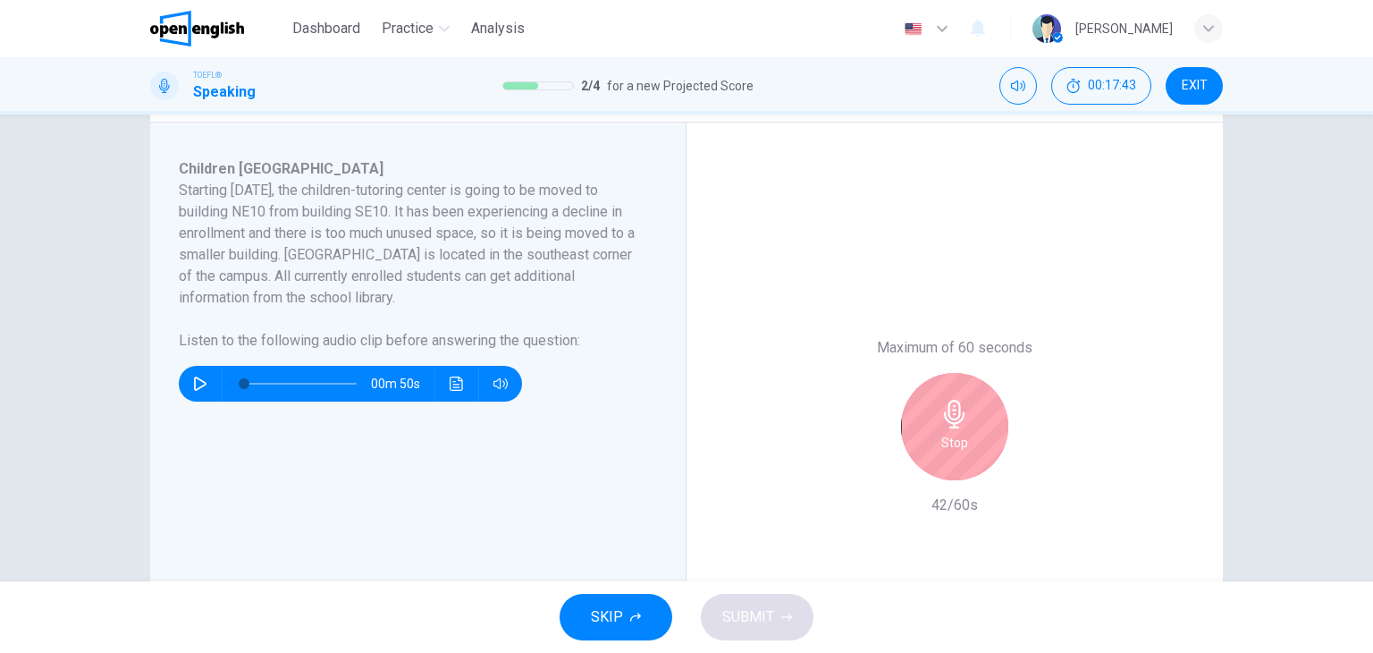
click at [942, 430] on div "Stop" at bounding box center [954, 426] width 107 height 107
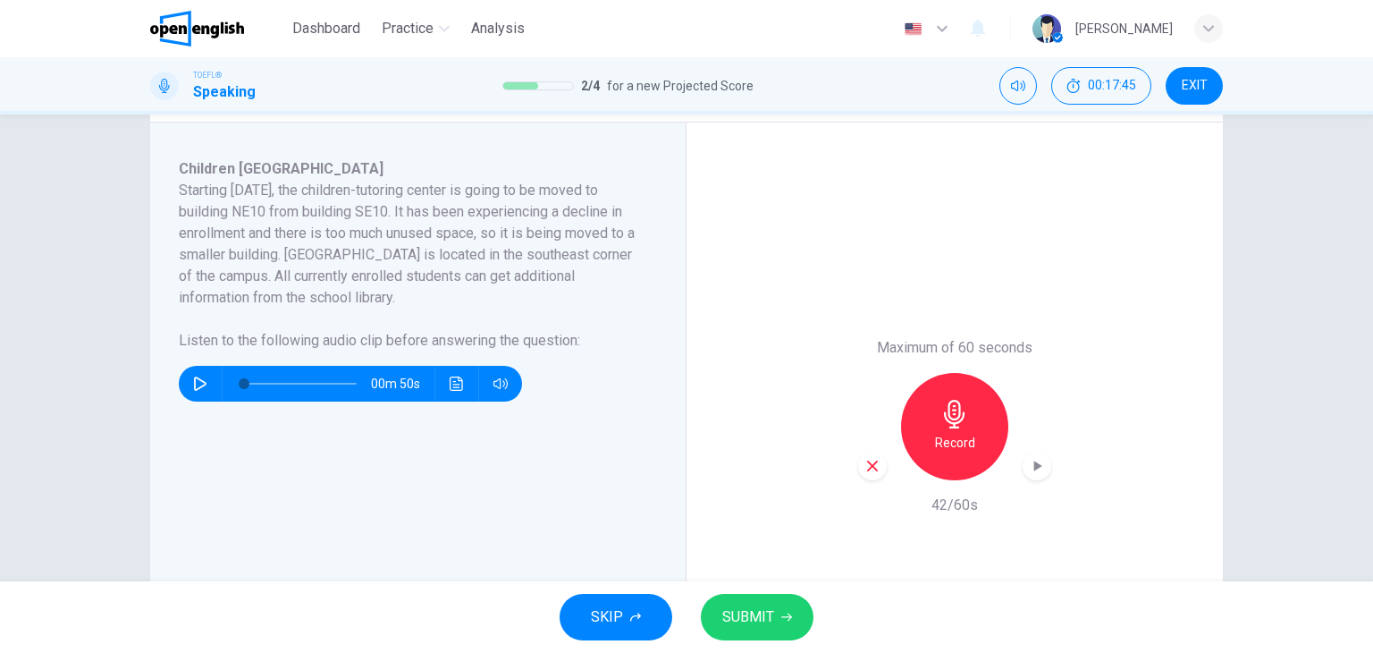
click at [769, 612] on span "SUBMIT" at bounding box center [748, 616] width 52 height 25
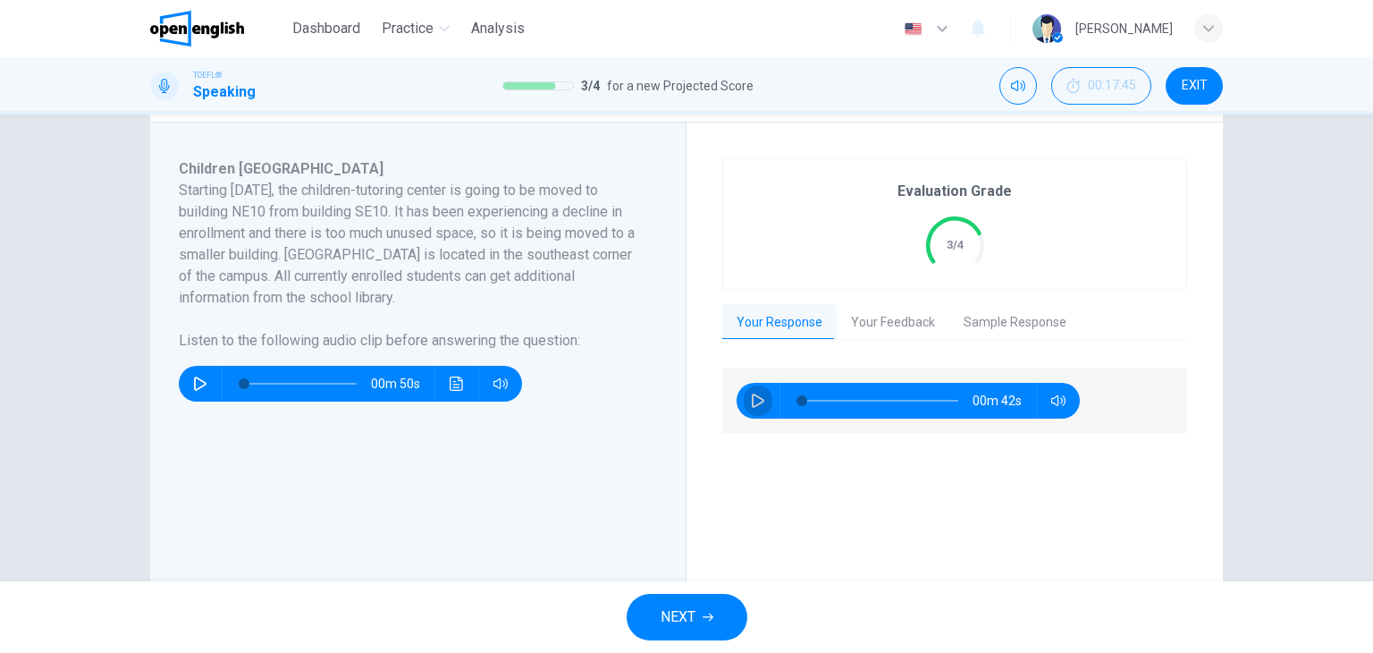
click at [754, 389] on button "button" at bounding box center [758, 401] width 29 height 36
type input "*"
click at [1024, 327] on button "Sample Response" at bounding box center [1014, 323] width 131 height 38
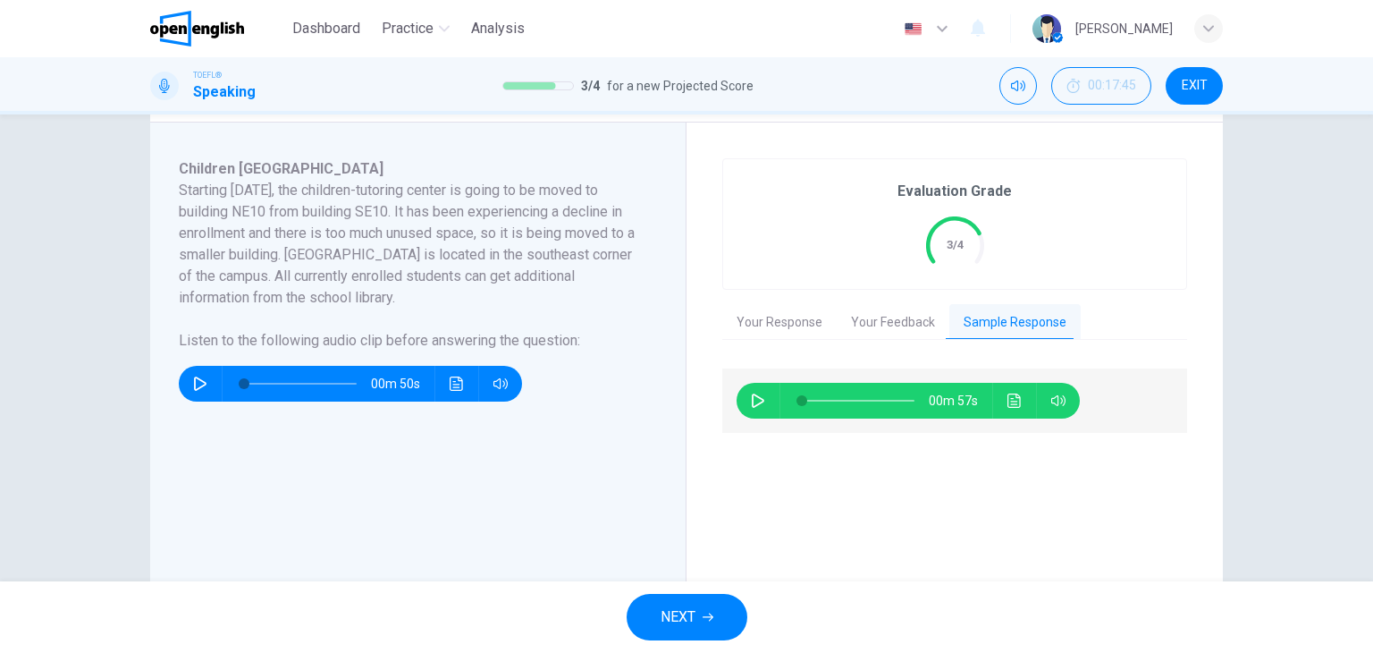
click at [933, 320] on button "Your Feedback" at bounding box center [893, 323] width 113 height 38
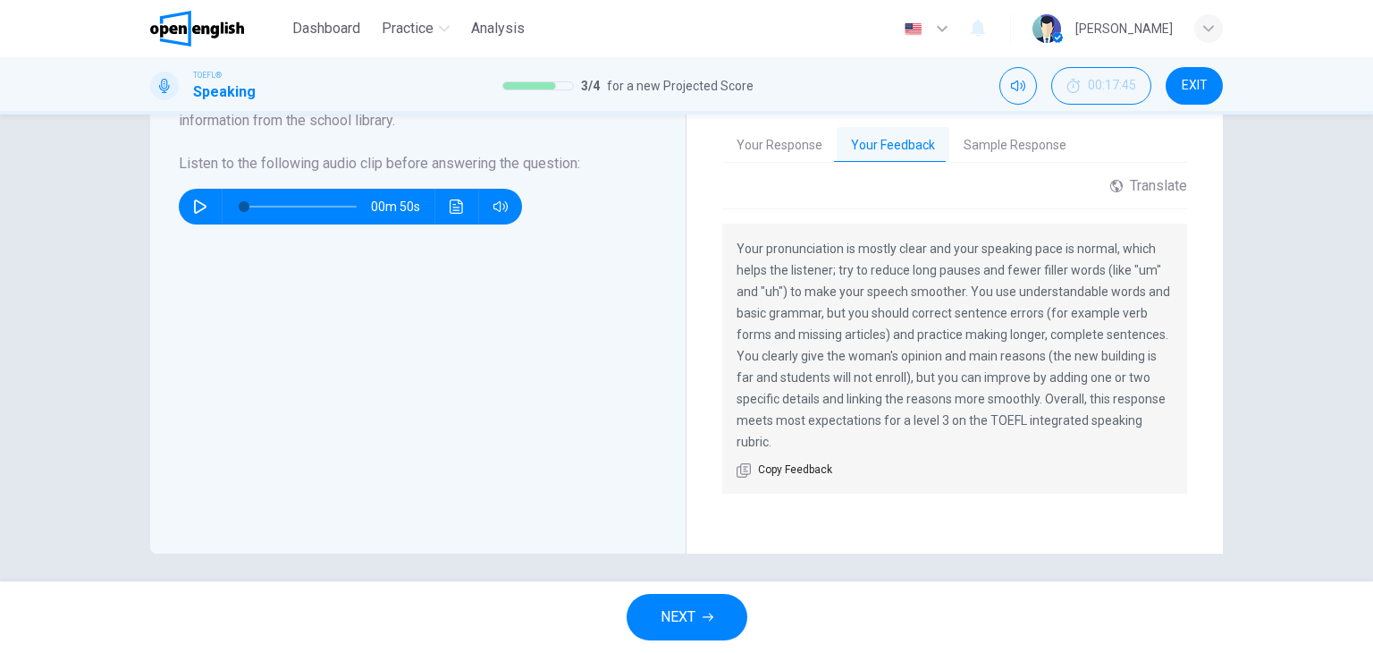
scroll to position [470, 0]
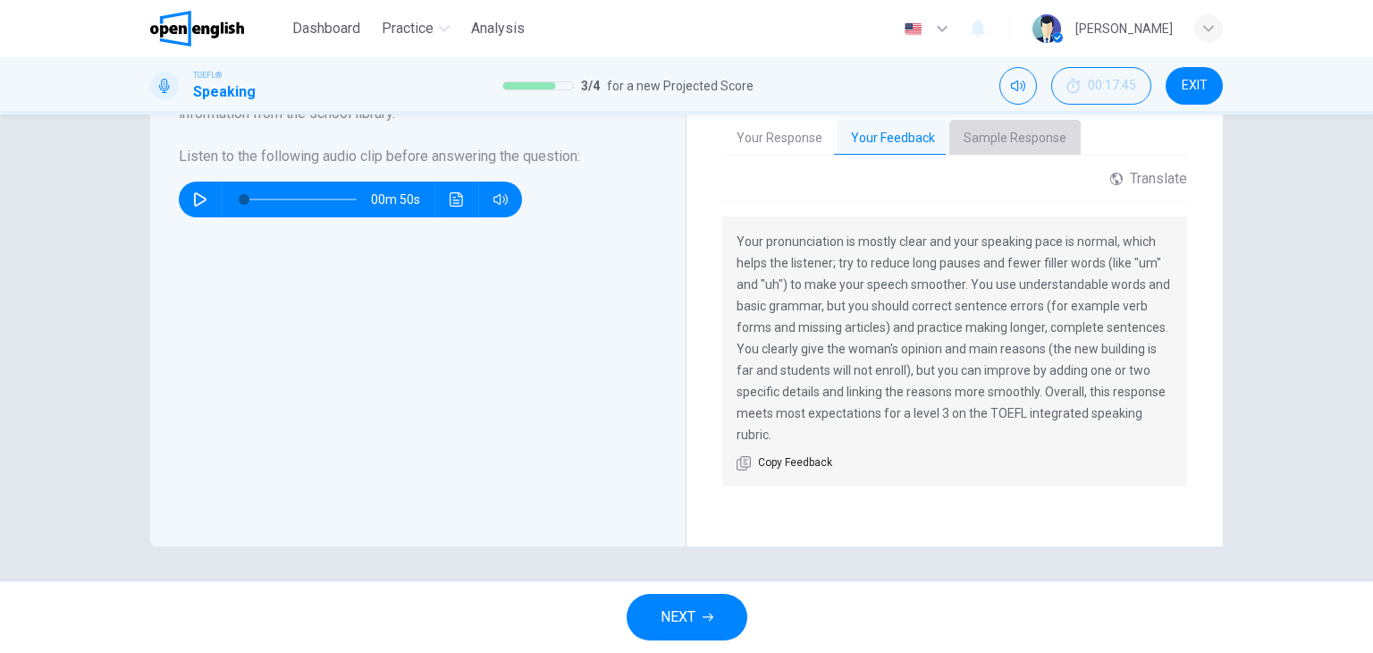
click at [1018, 147] on button "Sample Response" at bounding box center [1014, 139] width 131 height 38
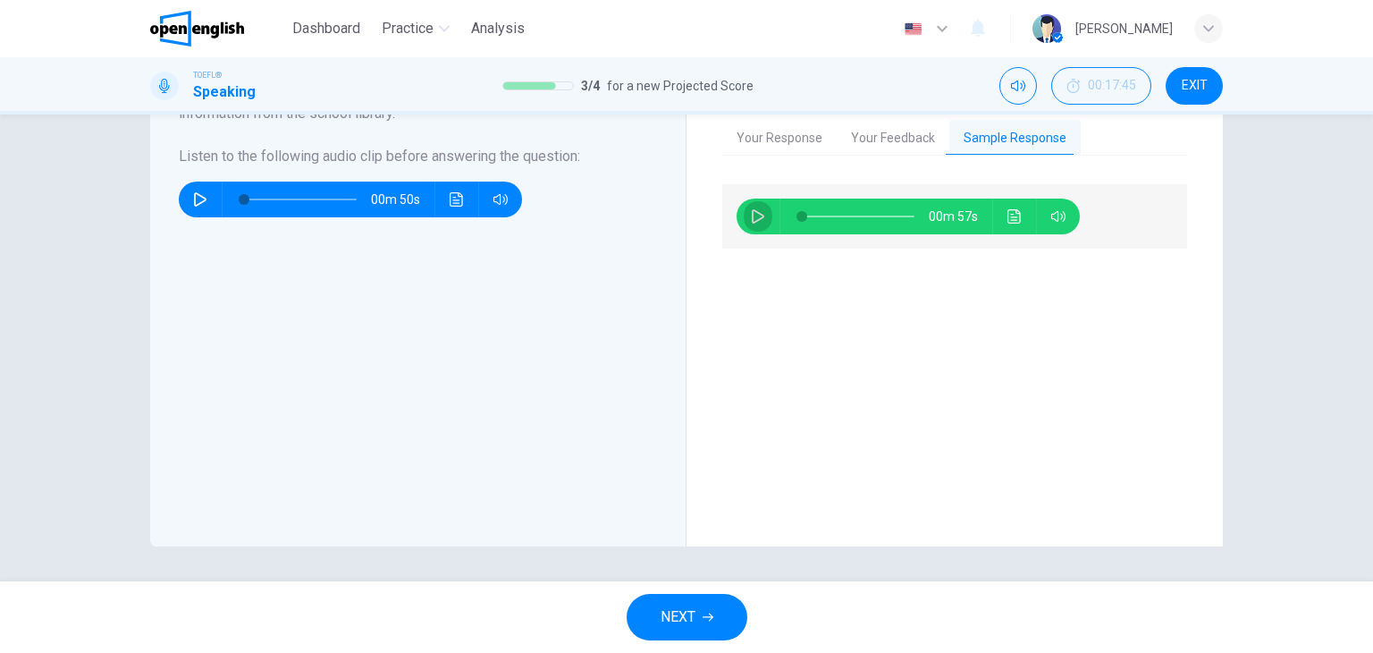
click at [751, 215] on icon "button" at bounding box center [758, 216] width 14 height 14
type input "*"
click at [855, 217] on span at bounding box center [858, 216] width 113 height 25
click at [751, 215] on icon "button" at bounding box center [758, 216] width 14 height 14
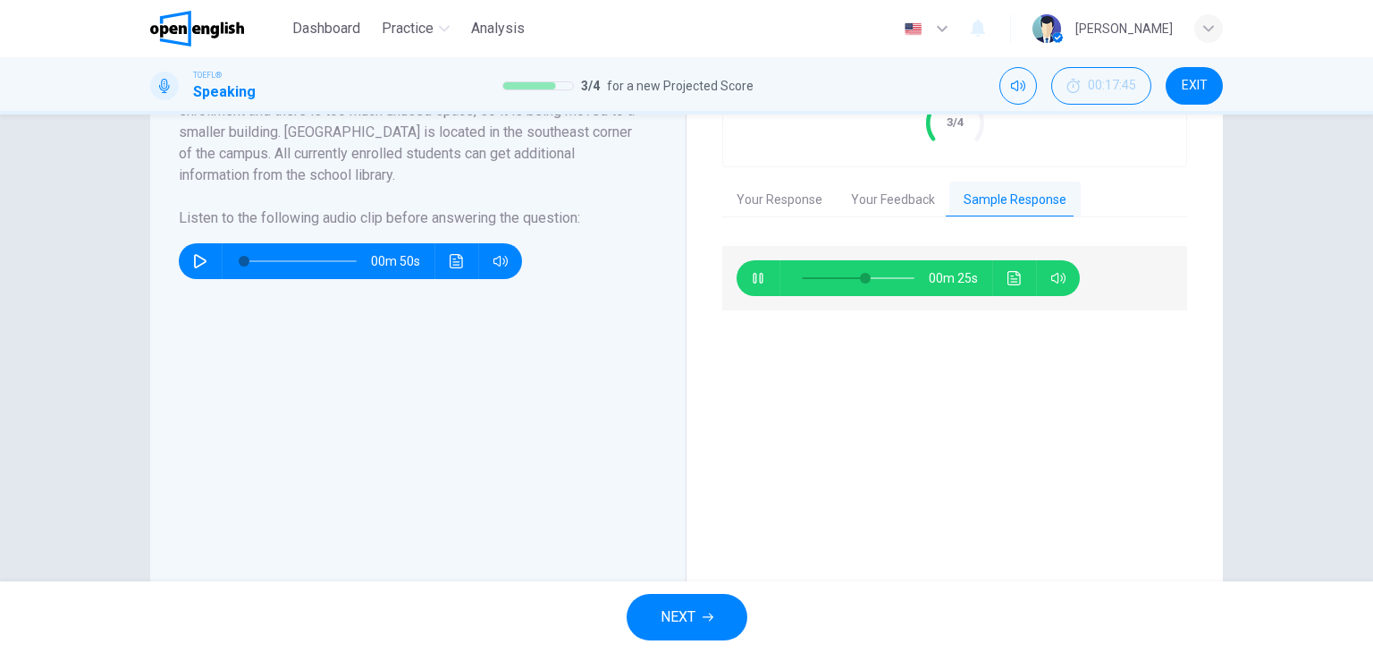
scroll to position [273, 0]
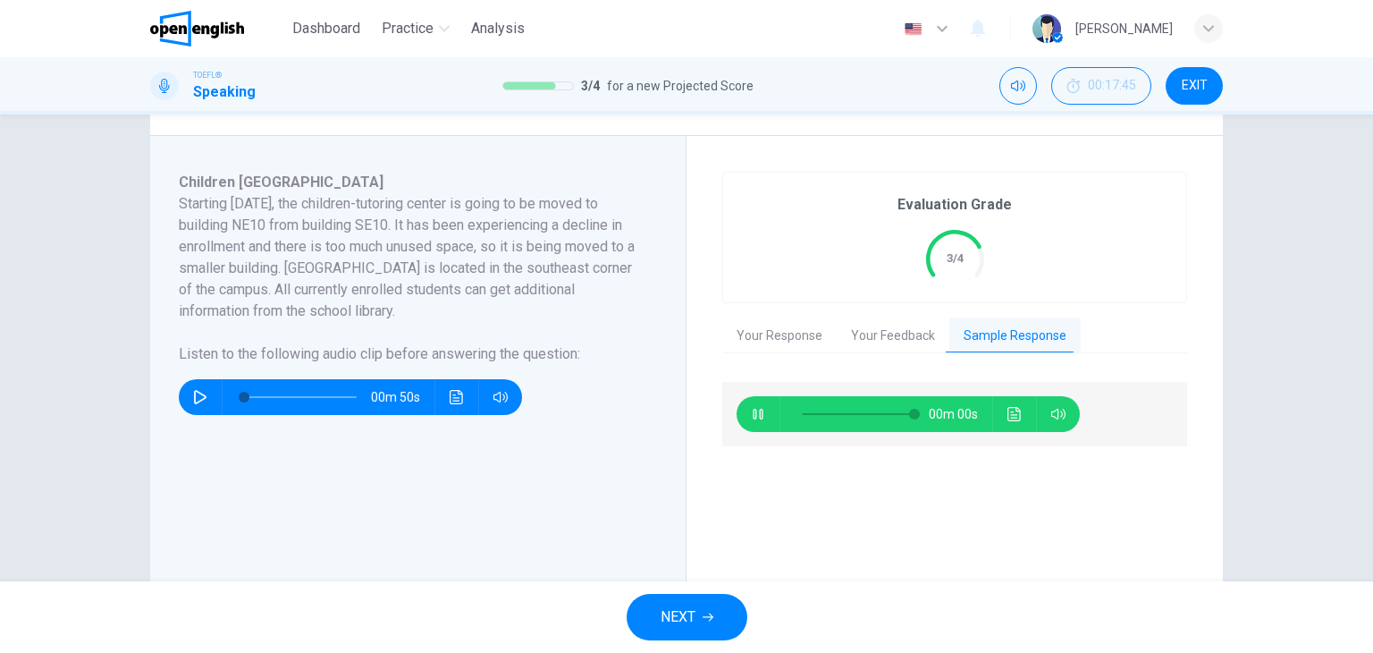
type input "*"
click at [673, 622] on span "NEXT" at bounding box center [678, 616] width 35 height 25
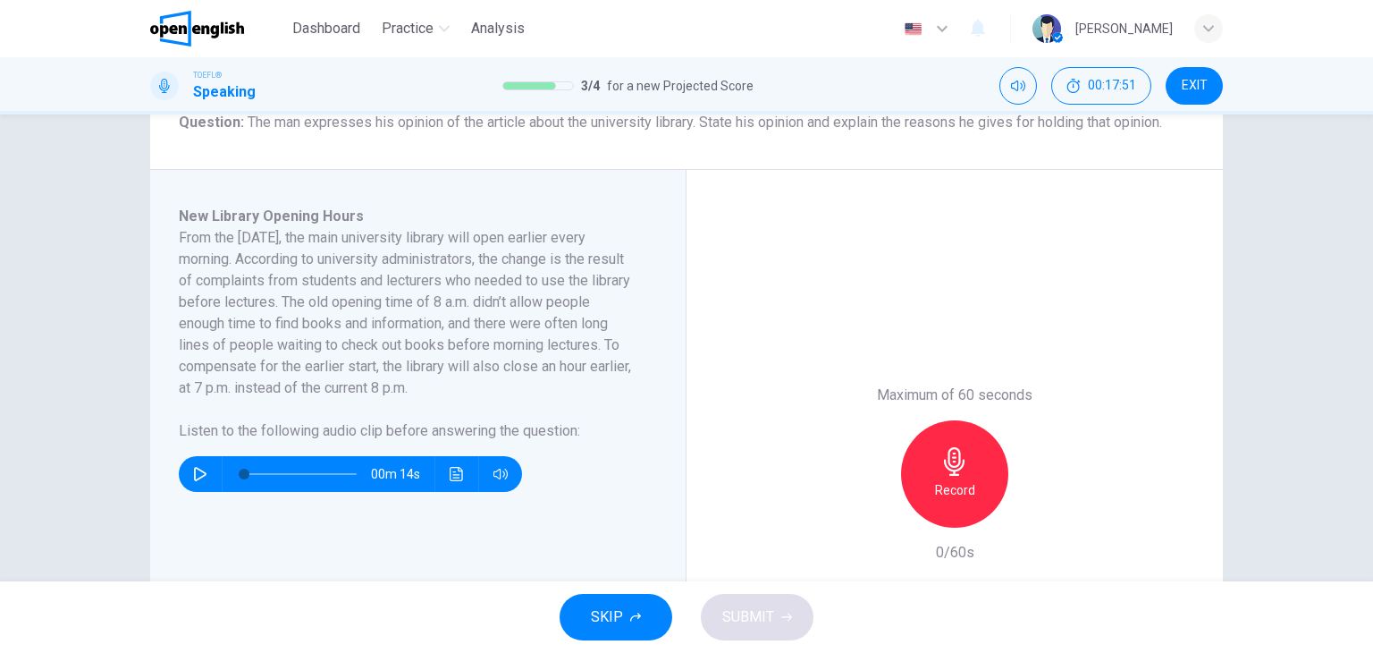
scroll to position [245, 0]
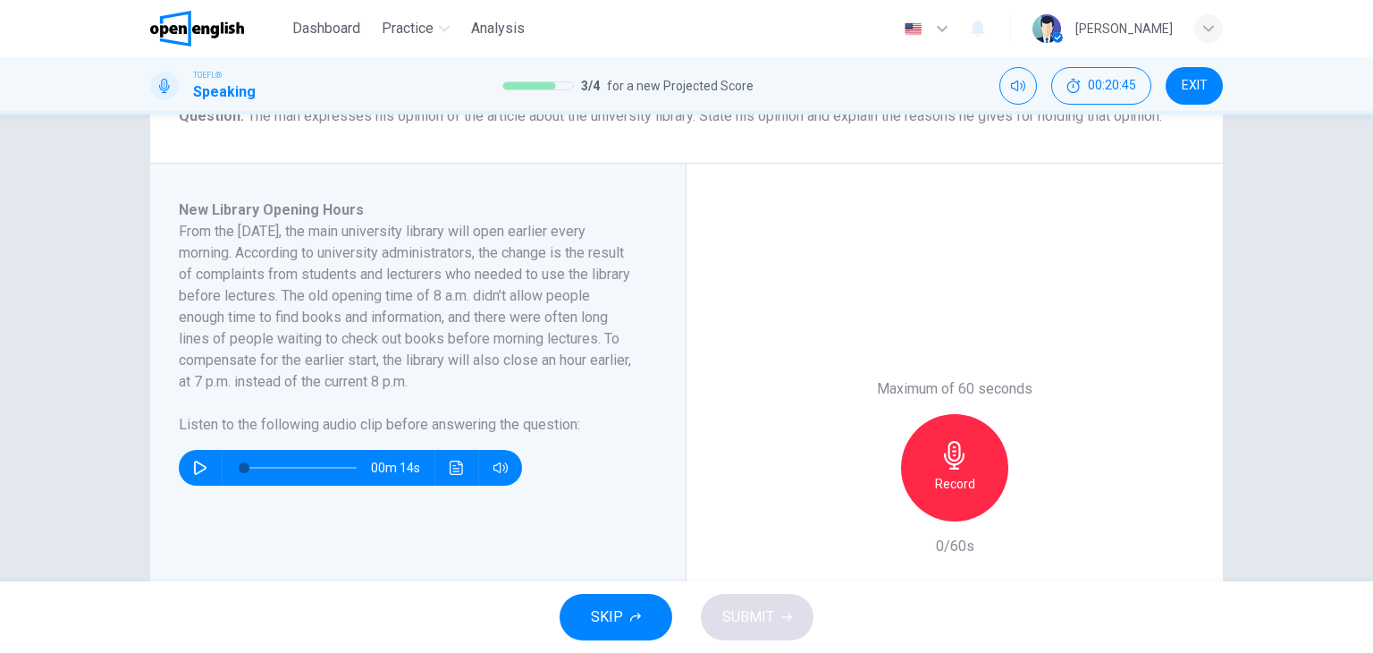
click at [197, 462] on icon "button" at bounding box center [200, 467] width 14 height 14
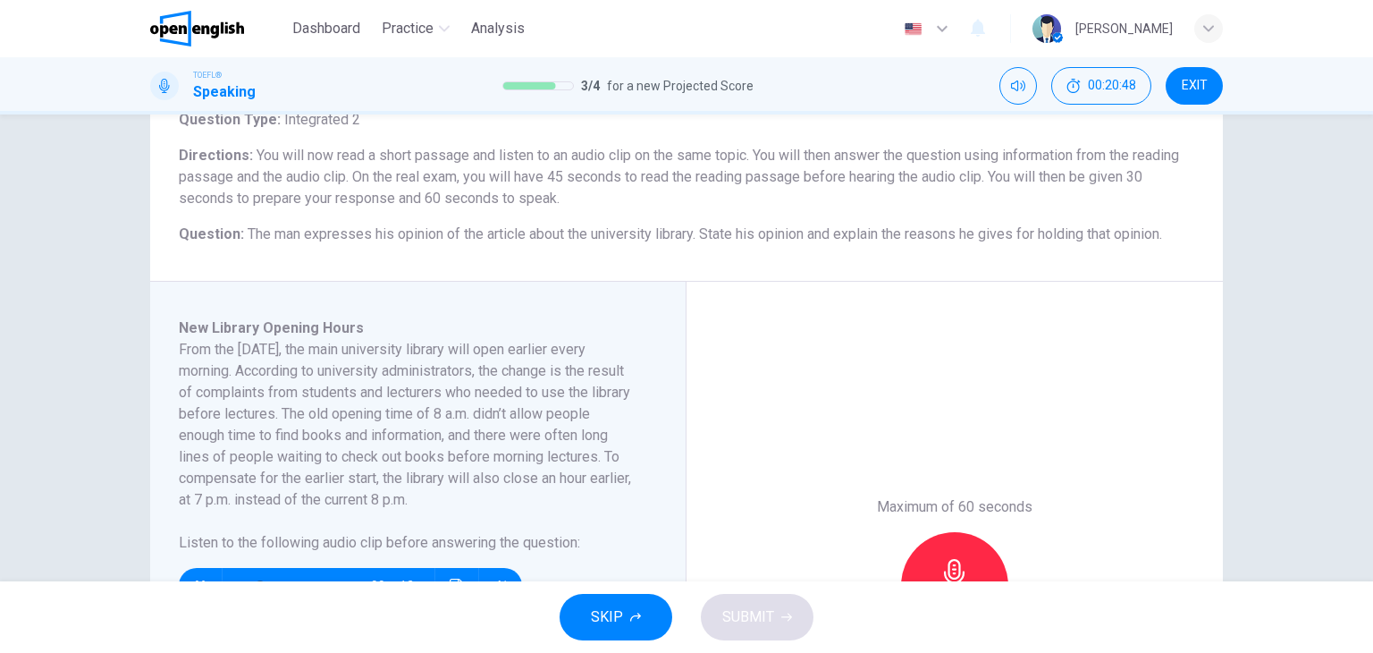
scroll to position [130, 0]
type input "**"
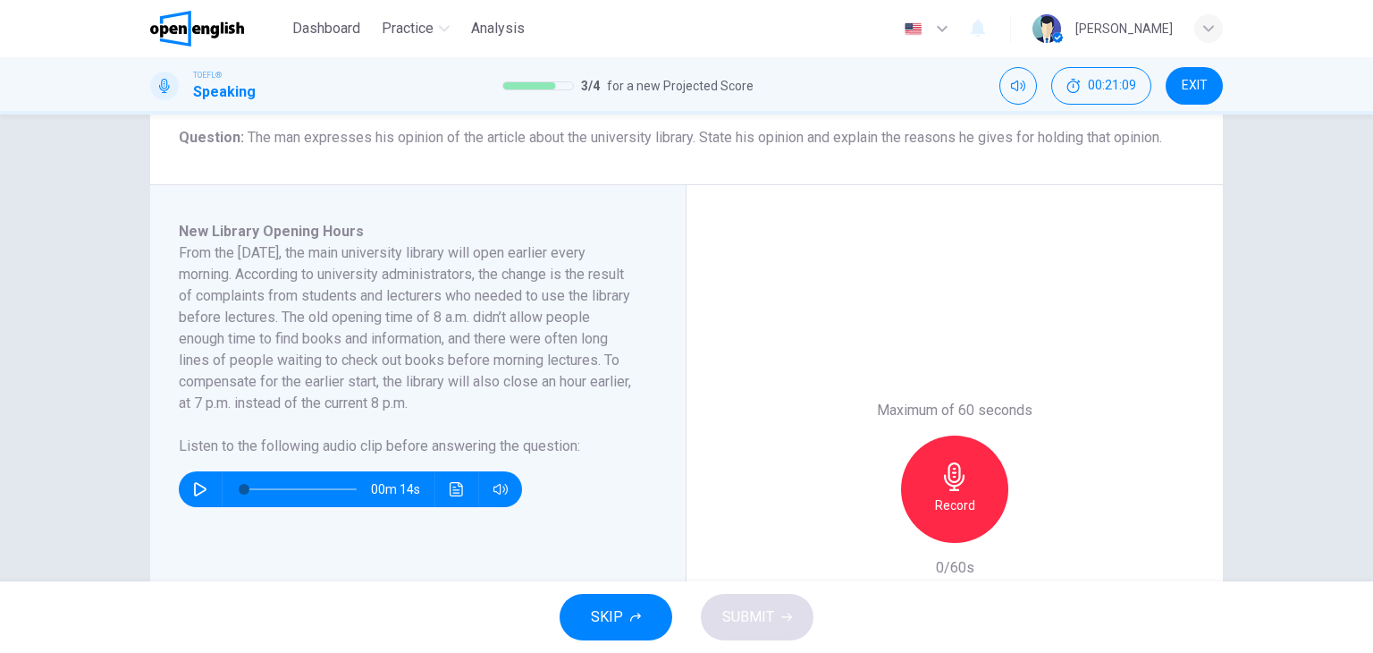
scroll to position [309, 0]
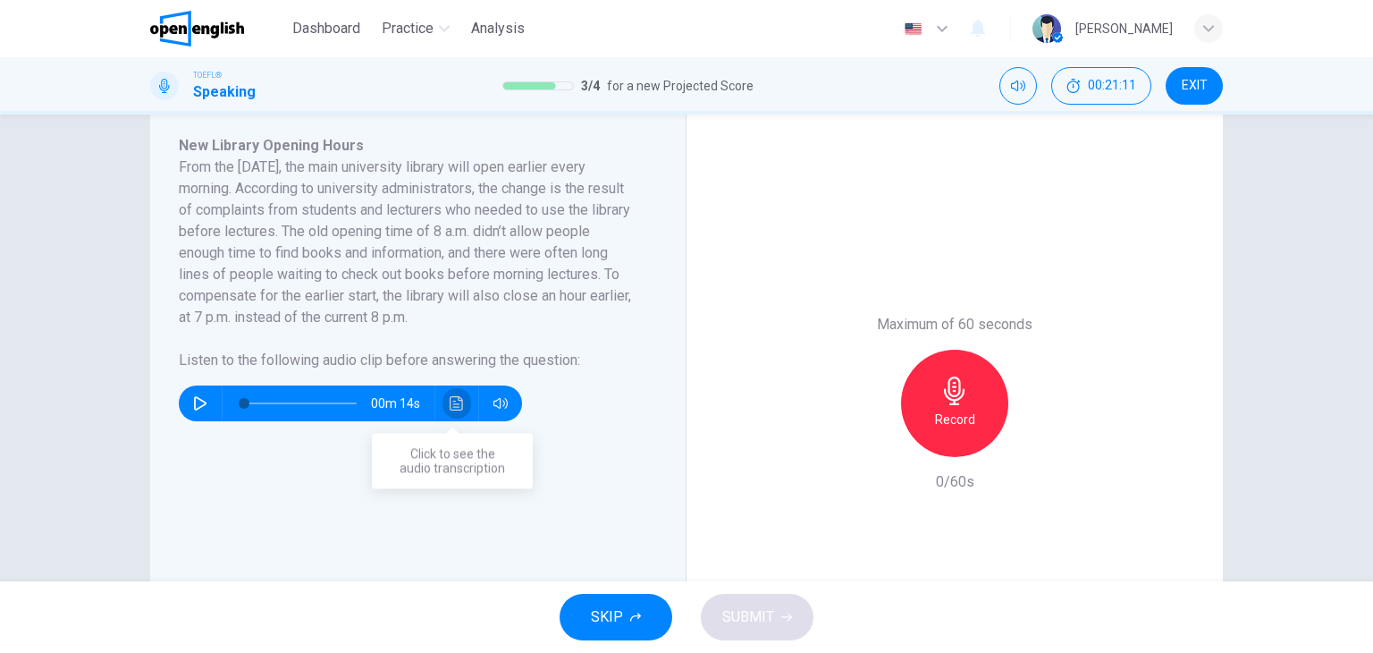
click at [458, 409] on icon "Click to see the audio transcription" at bounding box center [457, 403] width 14 height 14
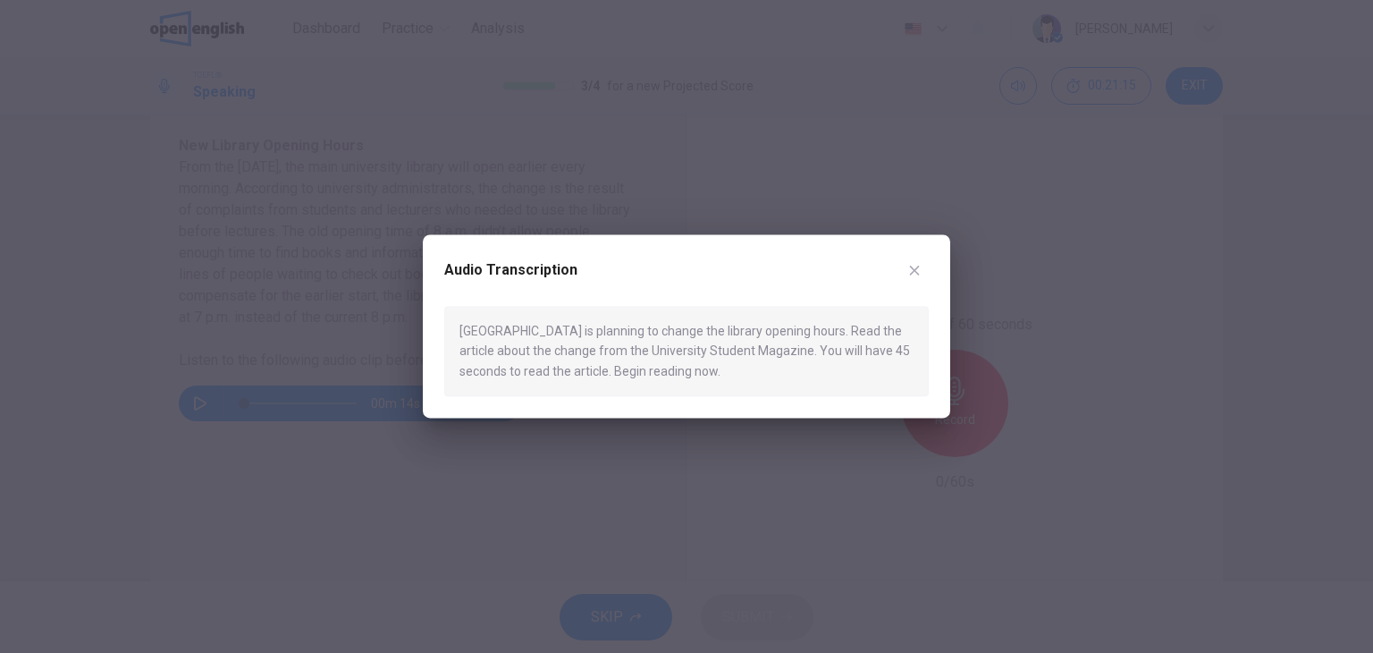
drag, startPoint x: 932, startPoint y: 262, endPoint x: 919, endPoint y: 270, distance: 15.6
click at [919, 270] on div "Audio Transcription Midland University is planning to change the library openin…" at bounding box center [686, 325] width 527 height 183
click at [919, 270] on icon "button" at bounding box center [914, 270] width 14 height 14
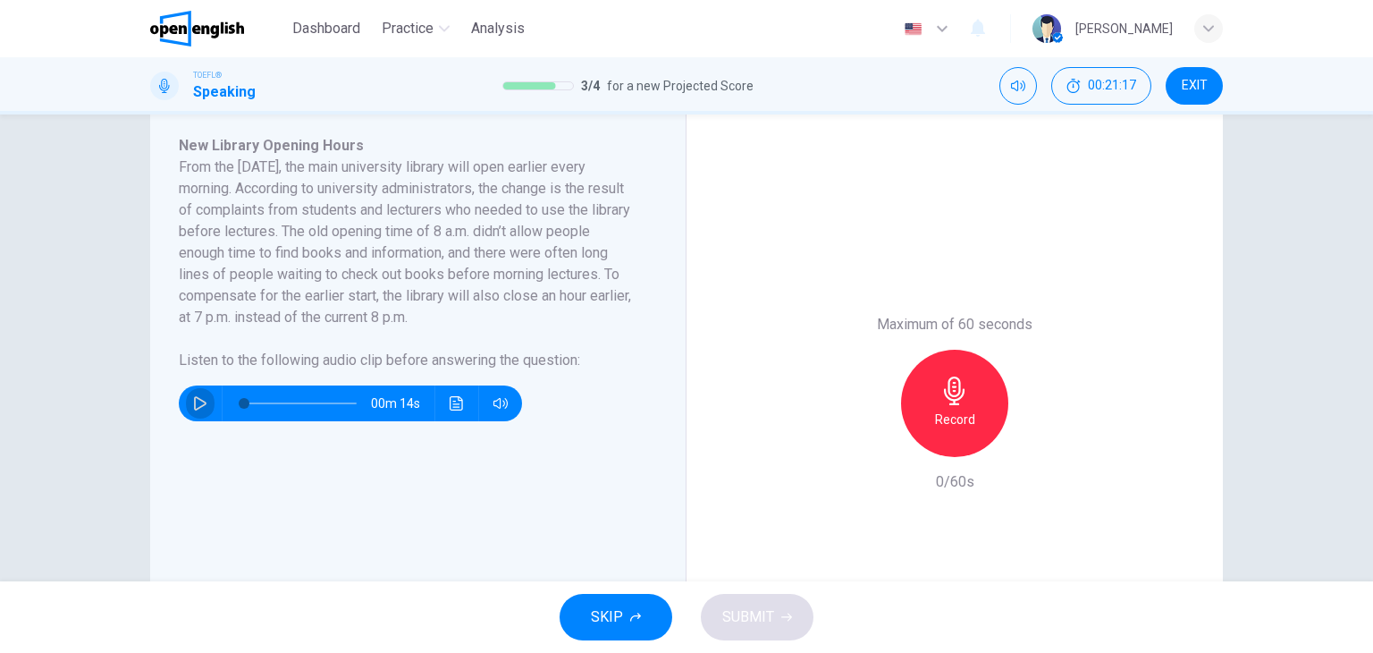
click at [193, 404] on icon "button" at bounding box center [200, 403] width 14 height 14
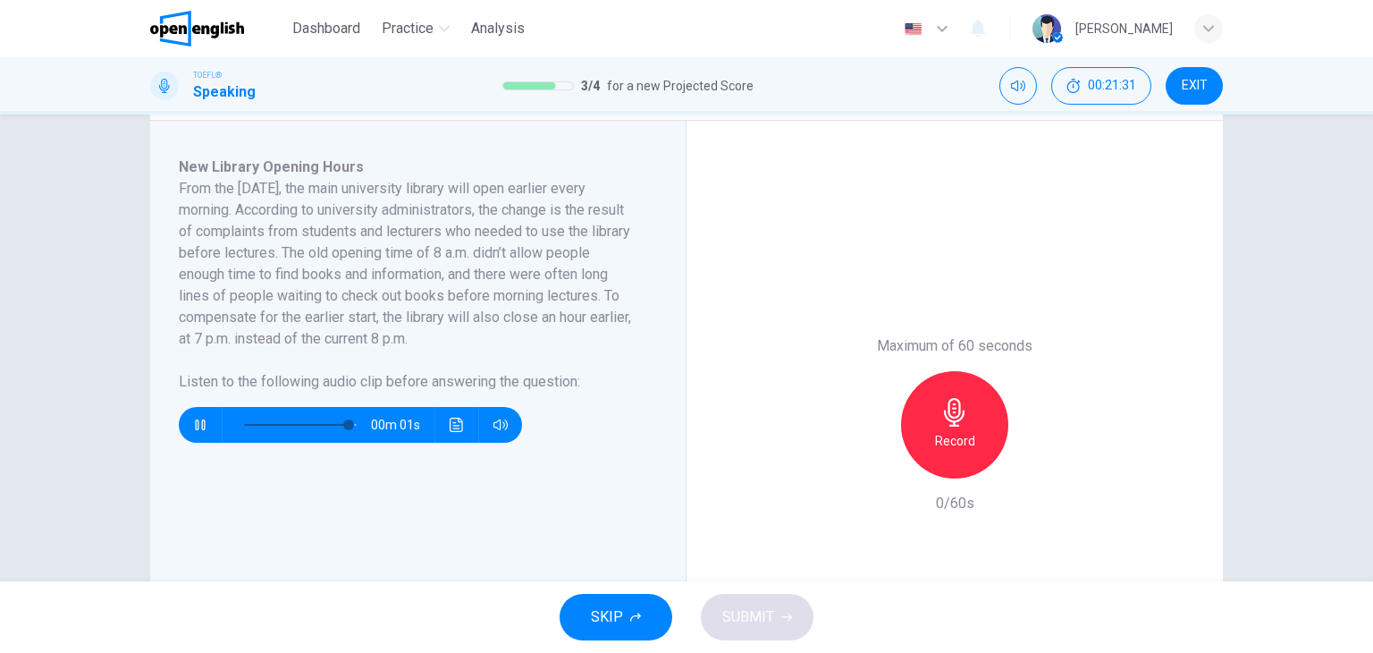
scroll to position [308, 0]
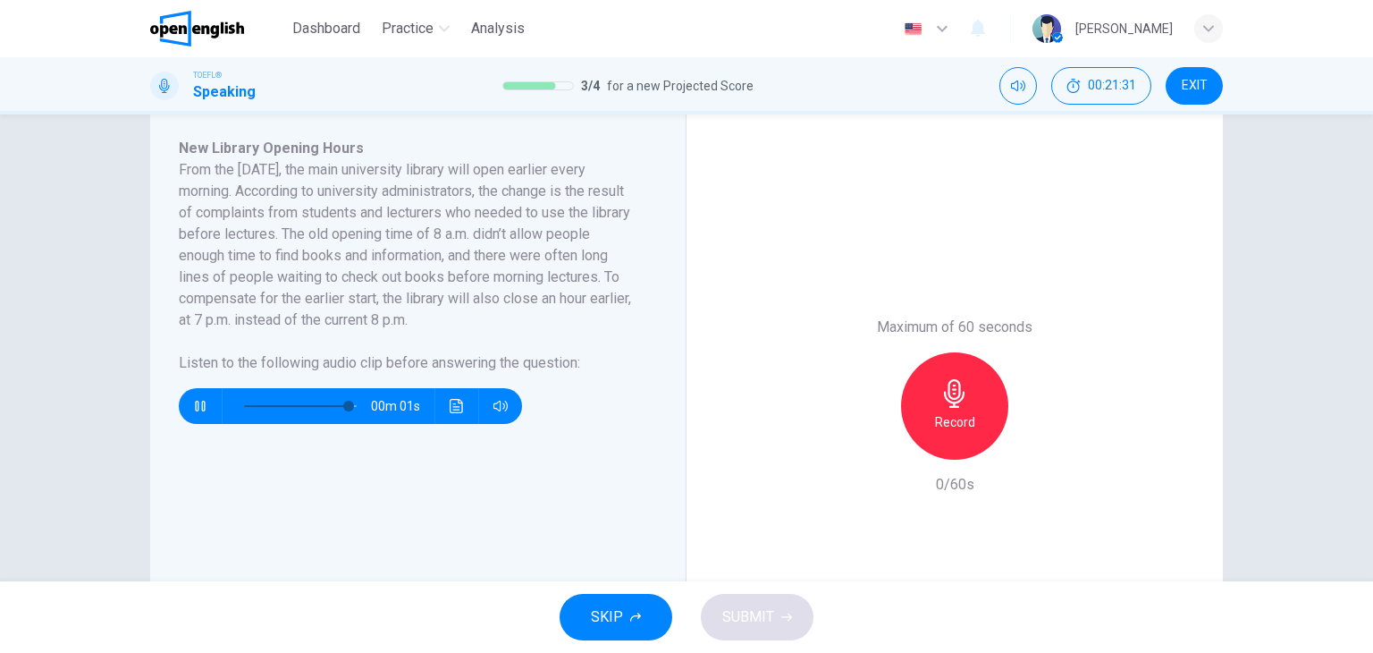
type input "*"
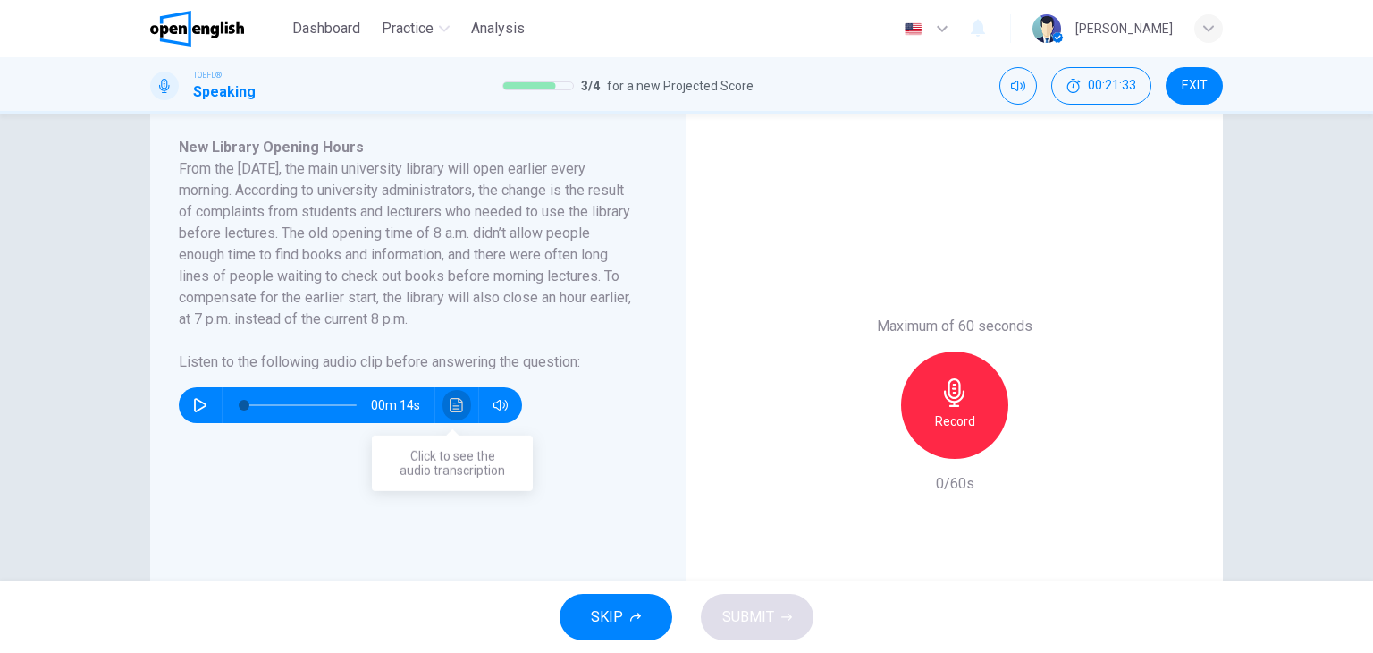
click at [455, 408] on icon "Click to see the audio transcription" at bounding box center [457, 405] width 14 height 14
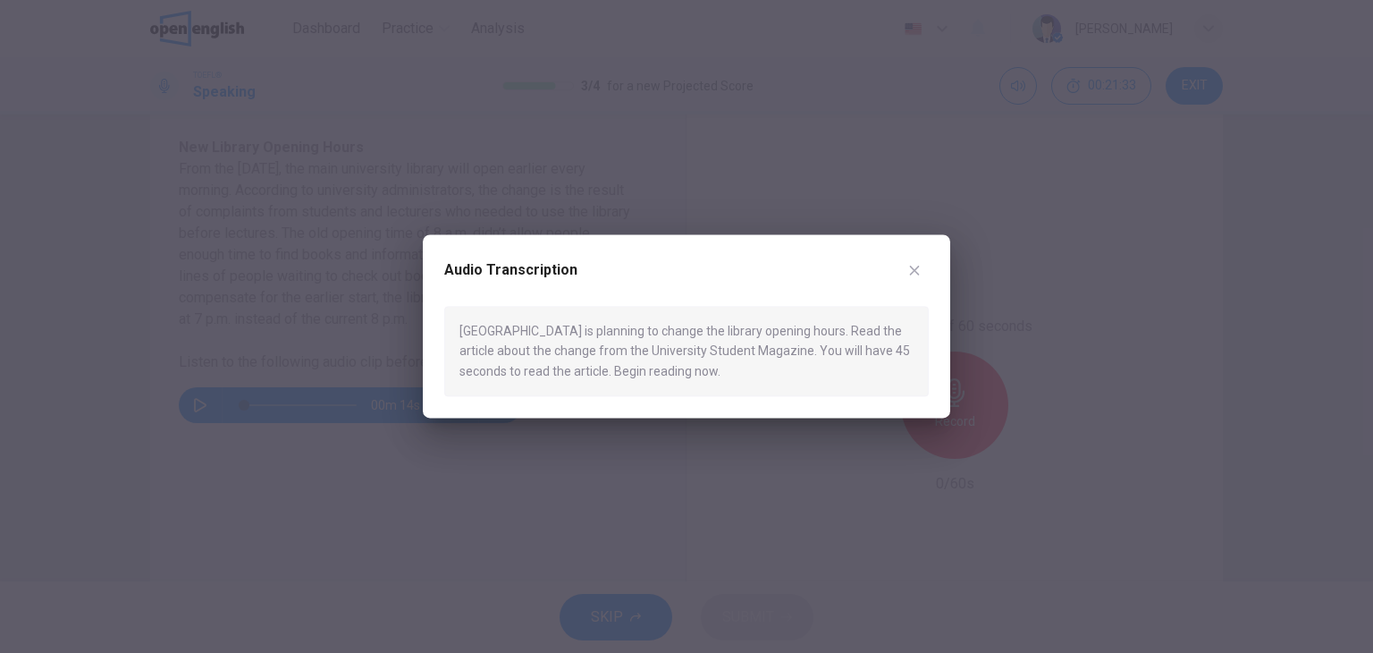
click at [455, 408] on div "Audio Transcription Midland University is planning to change the library openin…" at bounding box center [686, 325] width 527 height 183
click at [917, 265] on icon "button" at bounding box center [914, 270] width 14 height 14
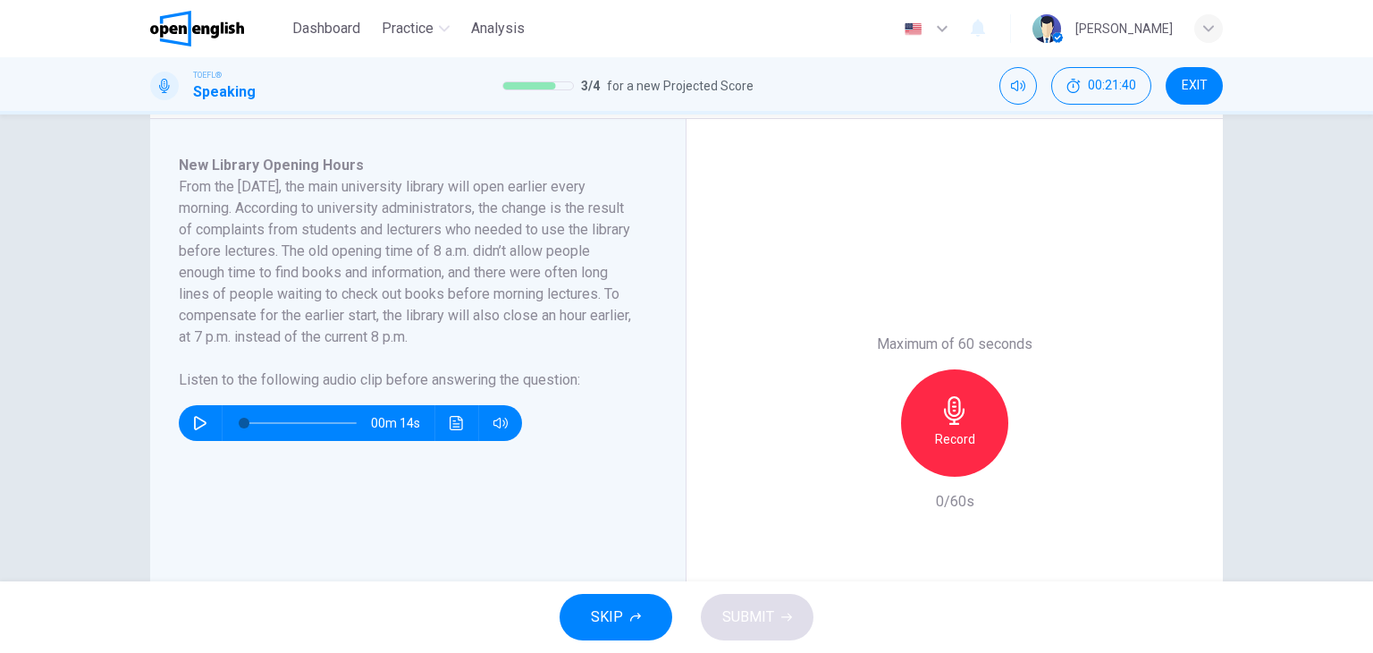
scroll to position [295, 0]
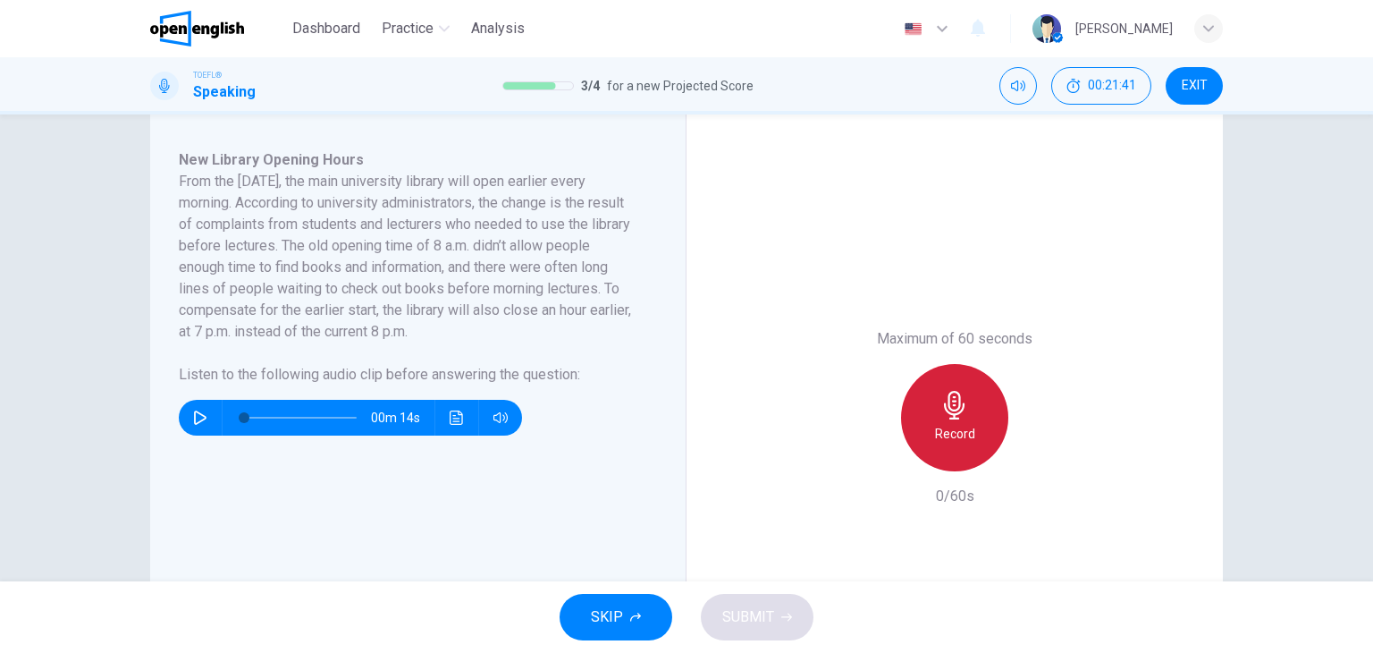
click at [964, 425] on h6 "Record" at bounding box center [955, 433] width 40 height 21
click at [964, 425] on div "Stop" at bounding box center [954, 417] width 107 height 107
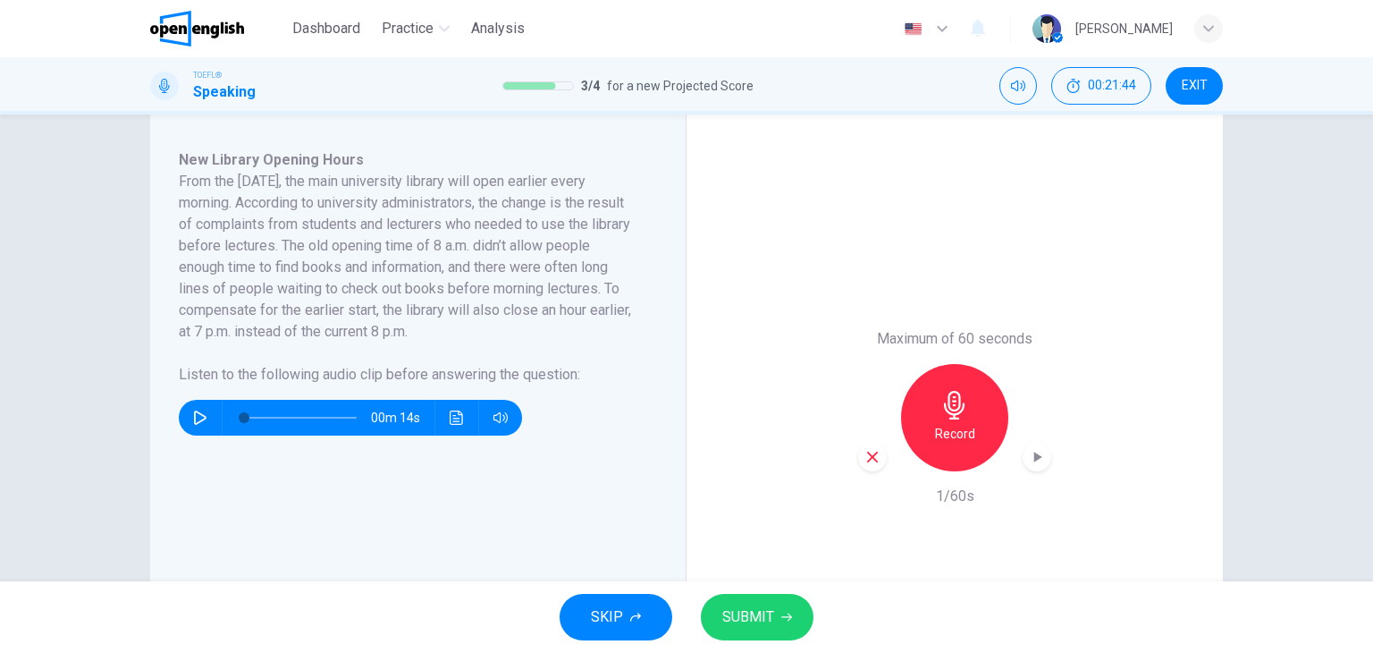
click at [864, 451] on icon "button" at bounding box center [872, 457] width 16 height 16
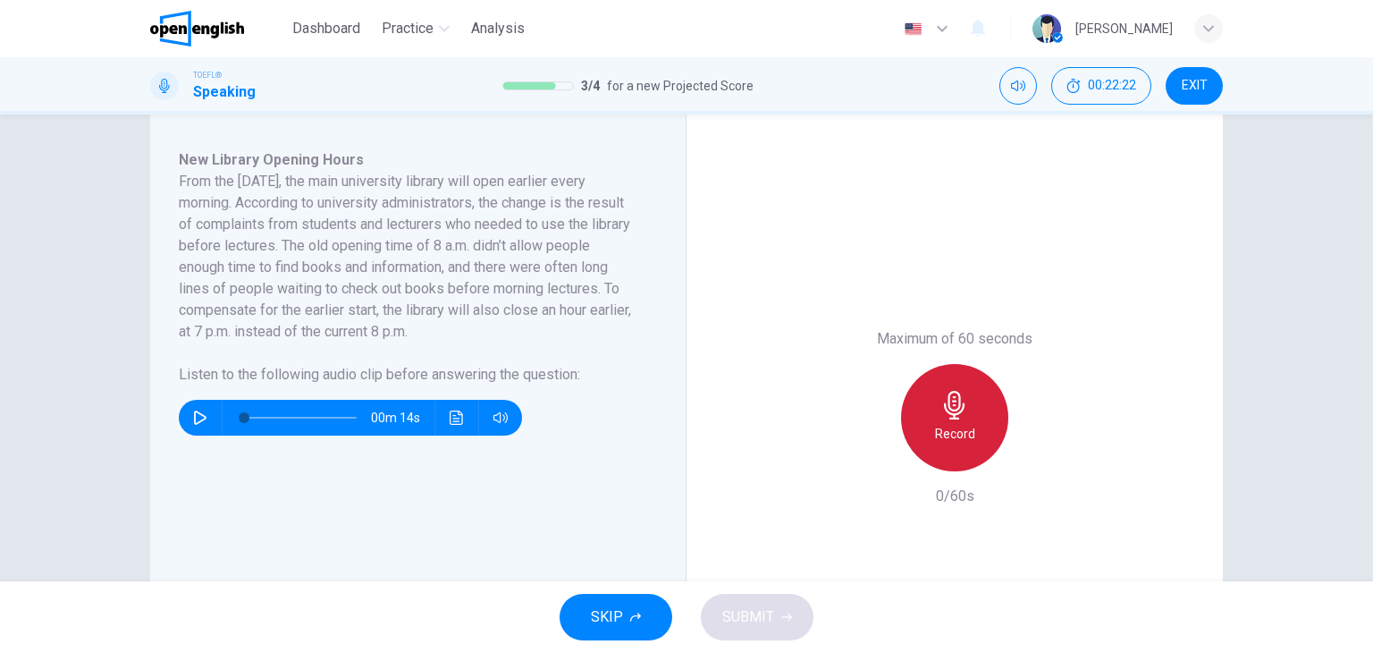
click at [940, 451] on div "Record" at bounding box center [954, 417] width 107 height 107
click at [940, 451] on div "Stop" at bounding box center [954, 417] width 107 height 107
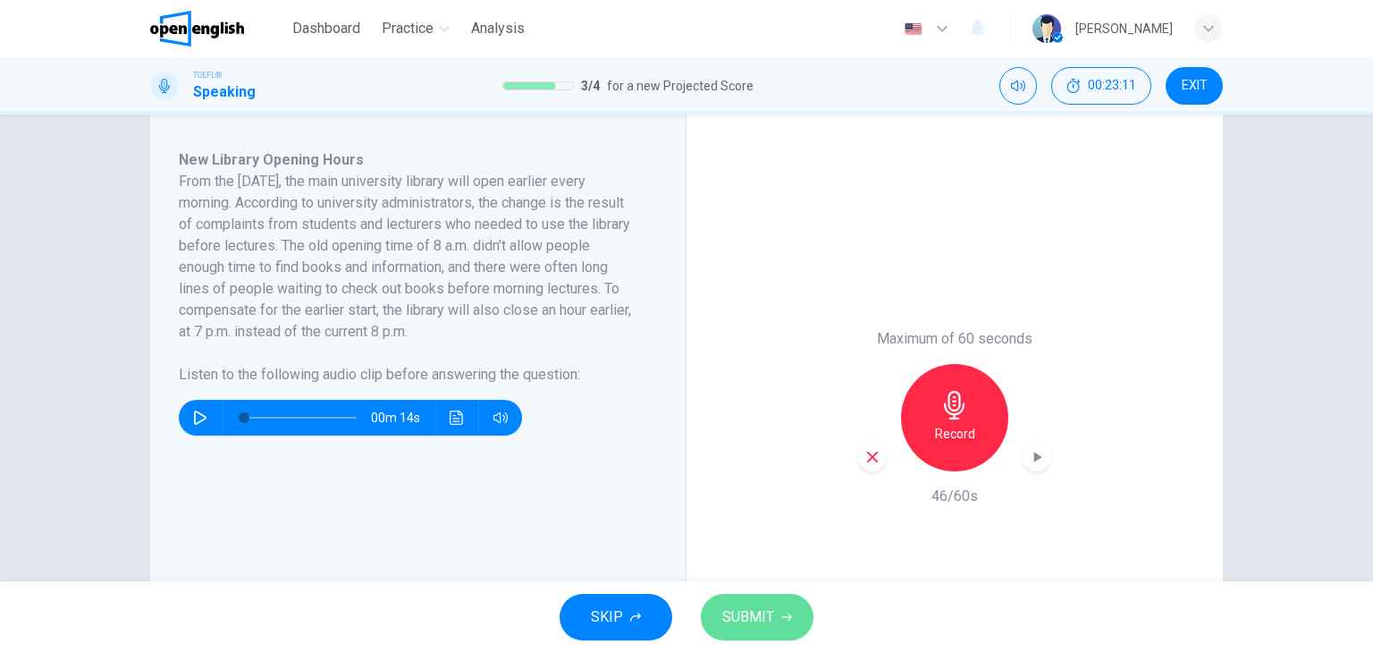
click at [781, 619] on icon "button" at bounding box center [786, 616] width 11 height 11
